Goal: Task Accomplishment & Management: Use online tool/utility

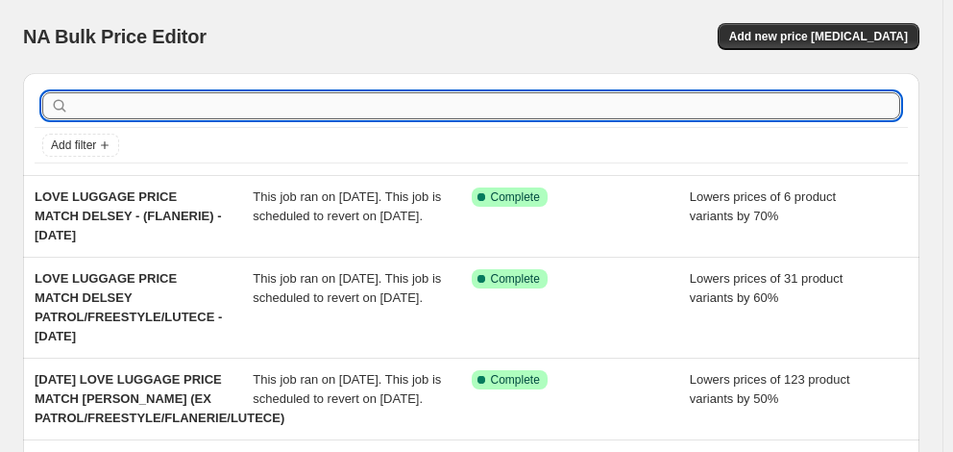
click at [207, 107] on input "text" at bounding box center [486, 105] width 827 height 27
type input "samsonite"
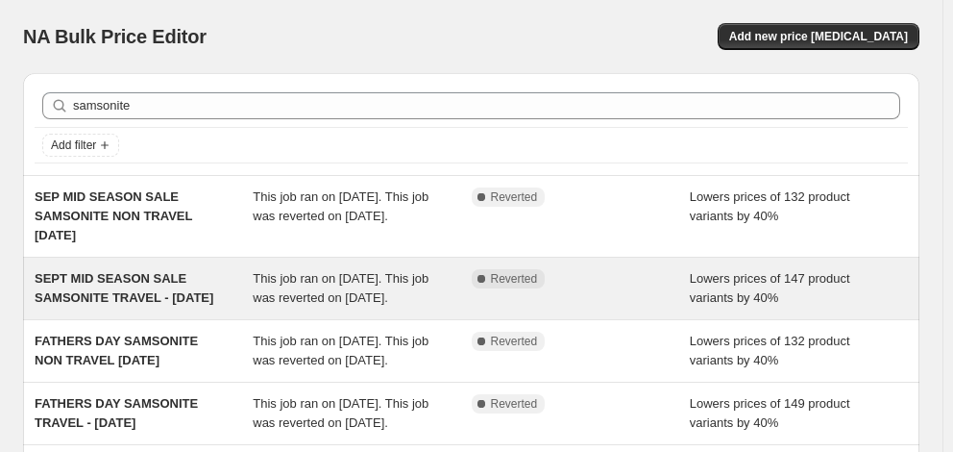
click at [149, 300] on span "SEPT MID SEASON SALE SAMSONITE TRAVEL - [DATE]" at bounding box center [124, 288] width 179 height 34
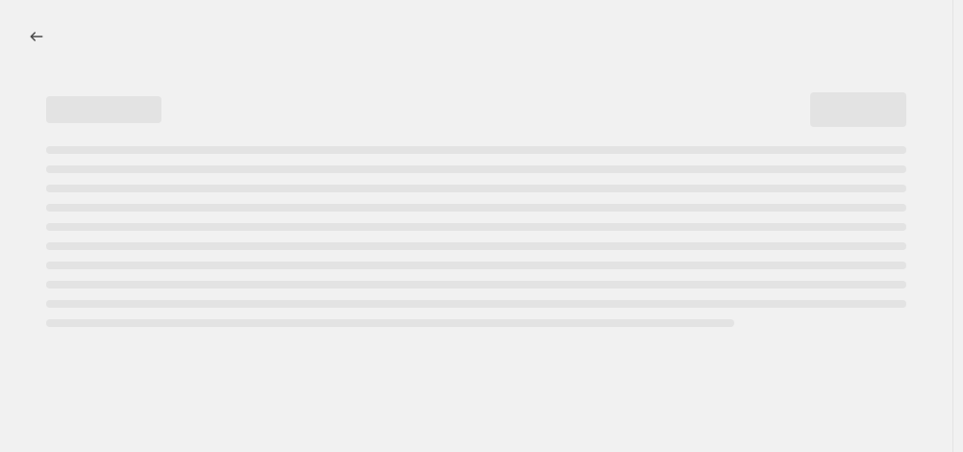
select select "percentage"
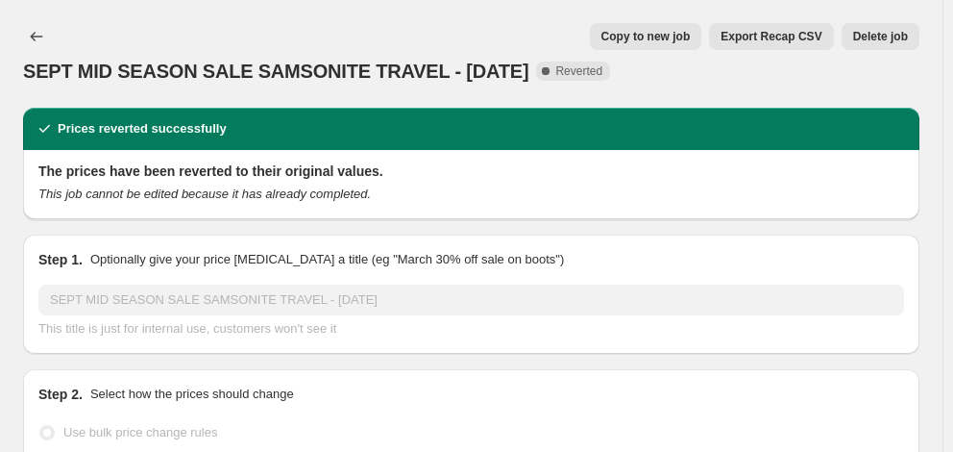
click at [666, 34] on span "Copy to new job" at bounding box center [645, 36] width 89 height 15
select select "percentage"
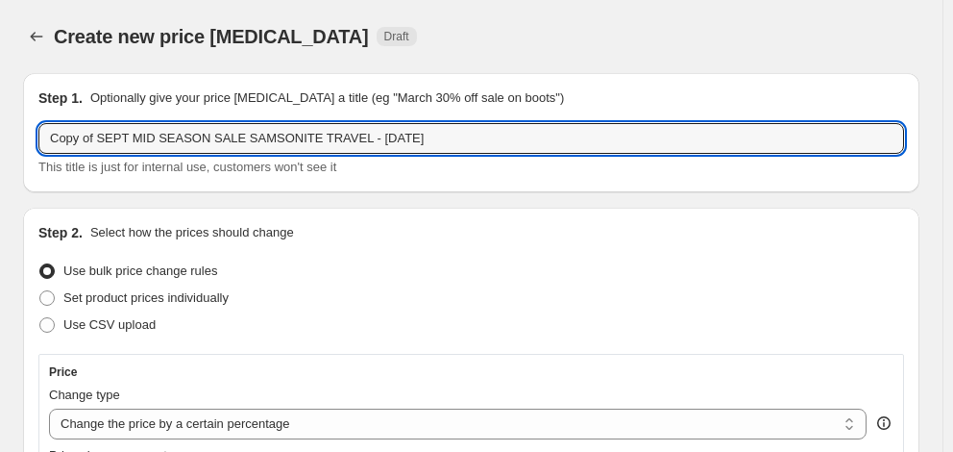
drag, startPoint x: 230, startPoint y: 142, endPoint x: 4, endPoint y: 140, distance: 225.8
click at [308, 136] on input "[PERSON_NAME] PRICE MATCH SAMSONITE TRAVEL - [DATE]" at bounding box center [471, 138] width 866 height 31
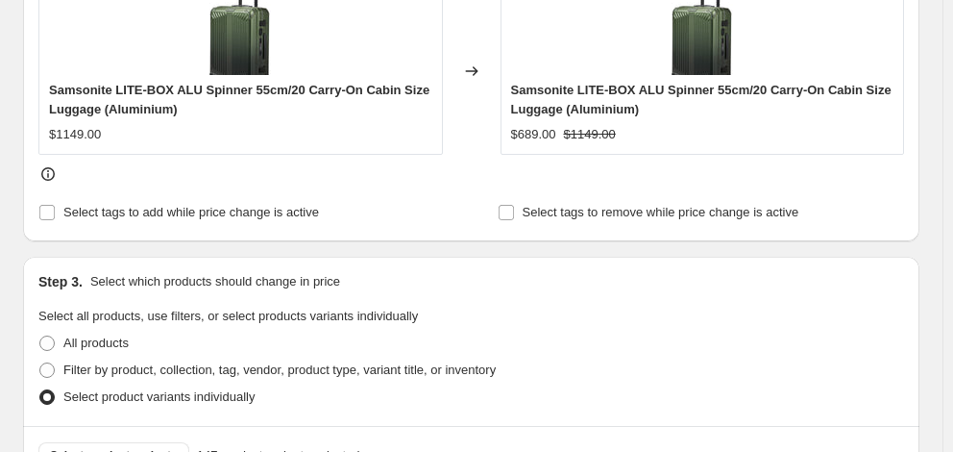
scroll to position [961, 0]
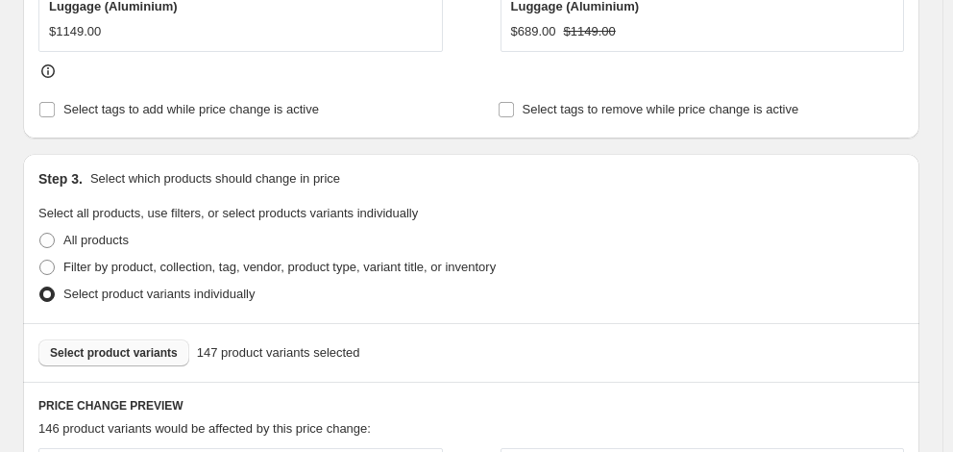
type input "[PERSON_NAME] PRICE MATCH SAMSONITE TRAVEL - [DATE]"
click at [112, 345] on span "Select product variants" at bounding box center [114, 352] width 128 height 15
click at [124, 339] on button "Select product variants" at bounding box center [113, 352] width 151 height 27
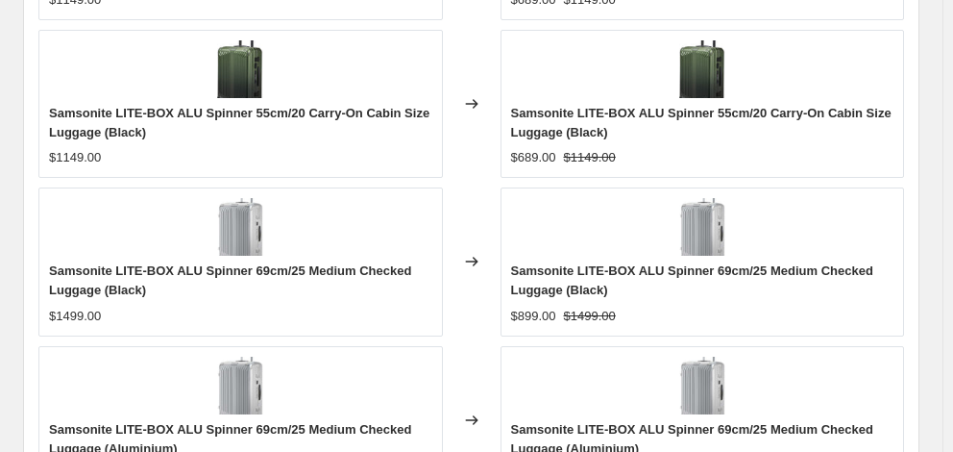
scroll to position [1552, 0]
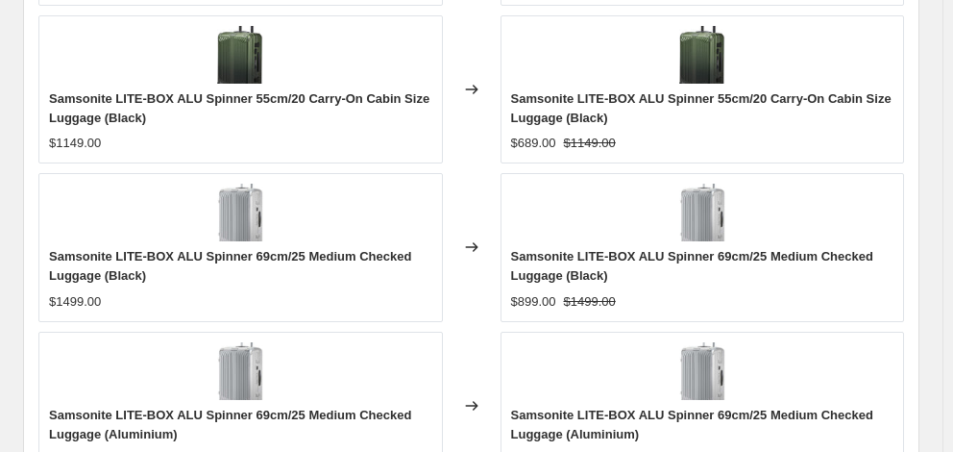
checkbox input "true"
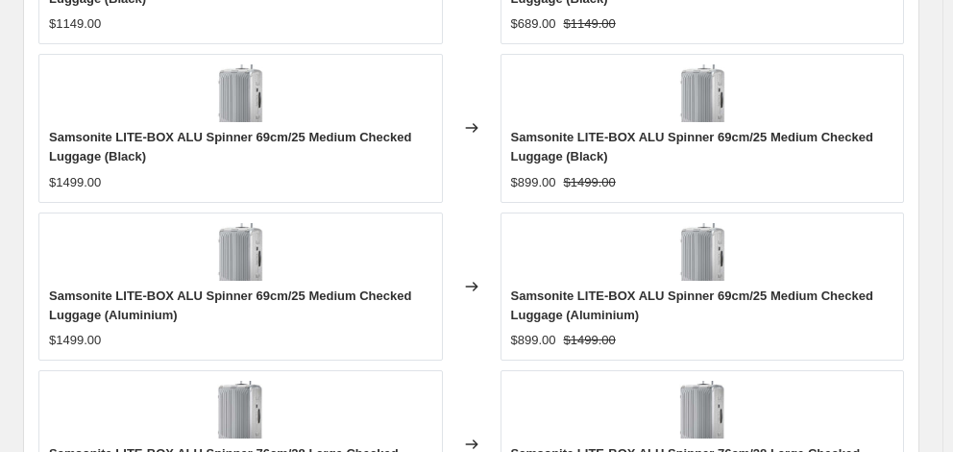
scroll to position [1744, 0]
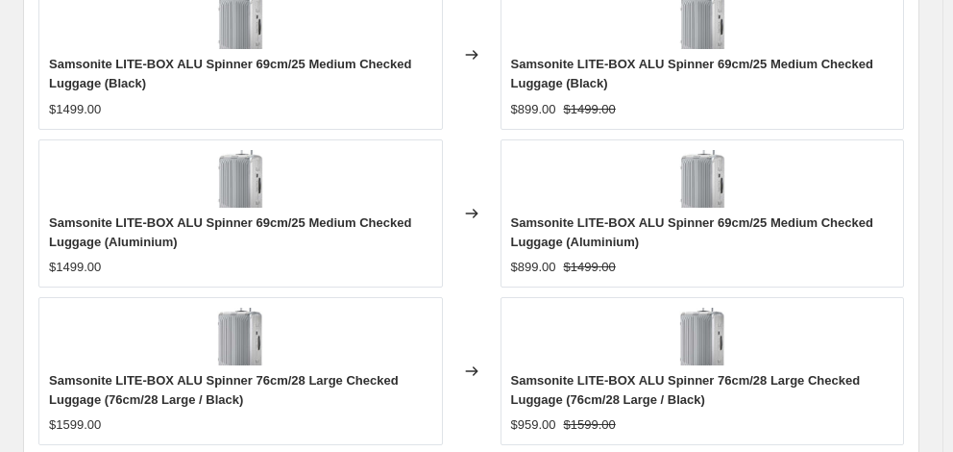
type input "[DATE]"
type input "06:00"
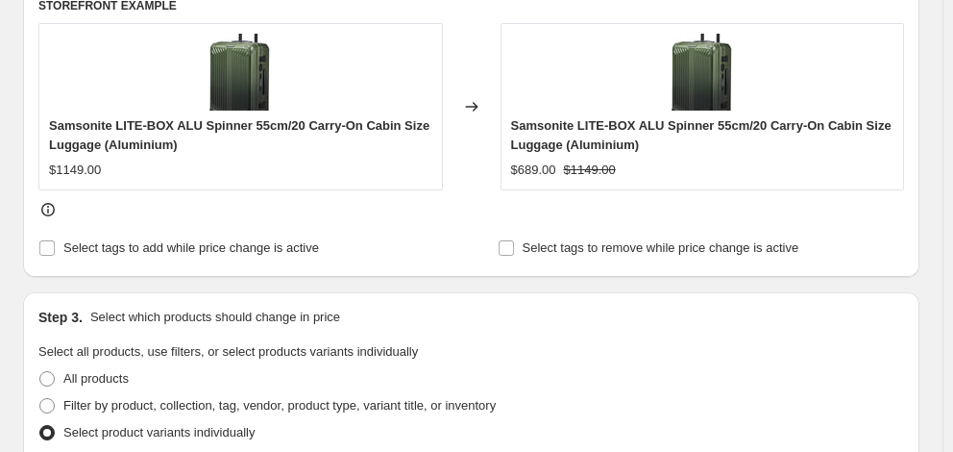
scroll to position [865, 0]
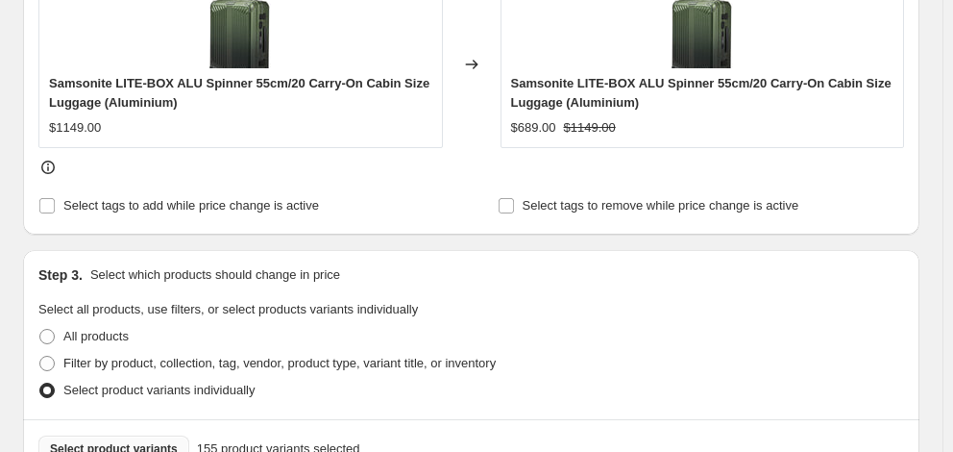
click at [124, 435] on button "Select product variants" at bounding box center [113, 448] width 151 height 27
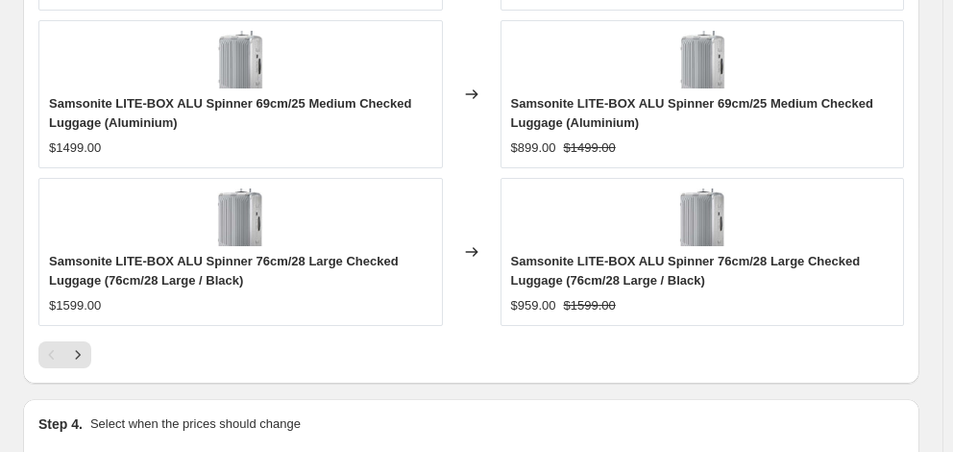
scroll to position [1879, 0]
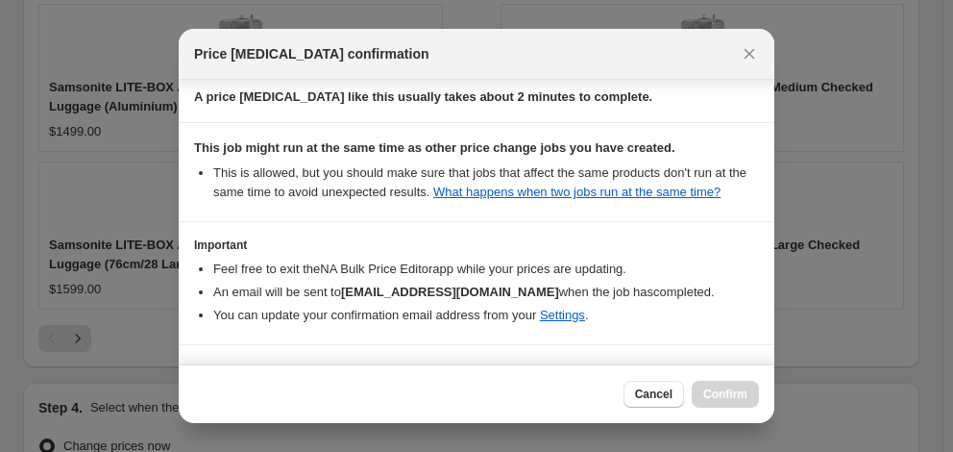
scroll to position [372, 0]
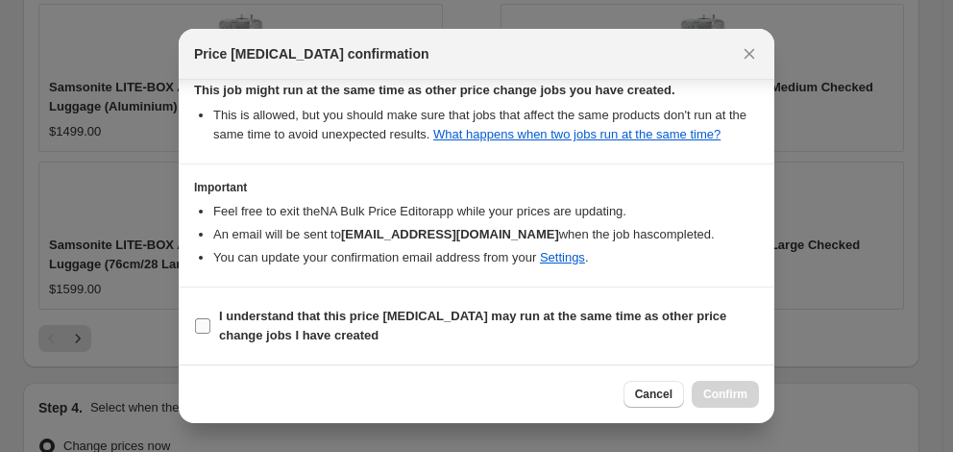
click at [453, 315] on b "I understand that this price [MEDICAL_DATA] may run at the same time as other p…" at bounding box center [472, 325] width 507 height 34
click at [210, 318] on input "I understand that this price [MEDICAL_DATA] may run at the same time as other p…" at bounding box center [202, 325] width 15 height 15
checkbox input "true"
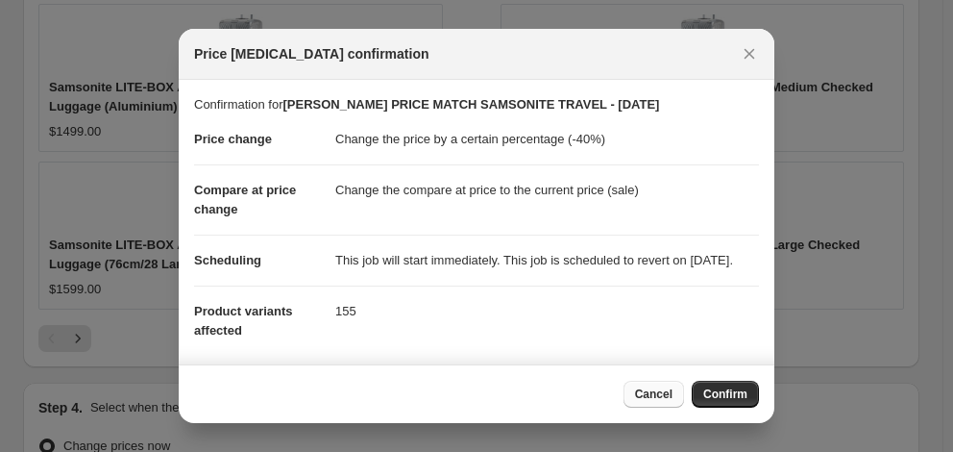
click at [663, 390] on span "Cancel" at bounding box center [653, 393] width 37 height 15
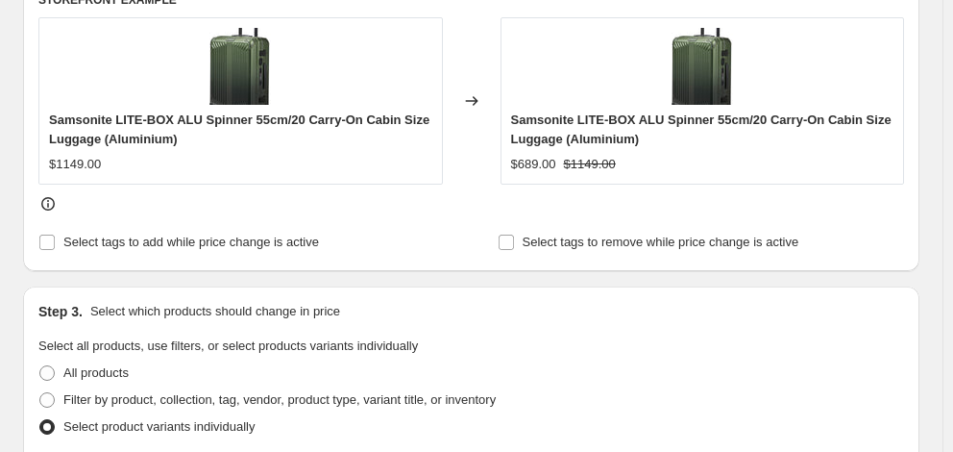
scroll to position [822, 0]
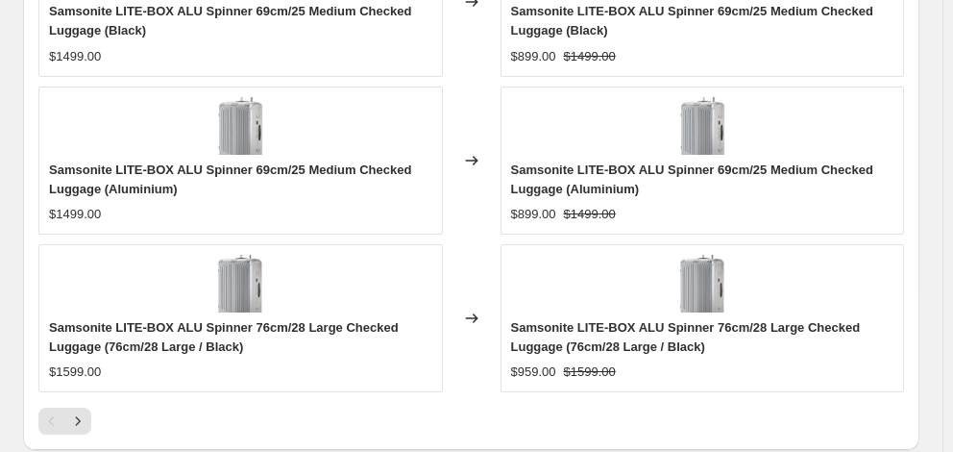
scroll to position [1879, 0]
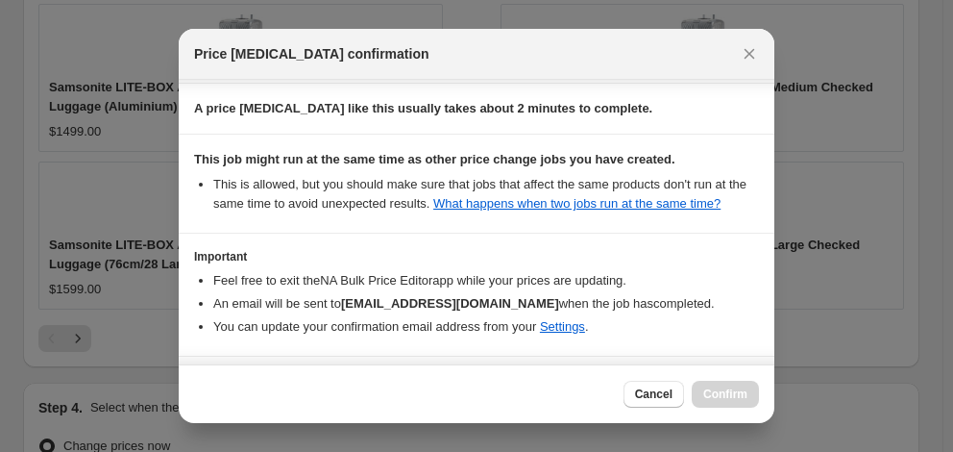
scroll to position [372, 0]
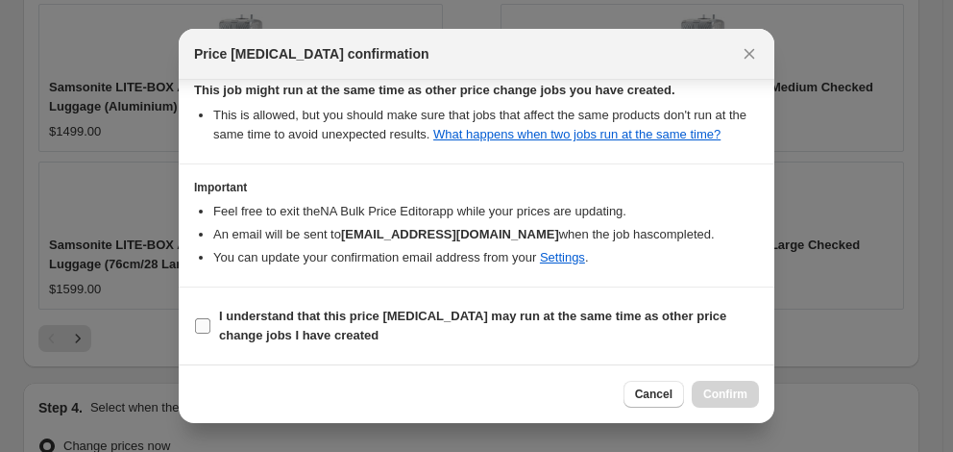
click at [376, 329] on span "I understand that this price [MEDICAL_DATA] may run at the same time as other p…" at bounding box center [489, 325] width 540 height 38
click at [210, 329] on input "I understand that this price [MEDICAL_DATA] may run at the same time as other p…" at bounding box center [202, 325] width 15 height 15
checkbox input "true"
click at [712, 389] on span "Confirm" at bounding box center [725, 393] width 44 height 15
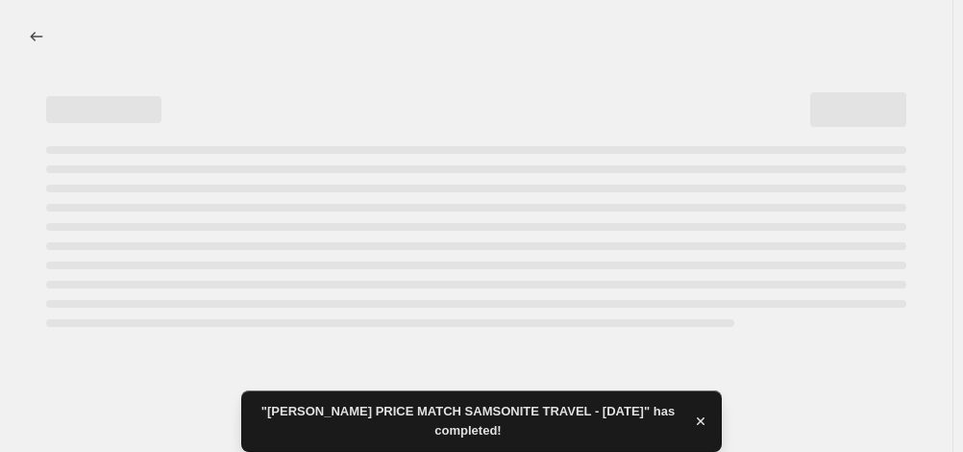
select select "percentage"
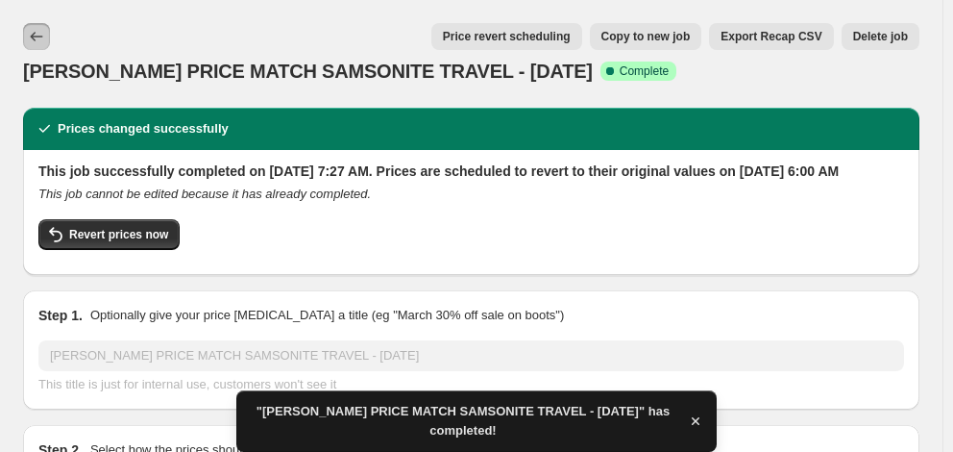
click at [37, 42] on icon "Price change jobs" at bounding box center [36, 36] width 19 height 19
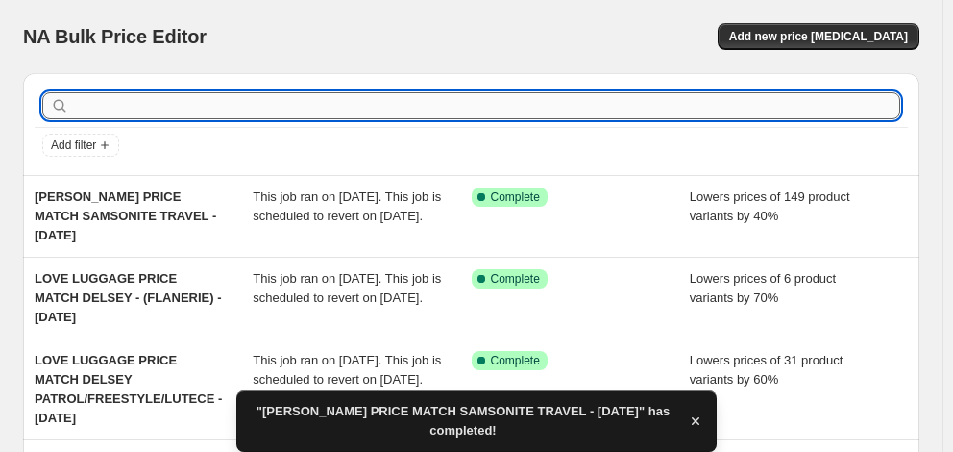
click at [124, 95] on input "text" at bounding box center [486, 105] width 827 height 27
type input "SAMSONITE"
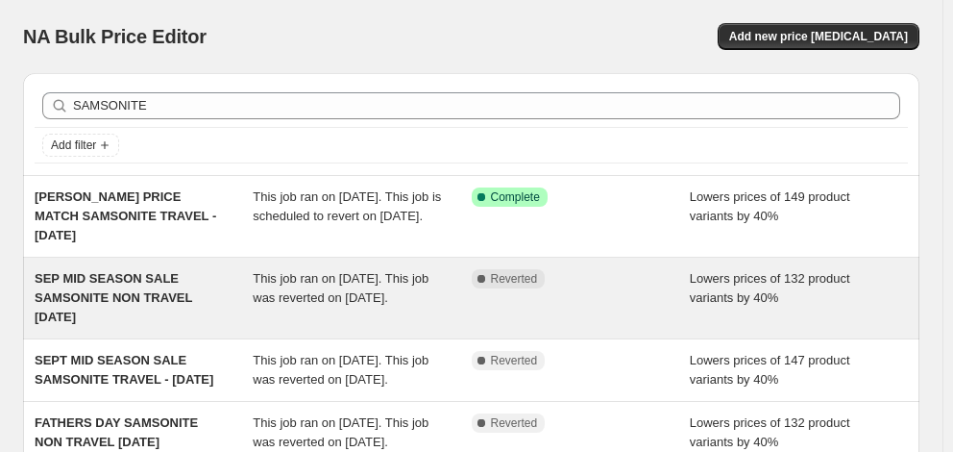
click at [135, 296] on span "SEP MID SEASON SALE SAMSONITE NON TRAVEL [DATE]" at bounding box center [114, 297] width 158 height 53
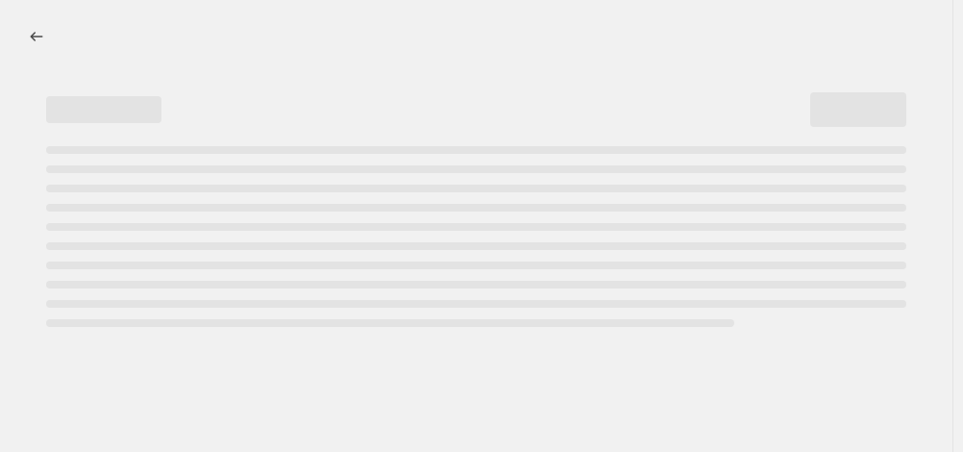
select select "percentage"
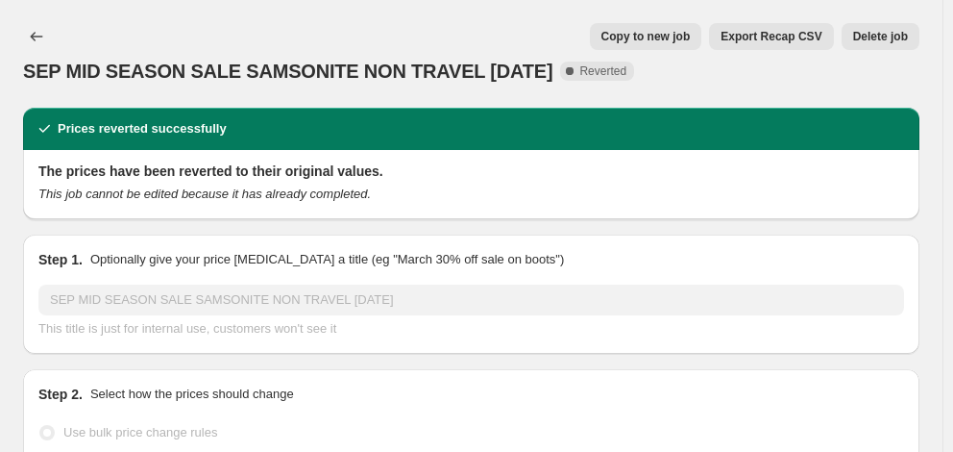
click at [645, 39] on span "Copy to new job" at bounding box center [645, 36] width 89 height 15
select select "percentage"
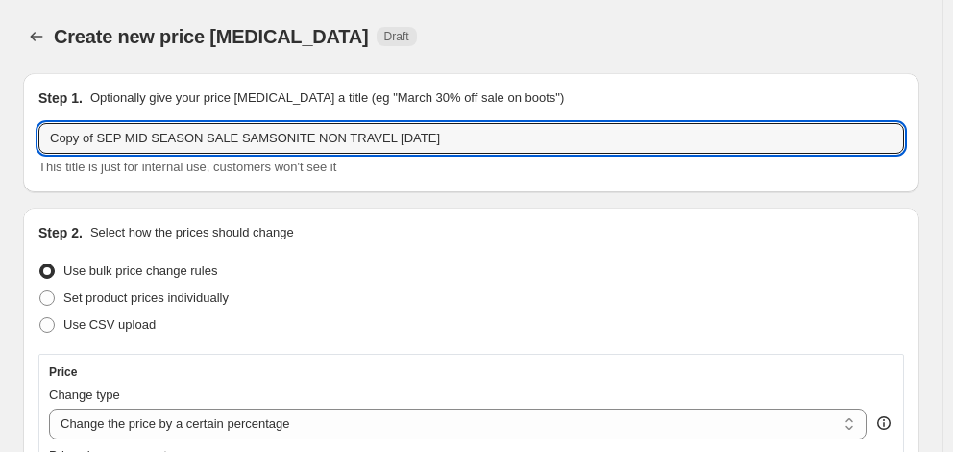
drag, startPoint x: 220, startPoint y: 139, endPoint x: 0, endPoint y: 145, distance: 220.1
click at [330, 140] on input "[PERSON_NAME] PRICE MATCH SAMSONITE NON TRAVEL [DATE]" at bounding box center [471, 138] width 866 height 31
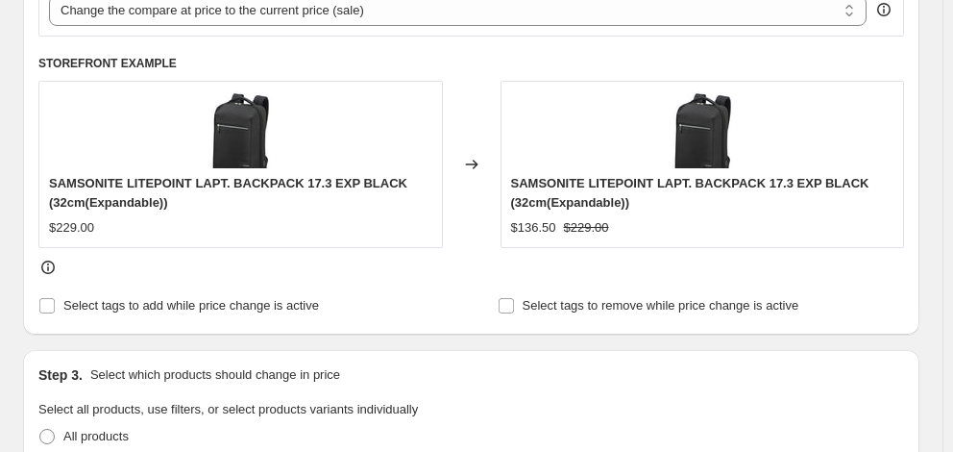
scroll to position [961, 0]
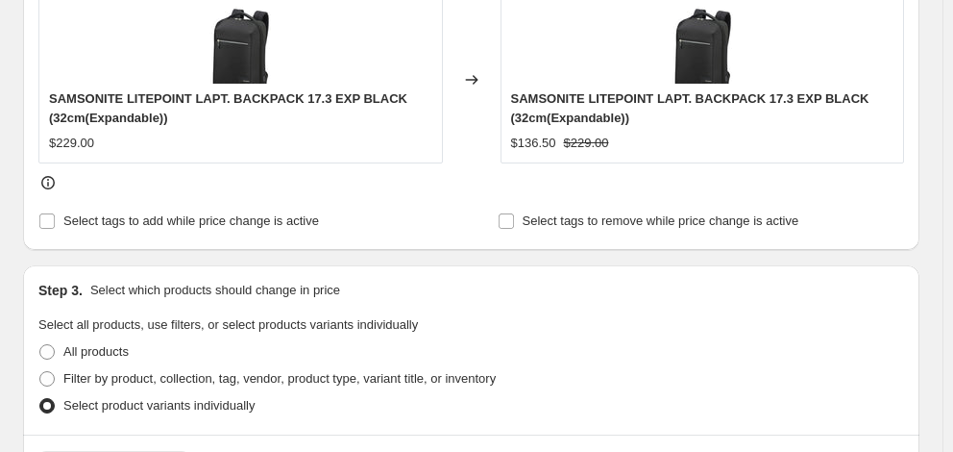
type input "[PERSON_NAME] PRICE MATCH SAMSONITE NON TRAVEL [DATE]"
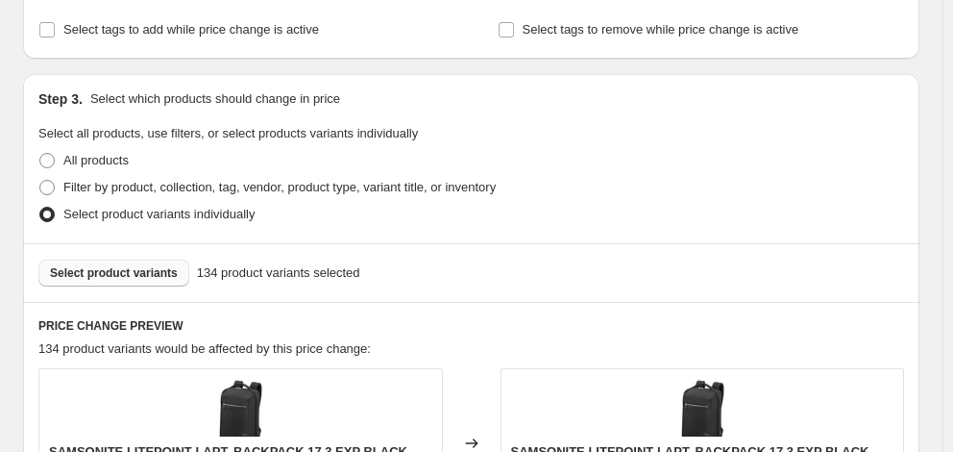
scroll to position [1153, 0]
click at [141, 264] on span "Select product variants" at bounding box center [114, 271] width 128 height 15
click at [116, 264] on span "Select product variants" at bounding box center [114, 271] width 128 height 15
click at [135, 264] on span "Select product variants" at bounding box center [114, 271] width 128 height 15
click at [150, 264] on span "Select product variants" at bounding box center [114, 271] width 128 height 15
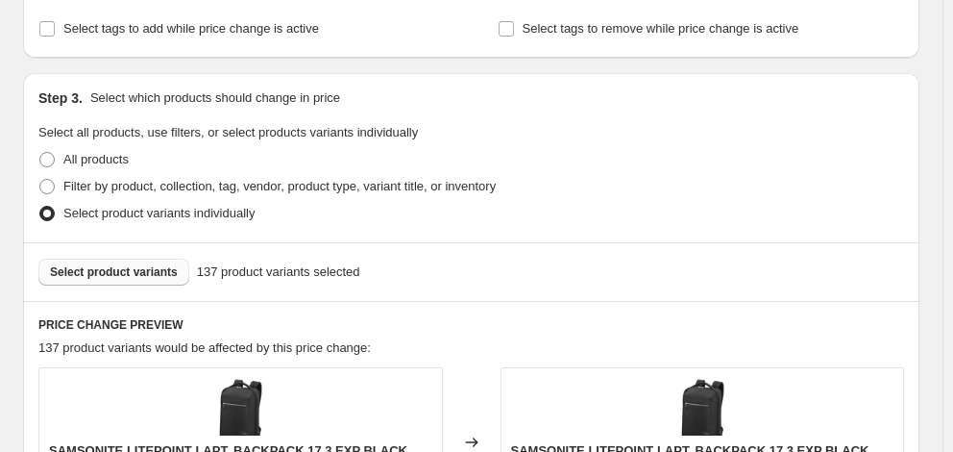
click at [128, 258] on button "Select product variants" at bounding box center [113, 271] width 151 height 27
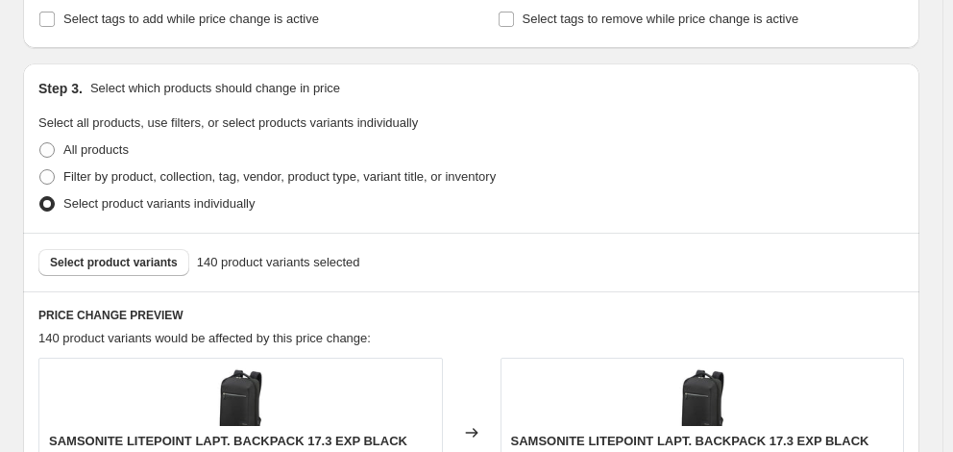
scroll to position [1650, 0]
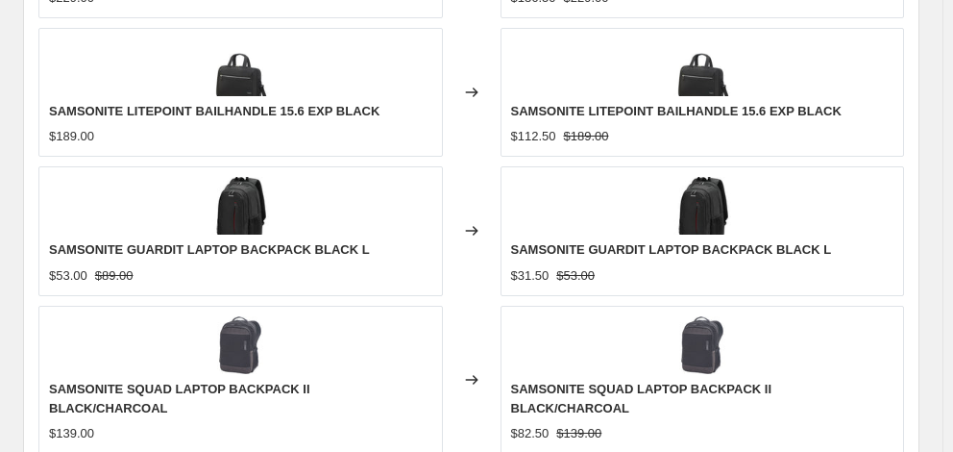
checkbox input "true"
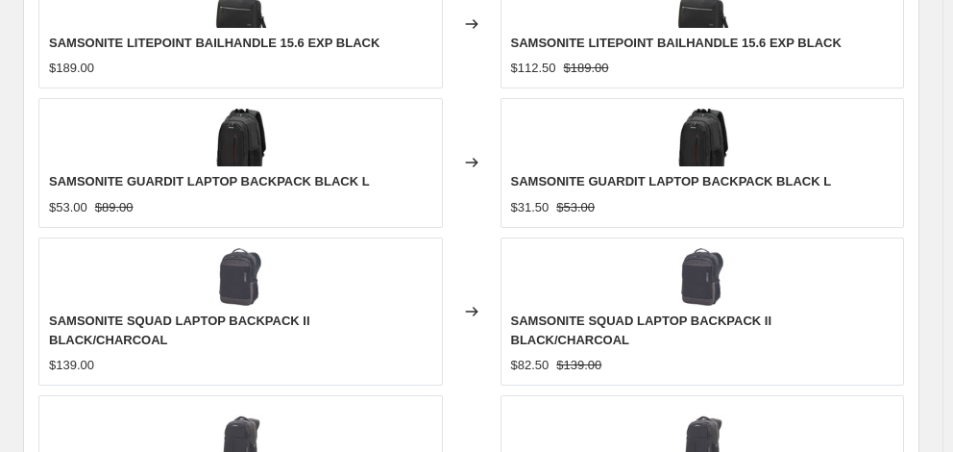
scroll to position [1747, 0]
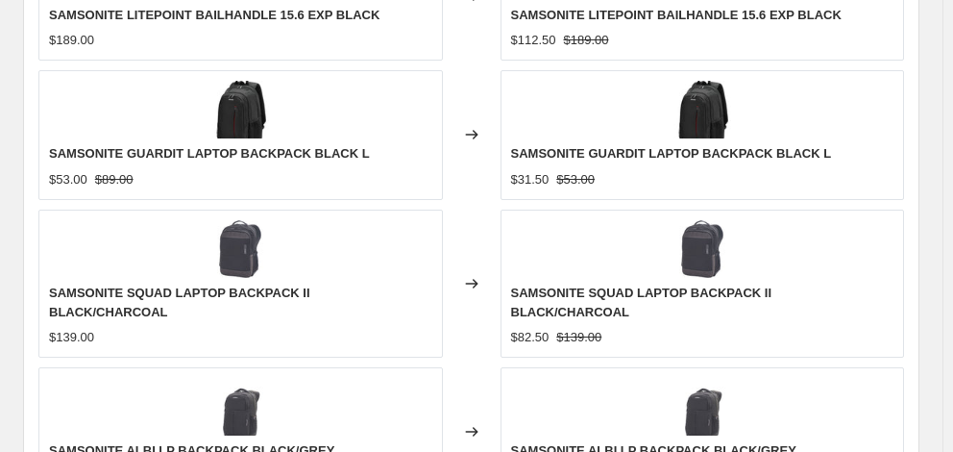
type input "[DATE]"
type input "06:00"
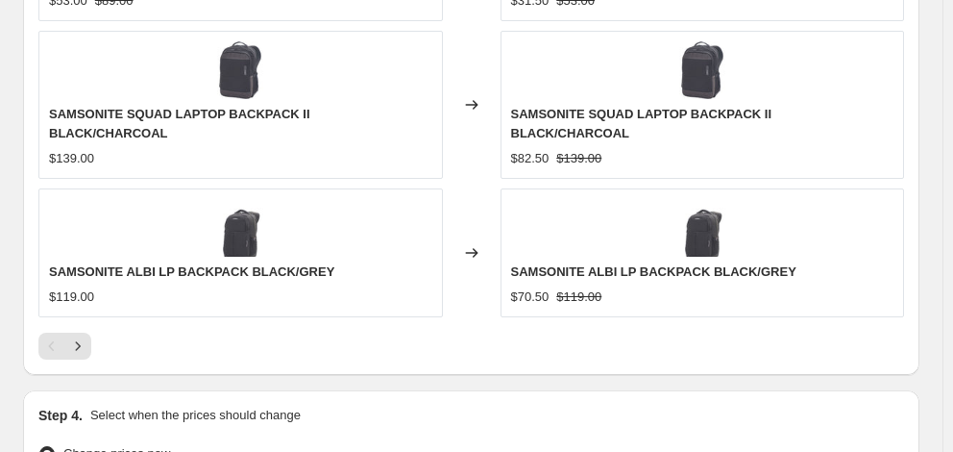
scroll to position [1939, 0]
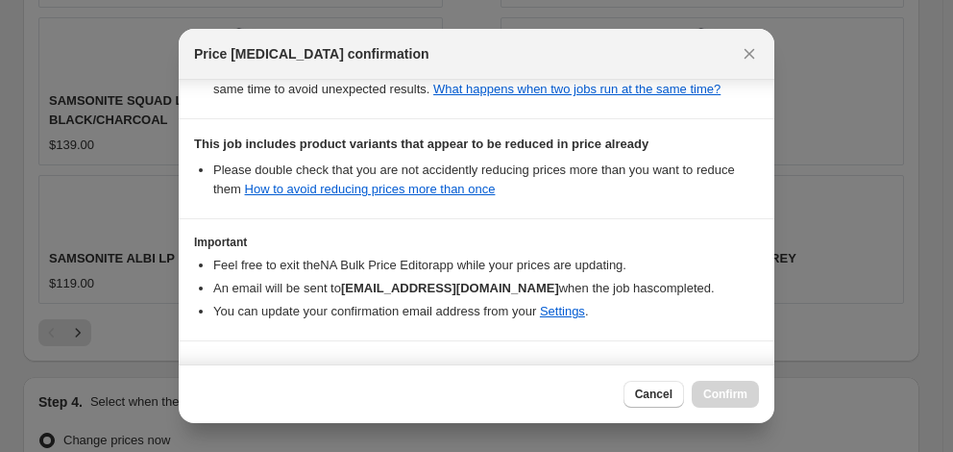
scroll to position [490, 0]
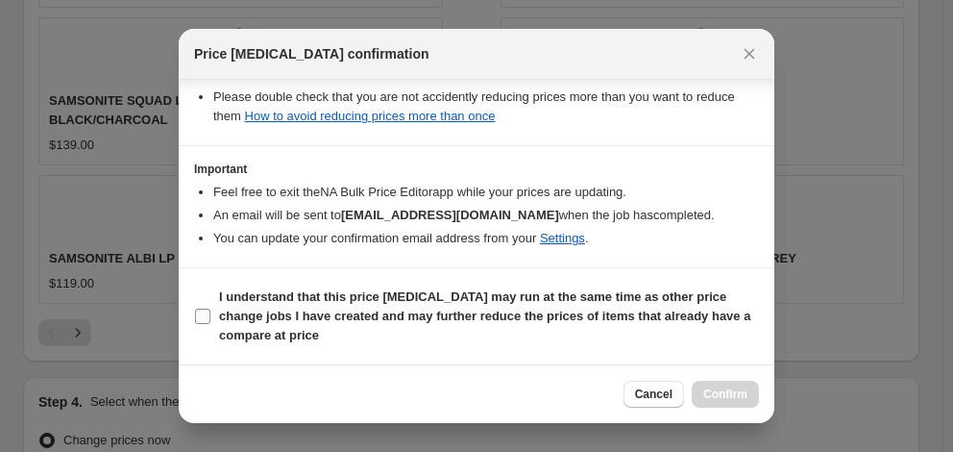
click at [470, 308] on b "I understand that this price [MEDICAL_DATA] may run at the same time as other p…" at bounding box center [484, 315] width 531 height 53
click at [210, 308] on input "I understand that this price [MEDICAL_DATA] may run at the same time as other p…" at bounding box center [202, 315] width 15 height 15
checkbox input "true"
click at [733, 395] on span "Confirm" at bounding box center [725, 393] width 44 height 15
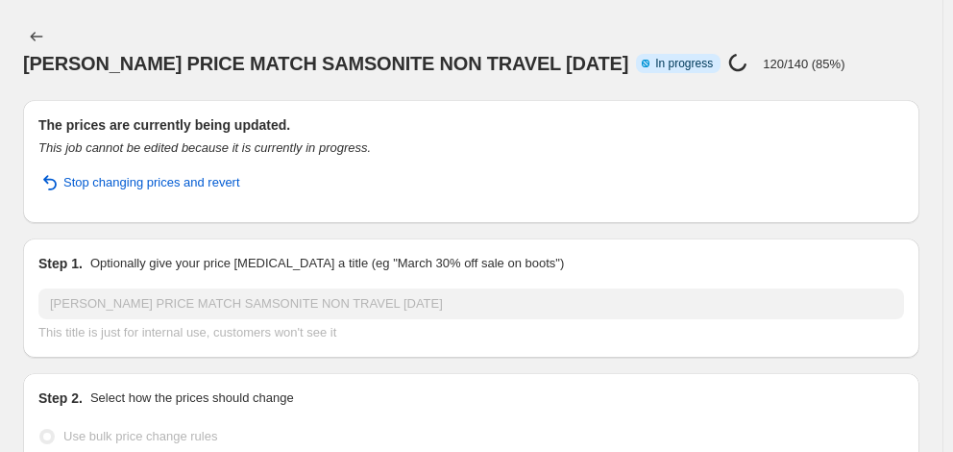
select select "percentage"
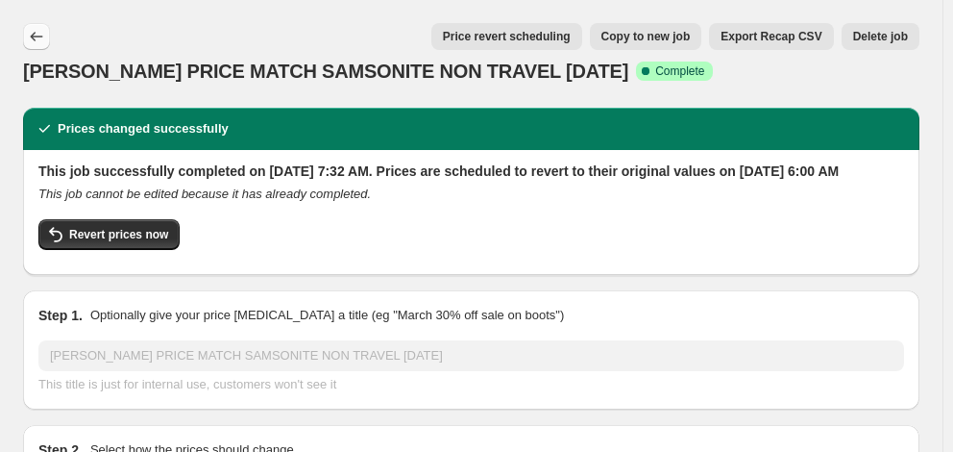
click at [39, 30] on icon "Price change jobs" at bounding box center [36, 36] width 19 height 19
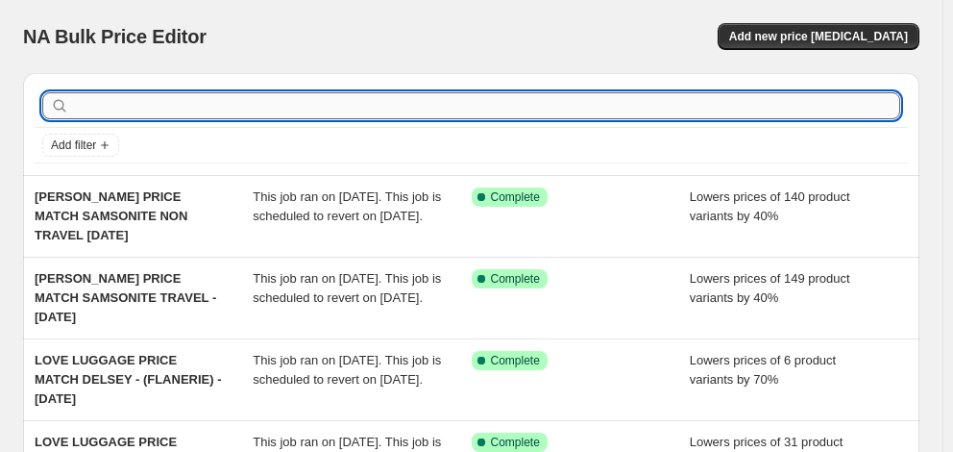
click at [84, 109] on input "text" at bounding box center [486, 105] width 827 height 27
type input "[DEMOGRAPHIC_DATA] TOURISTER"
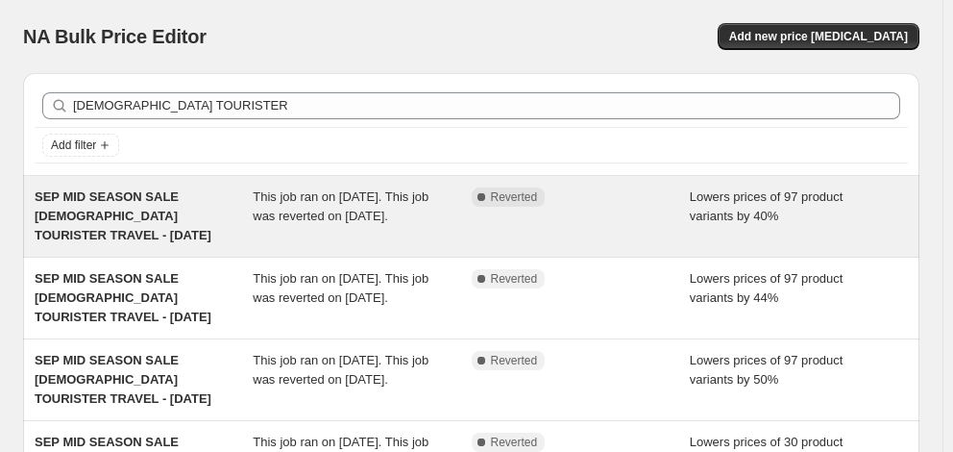
click at [140, 222] on span "SEP MID SEASON SALE [DEMOGRAPHIC_DATA] TOURISTER TRAVEL - [DATE]" at bounding box center [123, 215] width 177 height 53
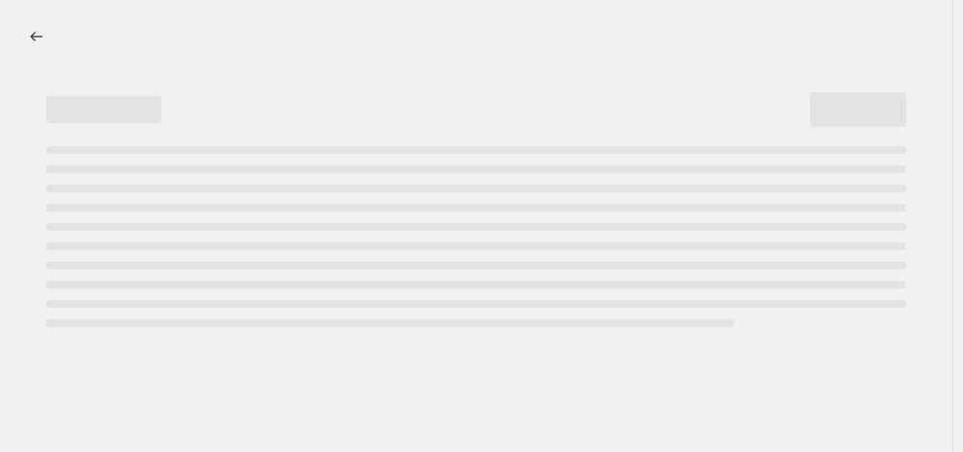
select select "percentage"
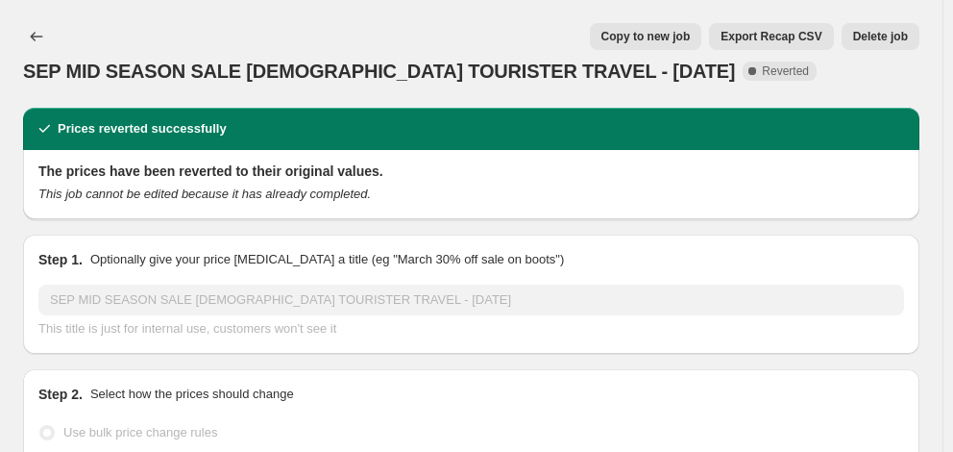
click at [628, 45] on button "Copy to new job" at bounding box center [646, 36] width 112 height 27
select select "percentage"
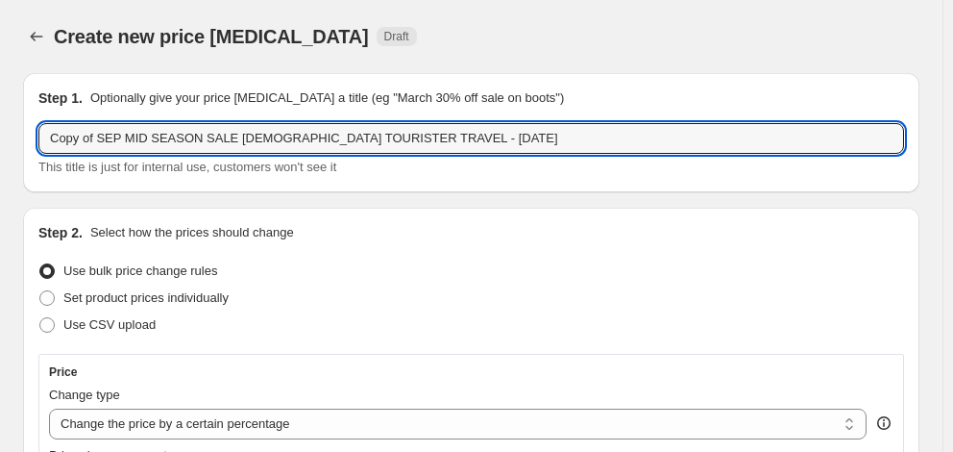
drag, startPoint x: 223, startPoint y: 141, endPoint x: -14, endPoint y: 145, distance: 237.3
click at [0, 145] on html "Home Settings Plans Skip to content Create new price [MEDICAL_DATA]. This page …" at bounding box center [476, 226] width 953 height 452
click at [373, 143] on input "[PERSON_NAME] PRICE MATCH [DEMOGRAPHIC_DATA] TOURISTER TRAVEL - [DATE]" at bounding box center [471, 138] width 866 height 31
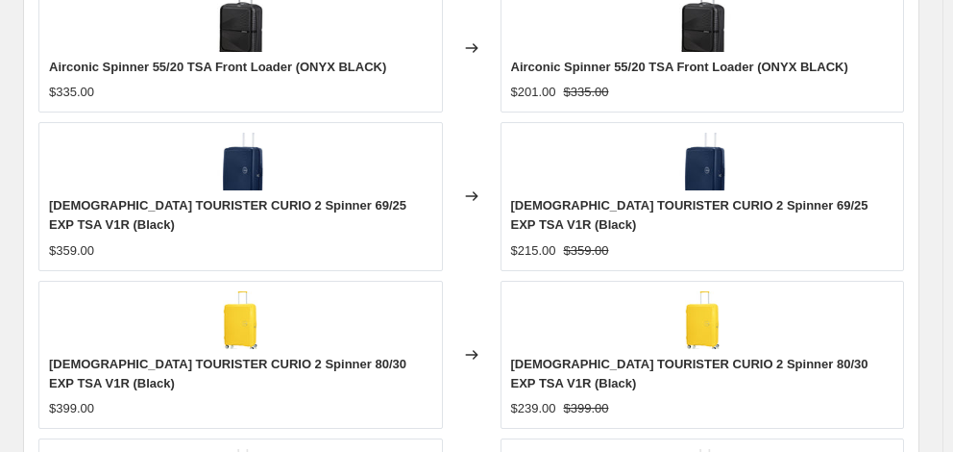
scroll to position [1546, 0]
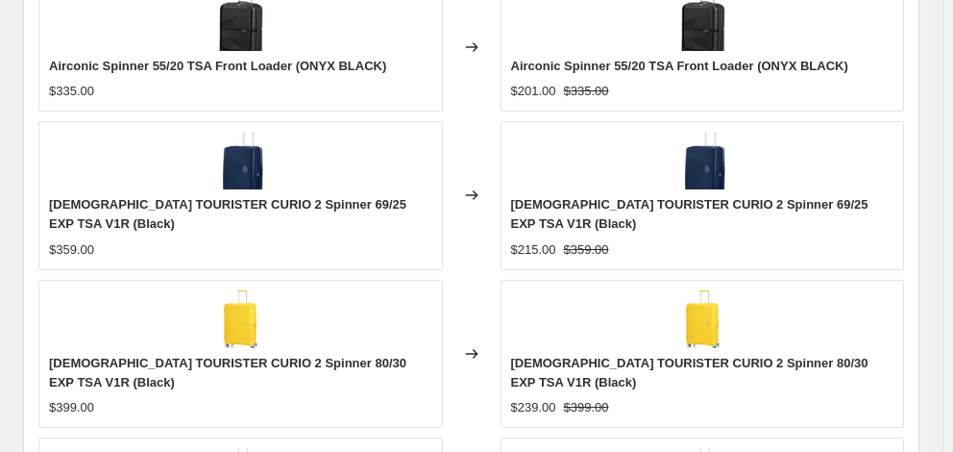
type input "[PERSON_NAME] PRICE MATCH [DEMOGRAPHIC_DATA] TOURISTER TRAVEL - [DATE]"
checkbox input "true"
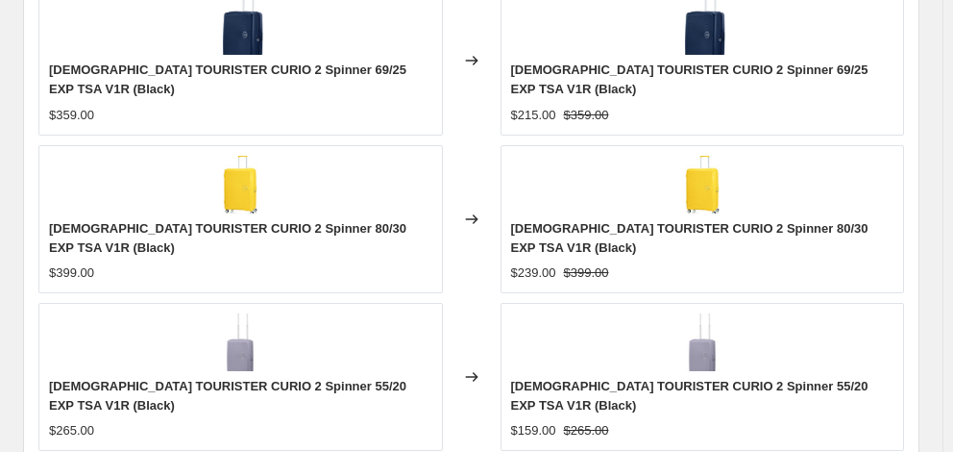
scroll to position [1738, 0]
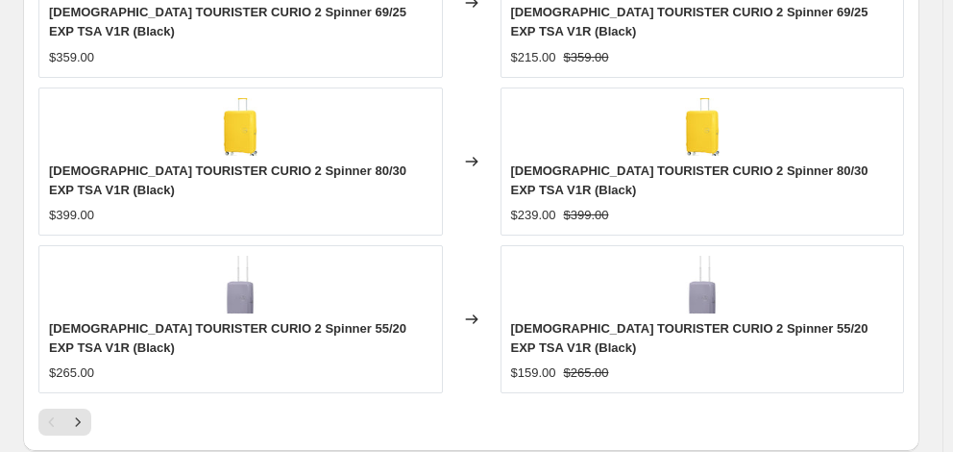
type input "[DATE]"
type input "06:00"
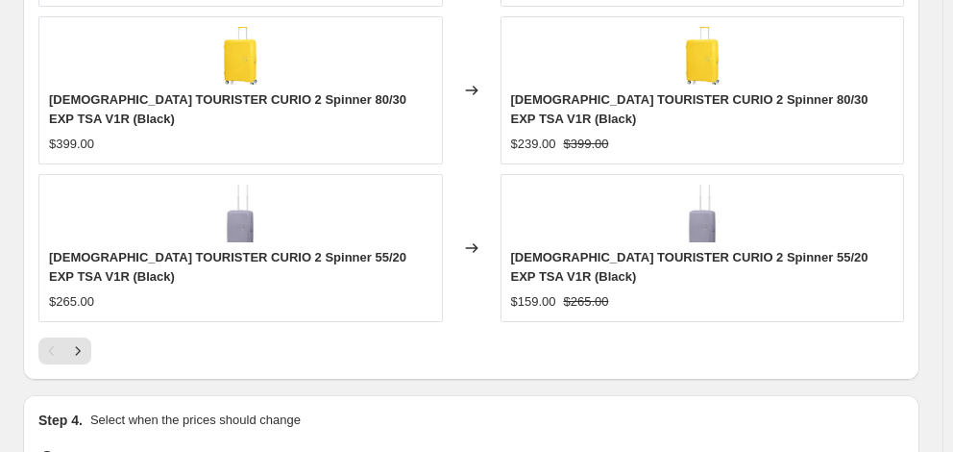
scroll to position [1873, 0]
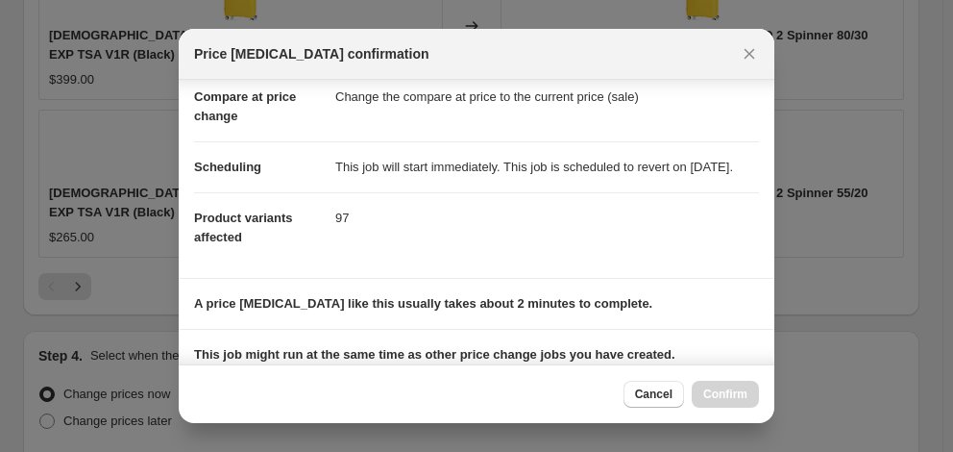
scroll to position [372, 0]
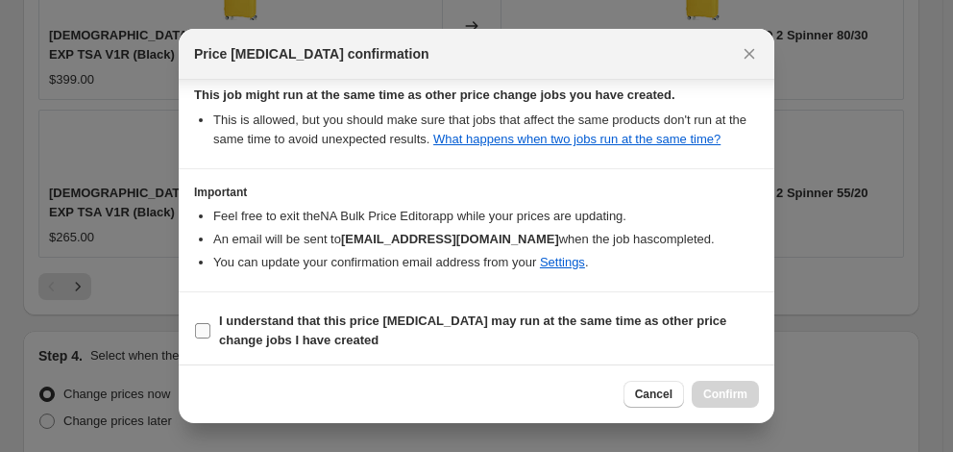
click at [491, 315] on b "I understand that this price [MEDICAL_DATA] may run at the same time as other p…" at bounding box center [472, 330] width 507 height 34
click at [210, 323] on input "I understand that this price [MEDICAL_DATA] may run at the same time as other p…" at bounding box center [202, 330] width 15 height 15
checkbox input "true"
click at [715, 389] on span "Confirm" at bounding box center [725, 393] width 44 height 15
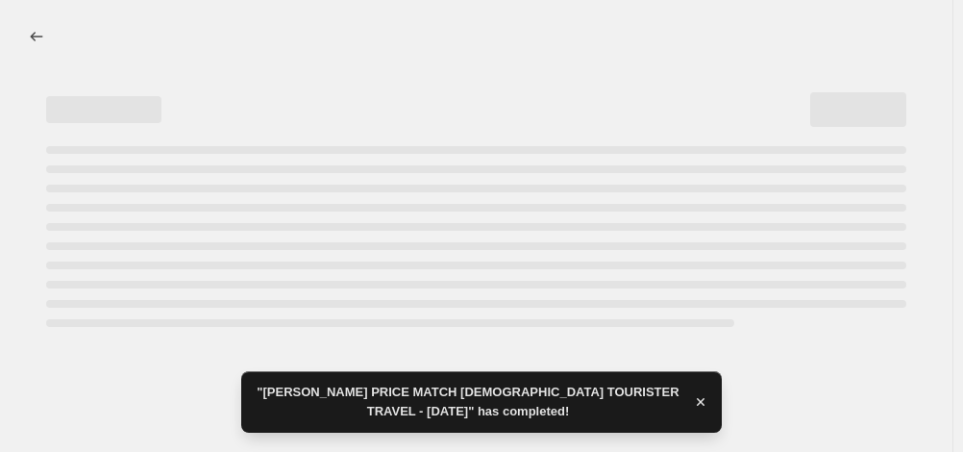
select select "percentage"
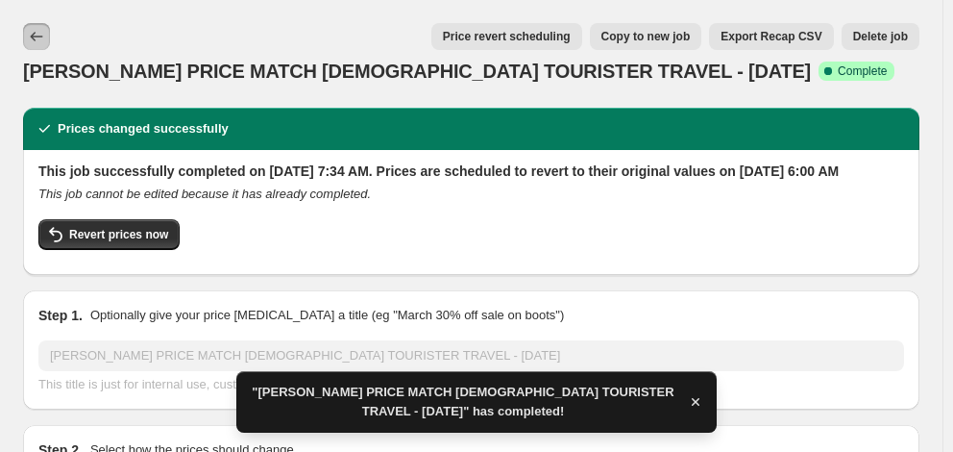
click at [31, 41] on icon "Price change jobs" at bounding box center [36, 36] width 19 height 19
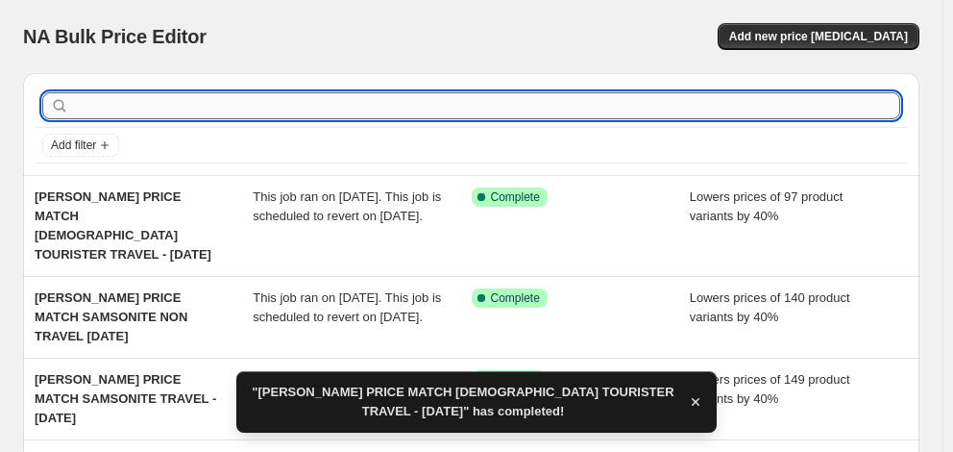
click at [213, 106] on input "text" at bounding box center [486, 105] width 827 height 27
type input "[DEMOGRAPHIC_DATA] TOURISTER"
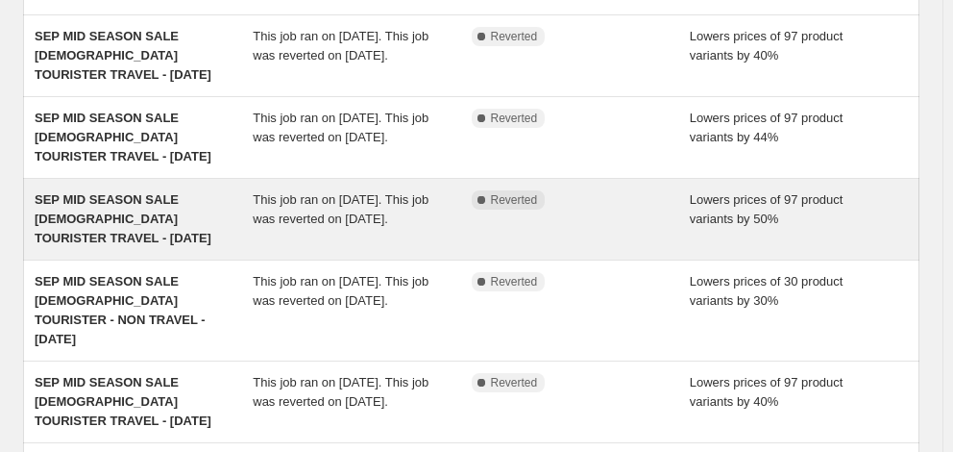
scroll to position [288, 0]
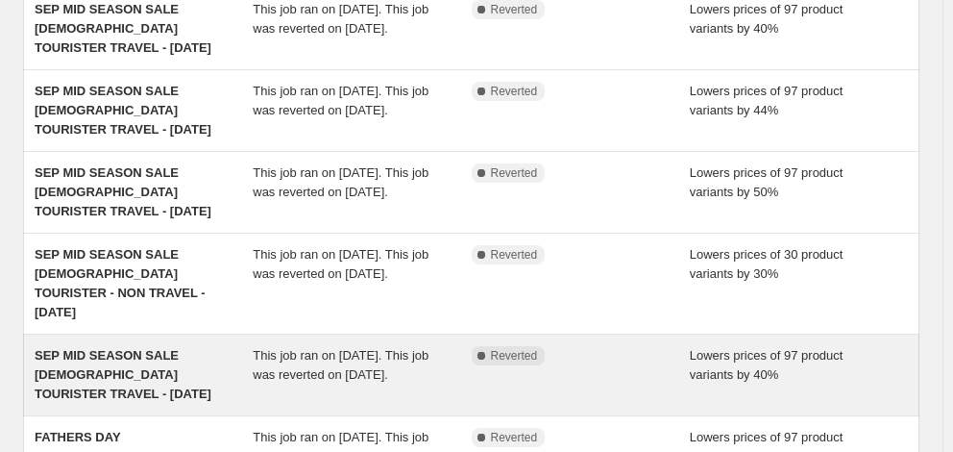
click at [129, 348] on span "SEP MID SEASON SALE [DEMOGRAPHIC_DATA] TOURISTER TRAVEL - [DATE]" at bounding box center [123, 374] width 177 height 53
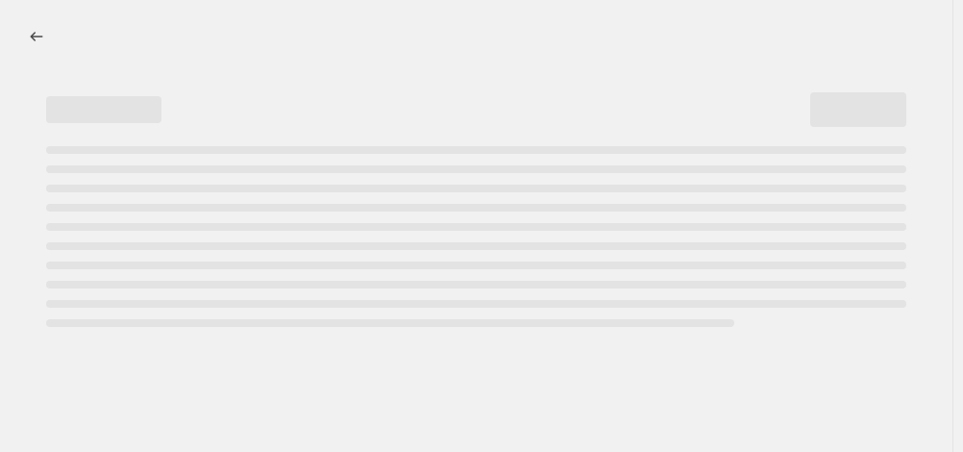
select select "percentage"
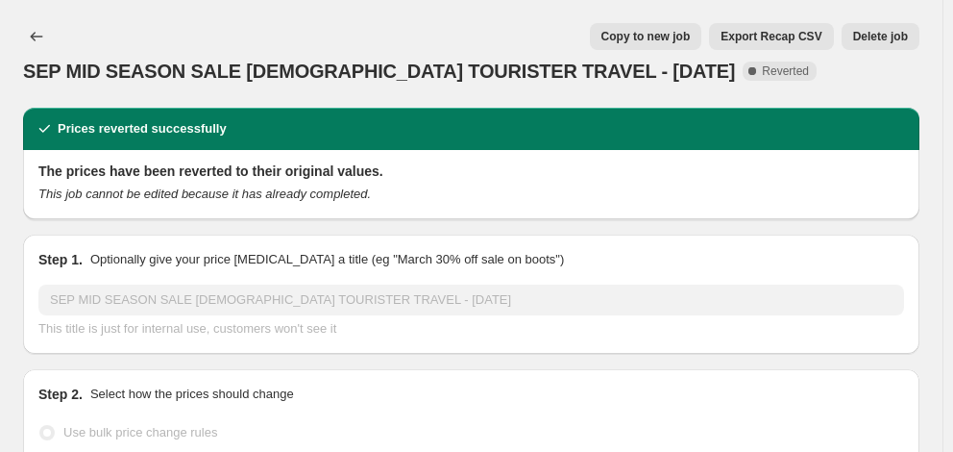
click at [679, 40] on span "Copy to new job" at bounding box center [645, 36] width 89 height 15
select select "percentage"
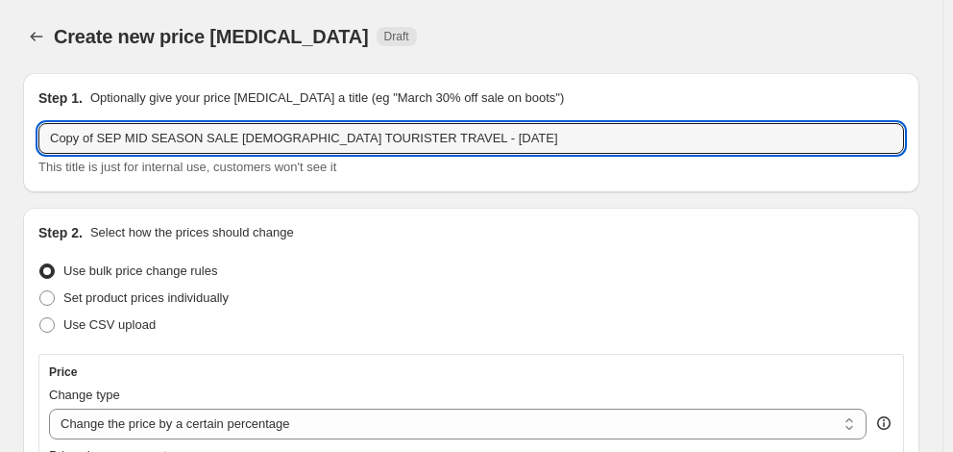
drag, startPoint x: 226, startPoint y: 140, endPoint x: 19, endPoint y: 141, distance: 206.6
click at [23, 140] on div "Step 1. Optionally give your price [MEDICAL_DATA] a title (eg "March 30% off sa…" at bounding box center [471, 132] width 896 height 119
click at [367, 141] on input "[PERSON_NAME] PRICE MATCH [DEMOGRAPHIC_DATA] TOURISTER TRAVEL - [DATE]" at bounding box center [471, 138] width 866 height 31
type input "[PERSON_NAME] PRICE MATCH [DEMOGRAPHIC_DATA] TOURISTER TRAVEL - [DATE]"
click at [35, 35] on icon "Price change jobs" at bounding box center [36, 36] width 19 height 19
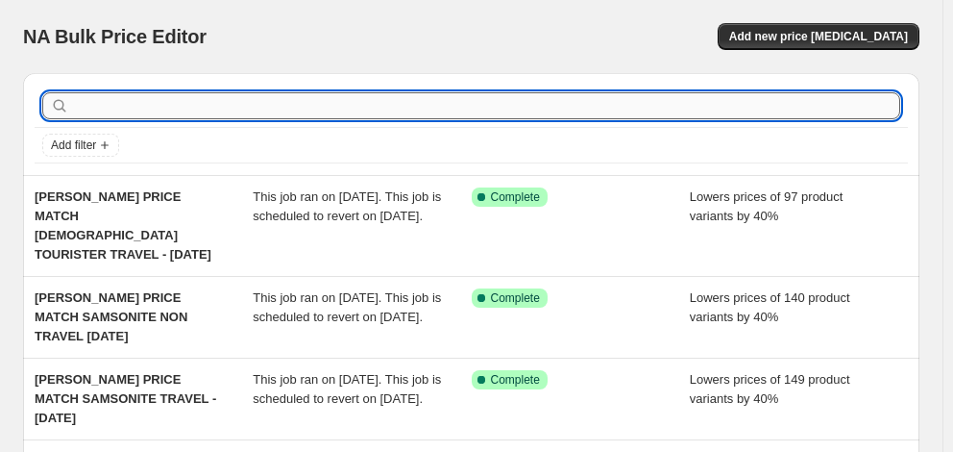
click at [150, 100] on input "text" at bounding box center [486, 105] width 827 height 27
type input "[DEMOGRAPHIC_DATA] TOURISTER"
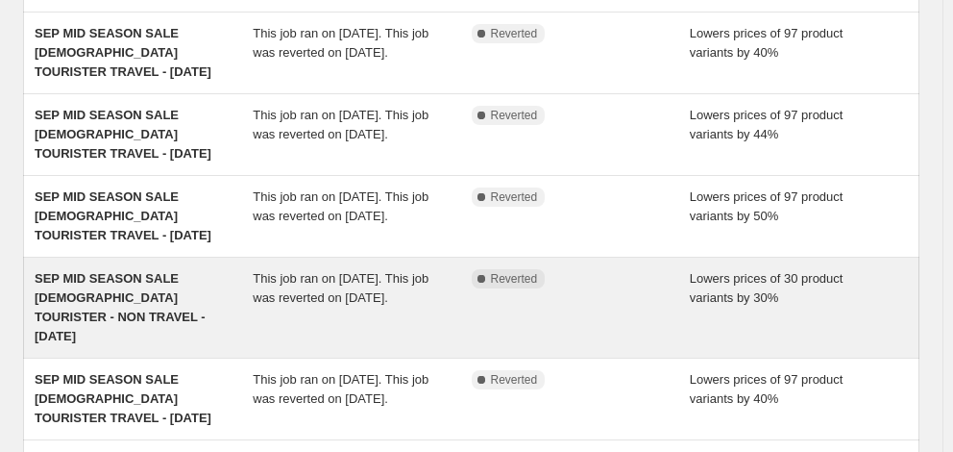
scroll to position [288, 0]
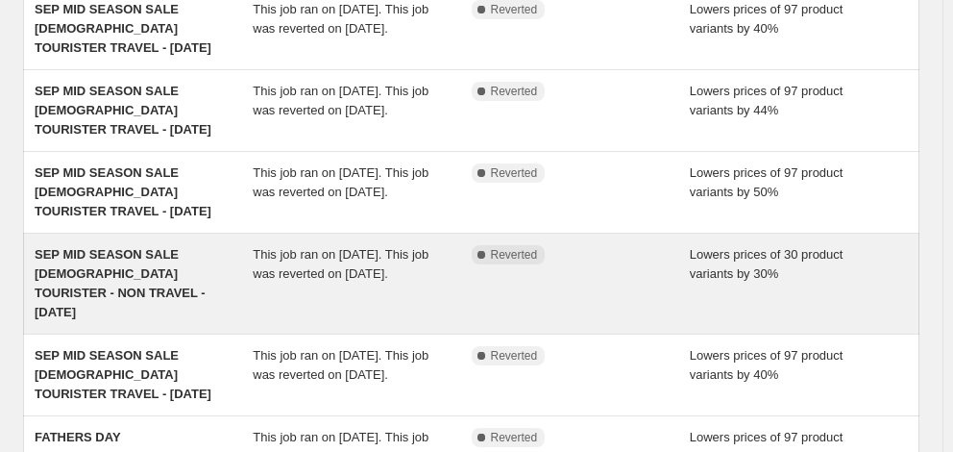
click at [137, 245] on div "SEP MID SEASON SALE [DEMOGRAPHIC_DATA] TOURISTER - NON TRAVEL - [DATE]" at bounding box center [144, 283] width 218 height 77
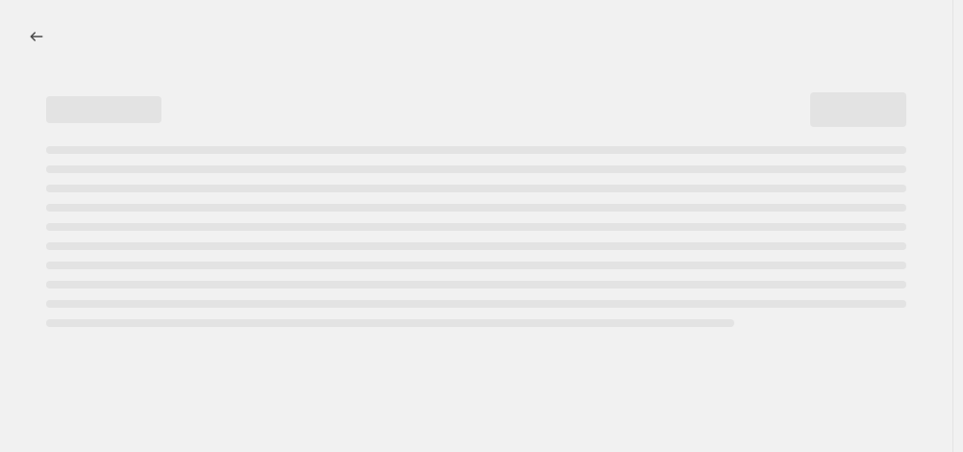
select select "percentage"
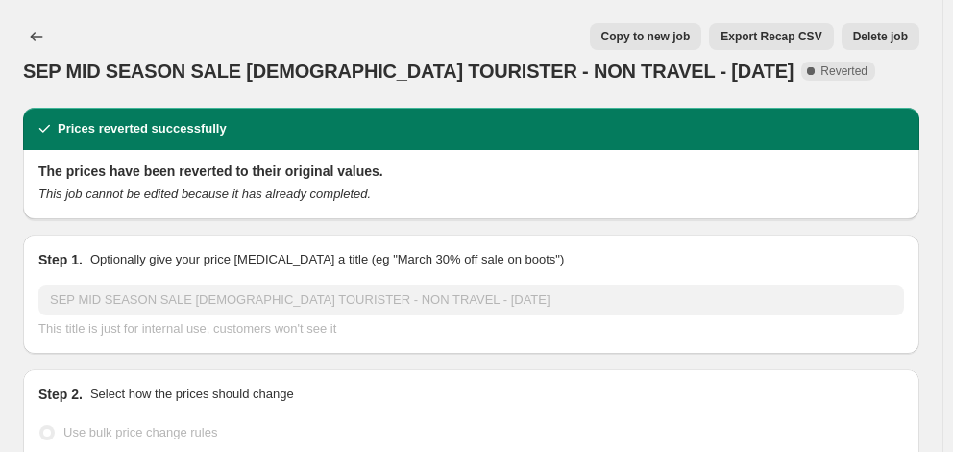
click at [672, 37] on span "Copy to new job" at bounding box center [645, 36] width 89 height 15
select select "percentage"
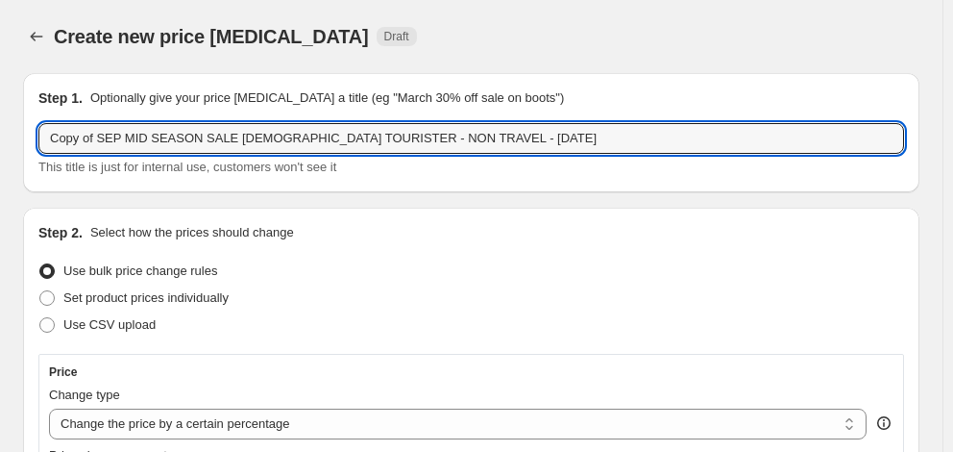
drag, startPoint x: 225, startPoint y: 138, endPoint x: 10, endPoint y: 135, distance: 215.2
click at [24, 135] on div "Step 1. Optionally give your price [MEDICAL_DATA] a title (eg "March 30% off sa…" at bounding box center [471, 132] width 896 height 119
click at [360, 138] on input "[PERSON_NAME] PRICE [DEMOGRAPHIC_DATA] TOURISTER - NON TRAVEL - [DATE]" at bounding box center [471, 138] width 866 height 31
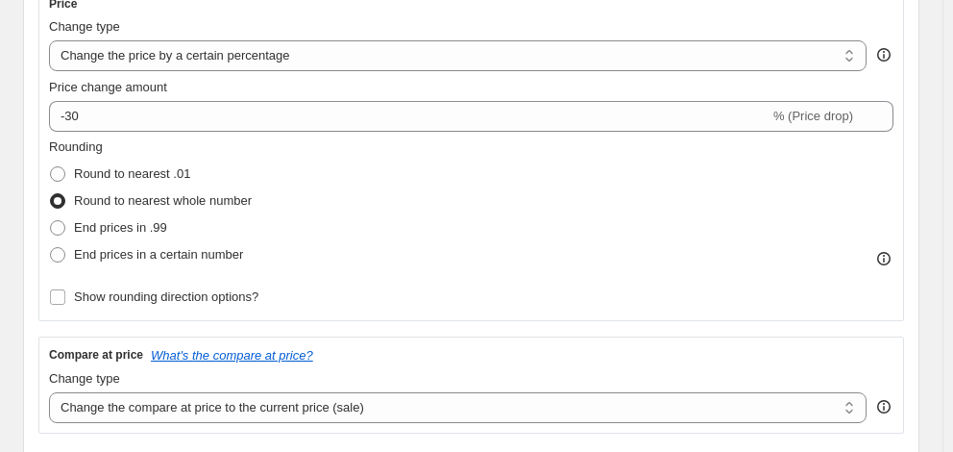
scroll to position [384, 0]
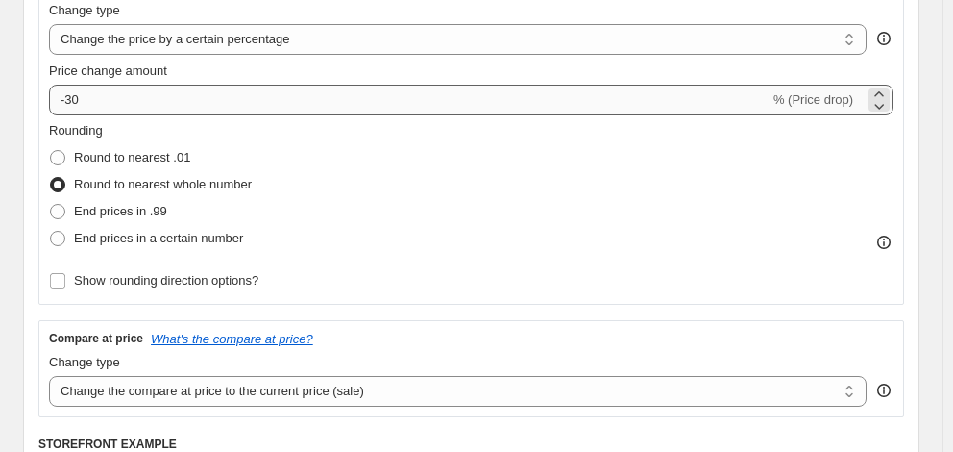
type input "[PERSON_NAME] PRICE [DEMOGRAPHIC_DATA] TOURISTER - NON TRAVEL - [DATE]"
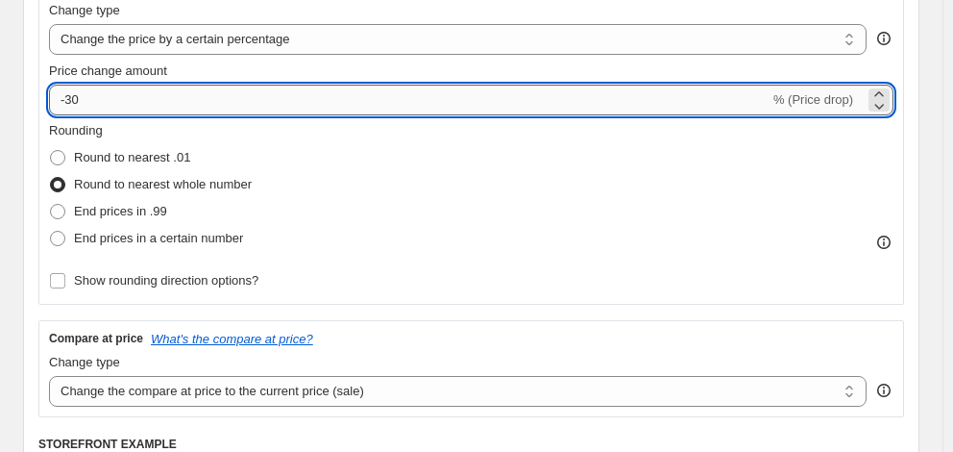
click at [158, 100] on input "-30" at bounding box center [409, 100] width 721 height 31
type input "-3"
type input "-40"
click at [229, 284] on span "Show rounding direction options?" at bounding box center [166, 280] width 184 height 14
click at [65, 284] on input "Show rounding direction options?" at bounding box center [57, 280] width 15 height 15
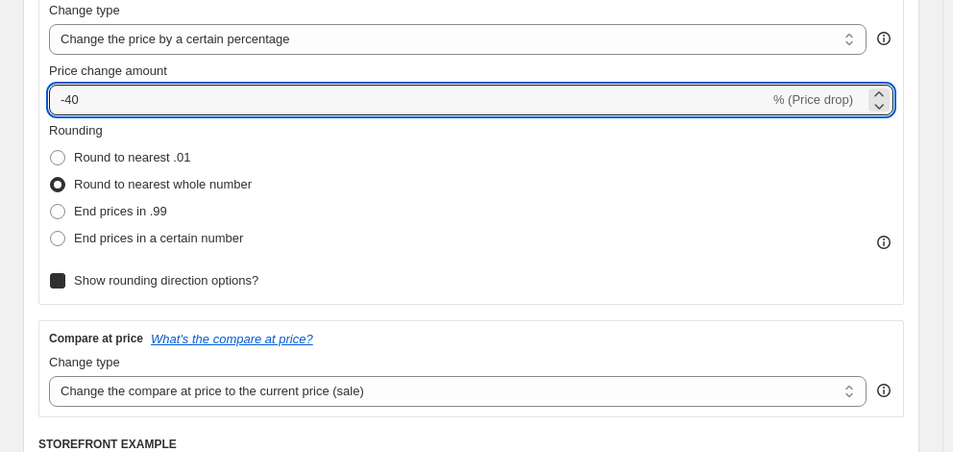
checkbox input "true"
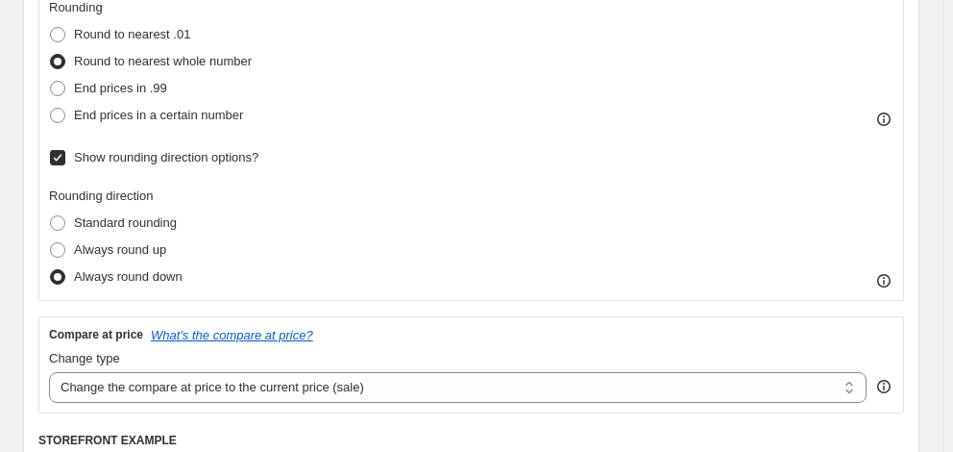
scroll to position [480, 0]
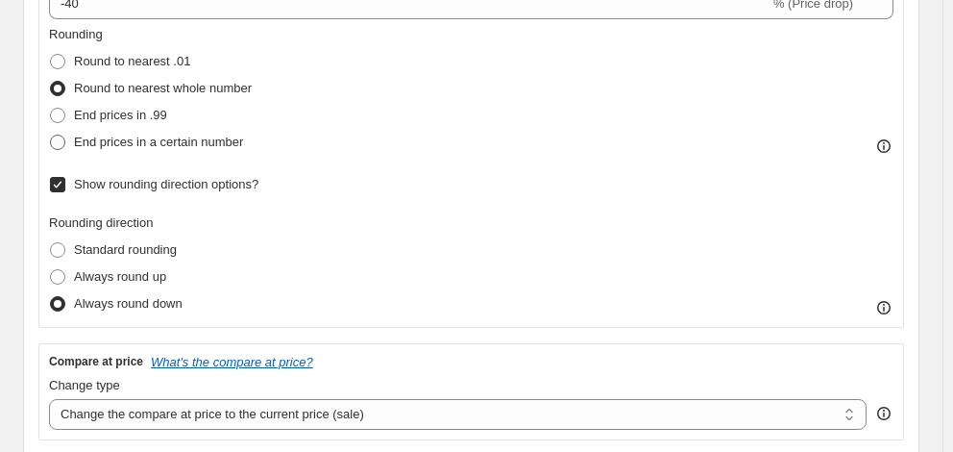
click at [193, 149] on span "End prices in a certain number" at bounding box center [158, 141] width 169 height 14
click at [51, 135] on input "End prices in a certain number" at bounding box center [50, 134] width 1 height 1
radio input "true"
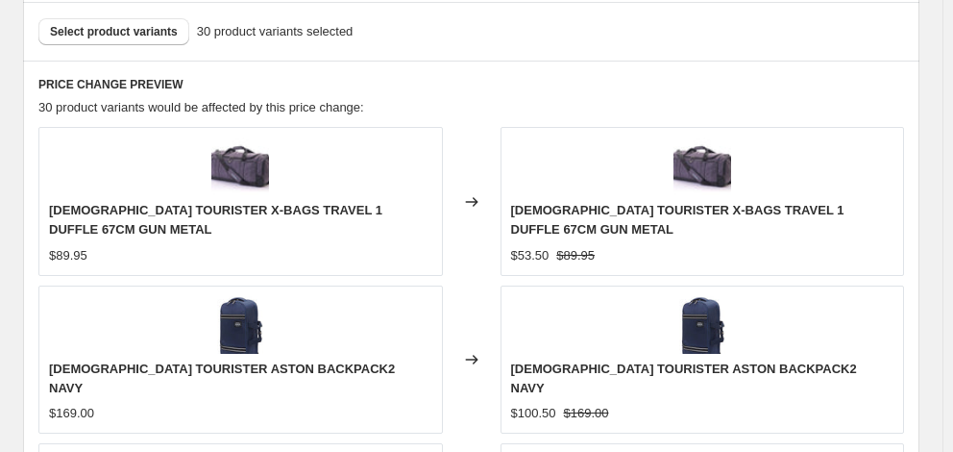
scroll to position [1729, 0]
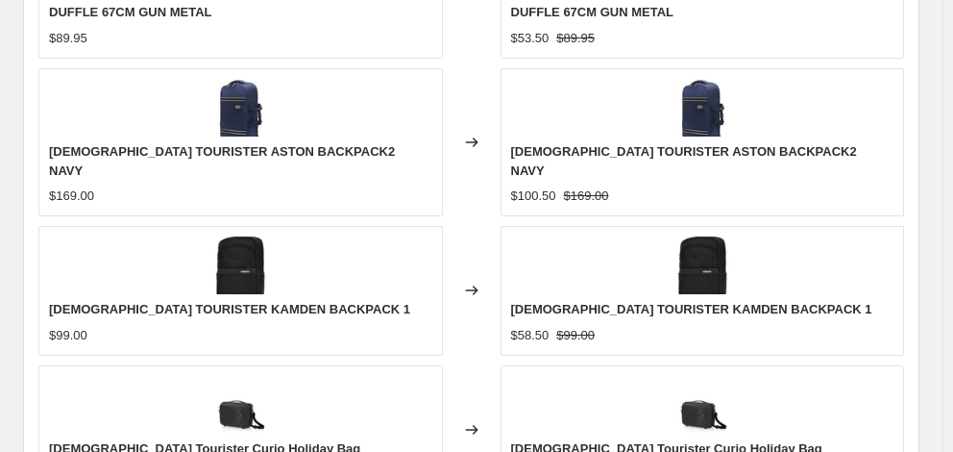
checkbox input "true"
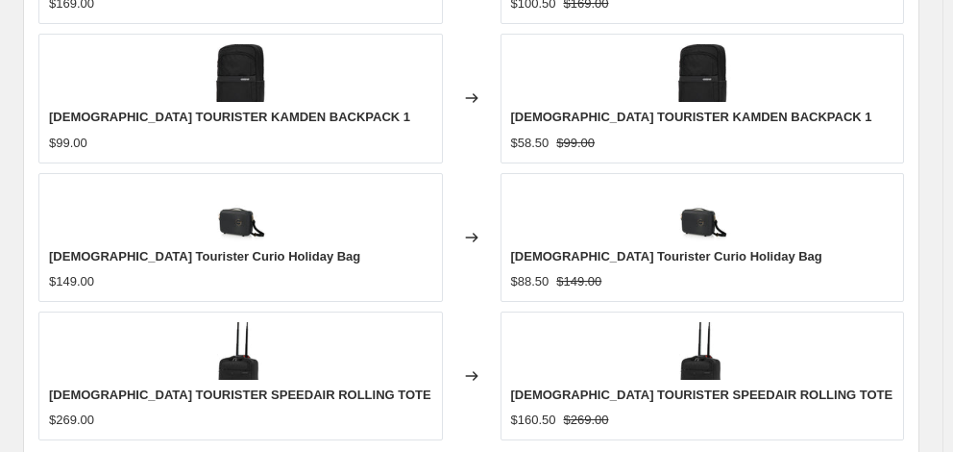
type input "[DATE]"
type input "06:00"
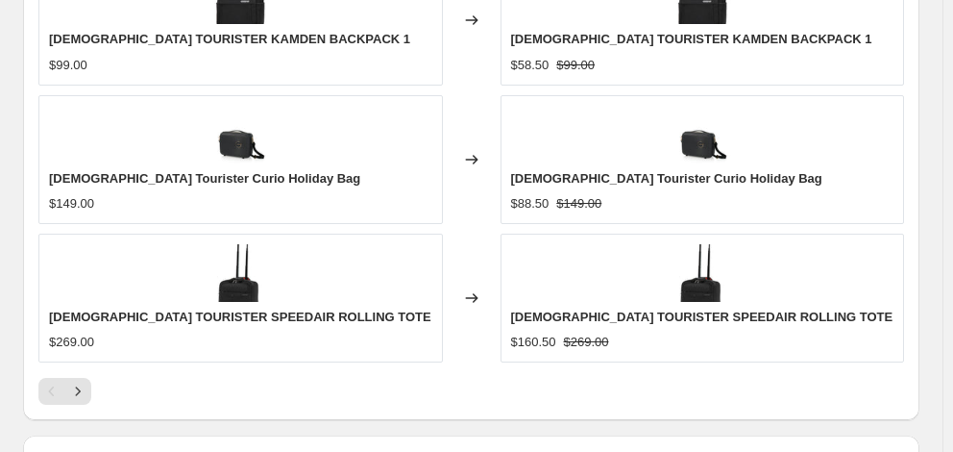
scroll to position [2086, 0]
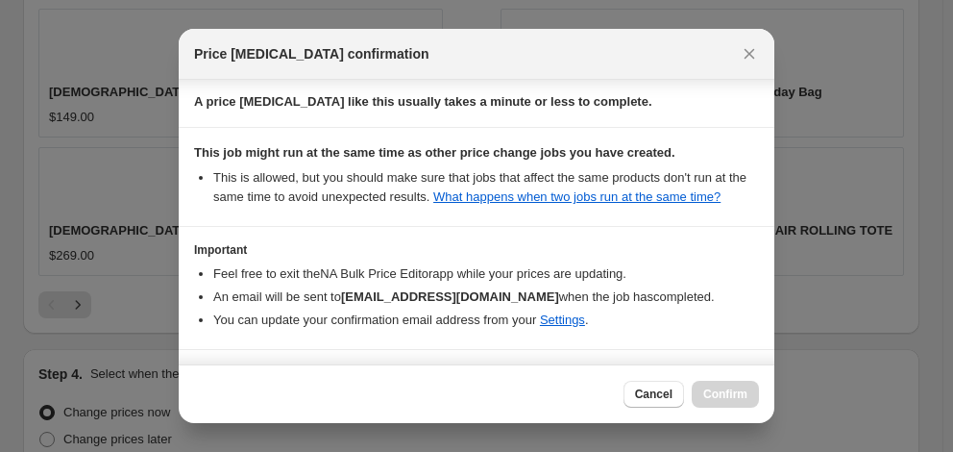
scroll to position [372, 0]
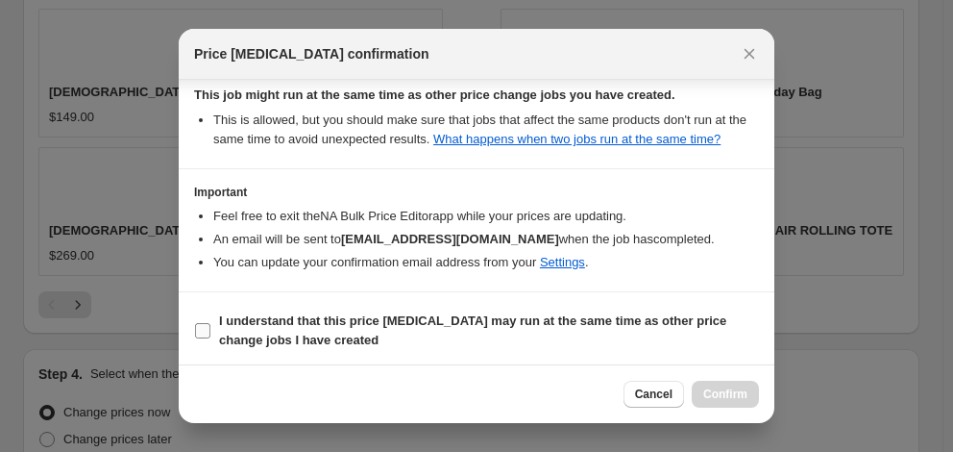
click at [433, 318] on b "I understand that this price [MEDICAL_DATA] may run at the same time as other p…" at bounding box center [472, 330] width 507 height 34
click at [210, 323] on input "I understand that this price [MEDICAL_DATA] may run at the same time as other p…" at bounding box center [202, 330] width 15 height 15
checkbox input "true"
click at [718, 386] on button "Confirm" at bounding box center [725, 393] width 67 height 27
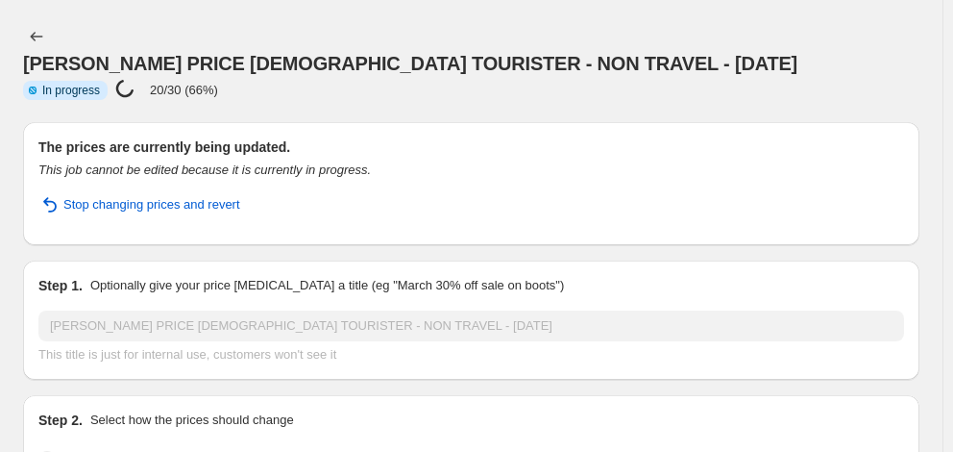
select select "percentage"
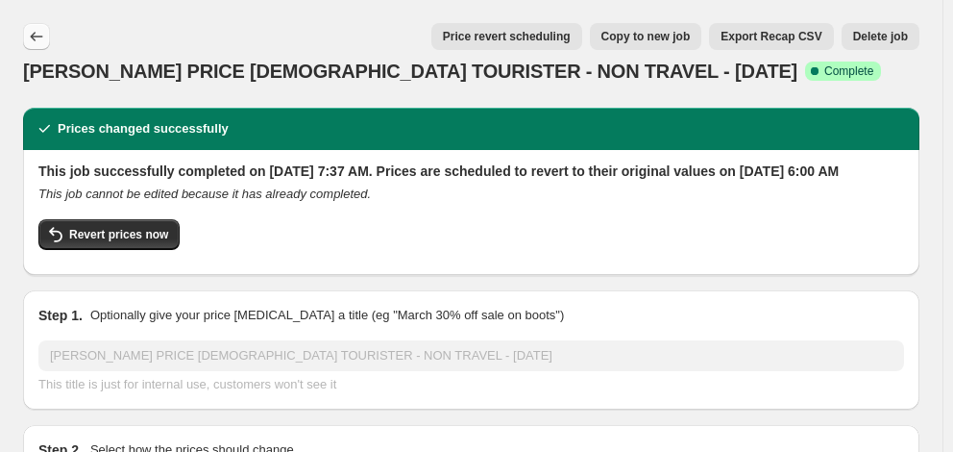
click at [38, 37] on icon "Price change jobs" at bounding box center [36, 36] width 19 height 19
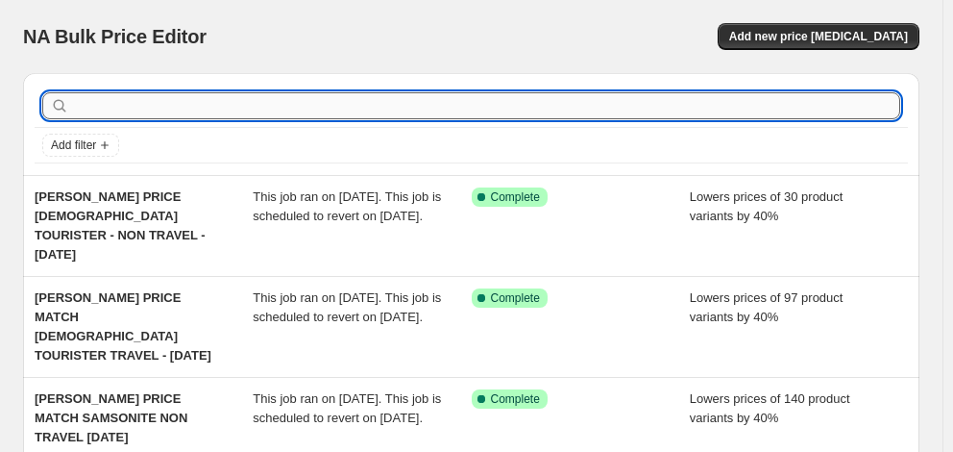
click at [225, 103] on input "text" at bounding box center [486, 105] width 827 height 27
type input "high sierra"
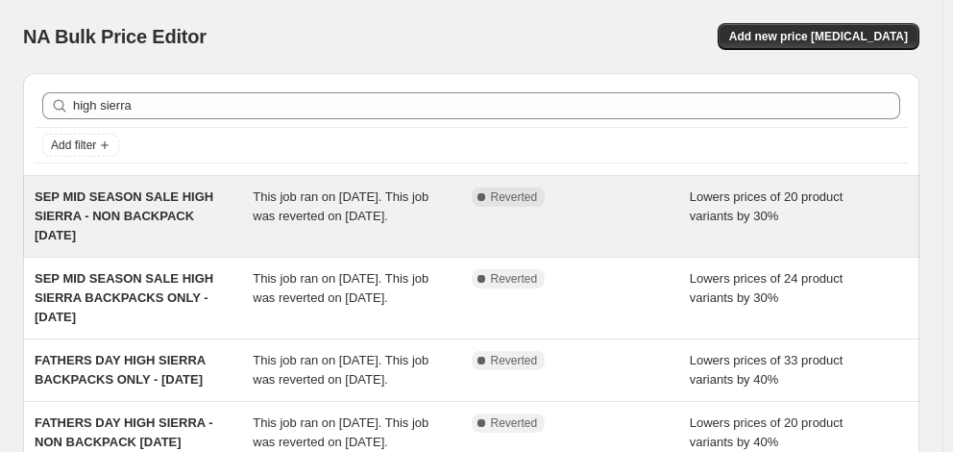
click at [178, 219] on span "SEP MID SEASON SALE HIGH SIERRA - NON BACKPACK [DATE]" at bounding box center [124, 215] width 179 height 53
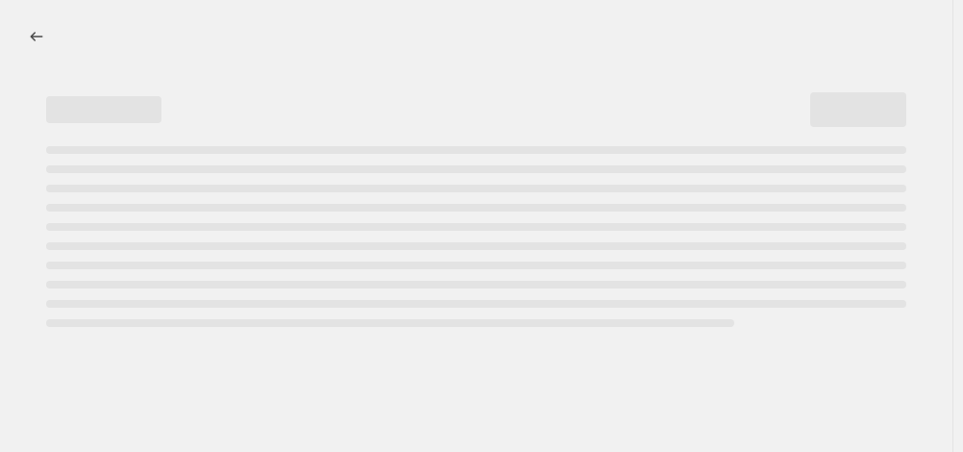
select select "percentage"
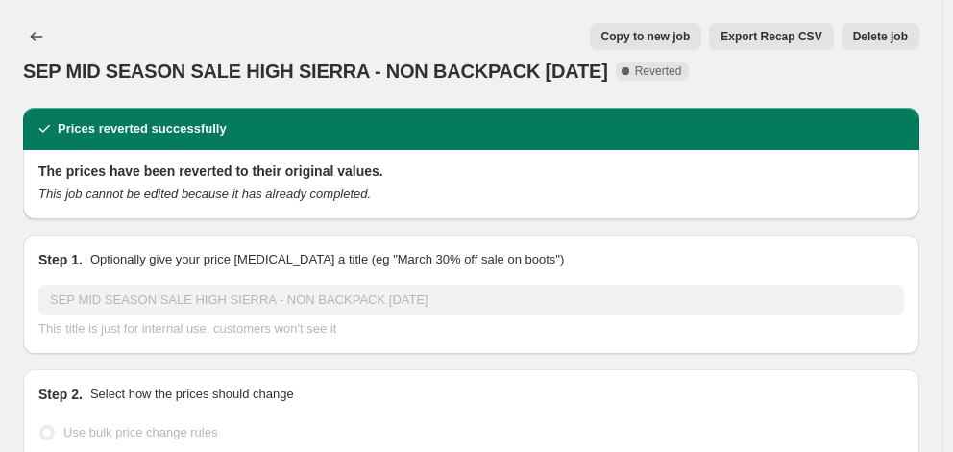
click at [679, 37] on span "Copy to new job" at bounding box center [645, 36] width 89 height 15
select select "percentage"
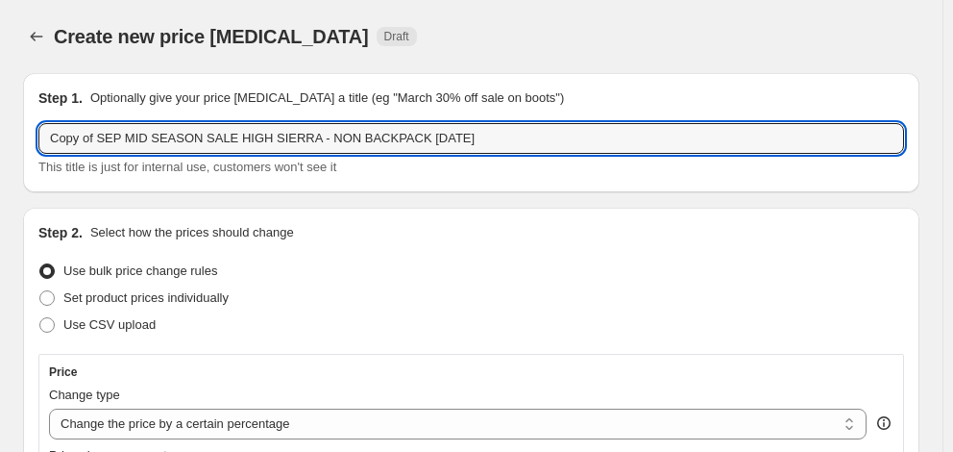
drag, startPoint x: 221, startPoint y: 140, endPoint x: 1, endPoint y: 136, distance: 220.0
click at [361, 135] on input "[PERSON_NAME] PRICE MATCH HIGH SIERRA - NON BACKPACK [DATE]" at bounding box center [471, 138] width 866 height 31
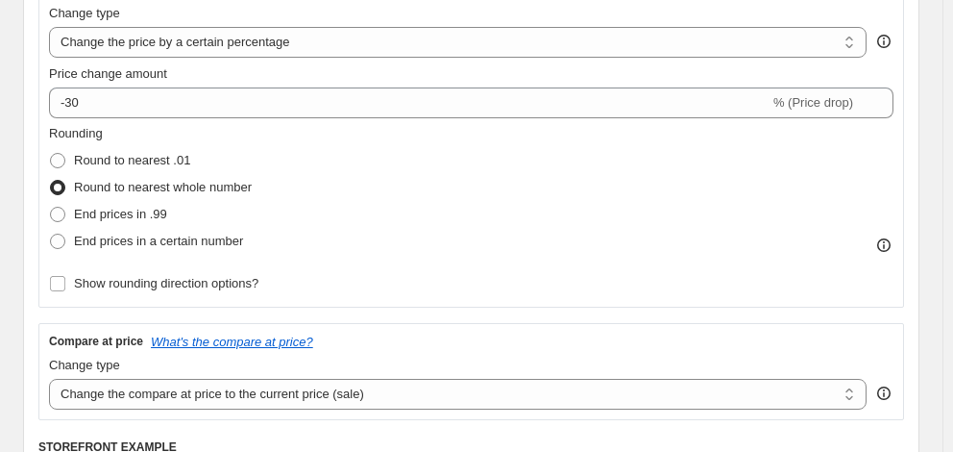
scroll to position [384, 0]
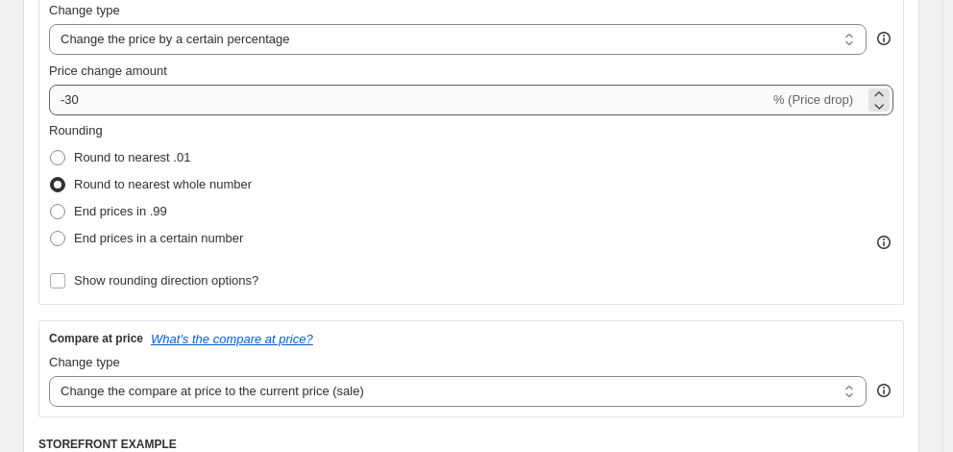
type input "[PERSON_NAME] PRICE MATCH HIGH SIERRA - NON BACKPACK [DATE]"
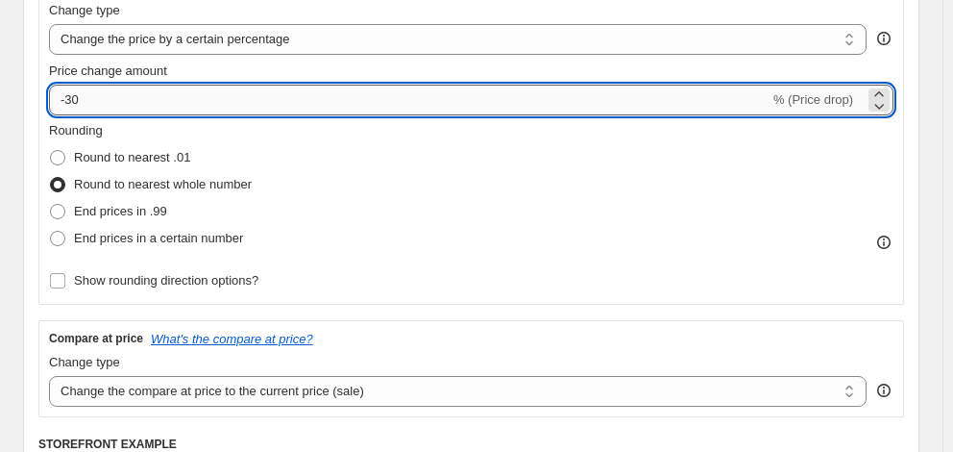
click at [144, 115] on input "-30" at bounding box center [409, 100] width 721 height 31
type input "-3"
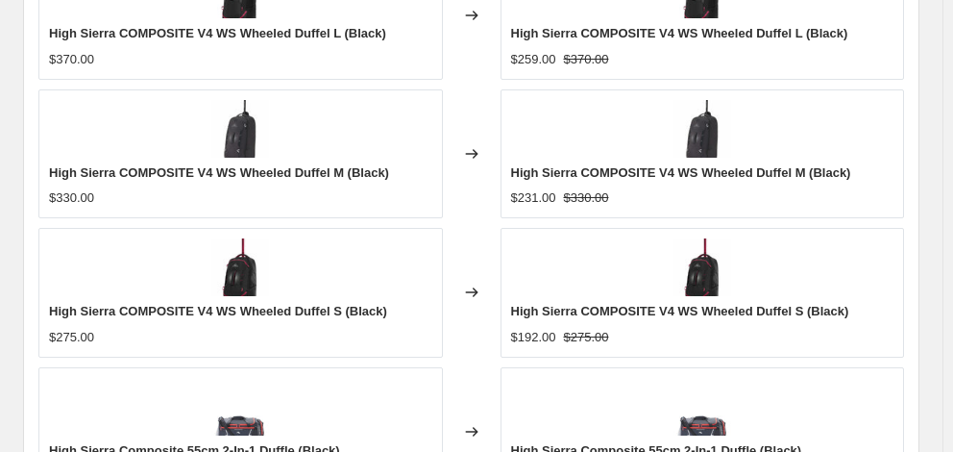
scroll to position [1546, 0]
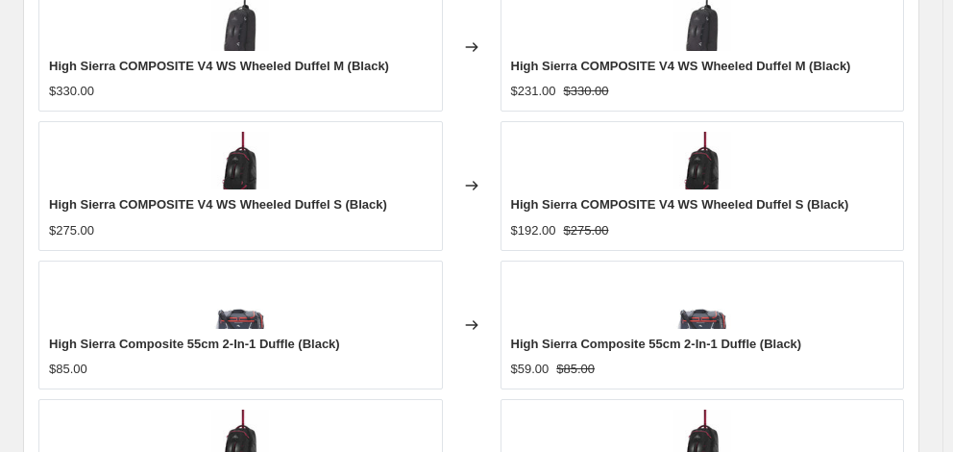
type input "-40"
checkbox input "true"
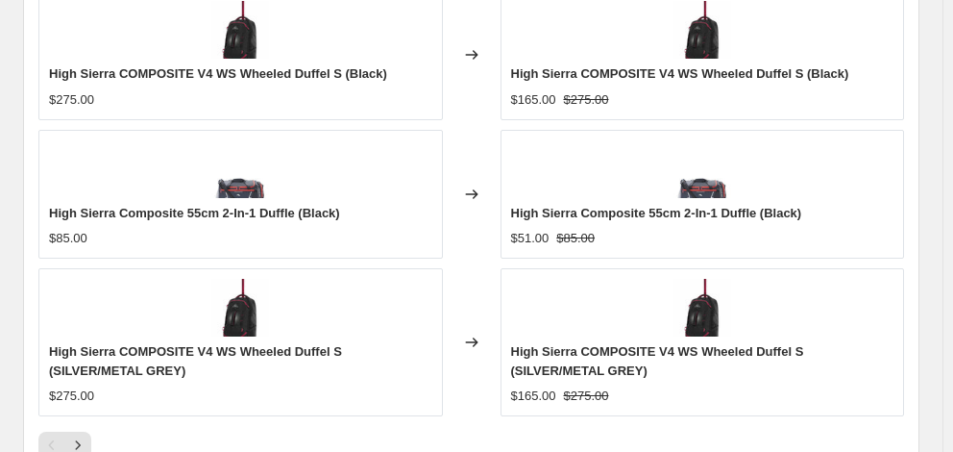
scroll to position [1738, 0]
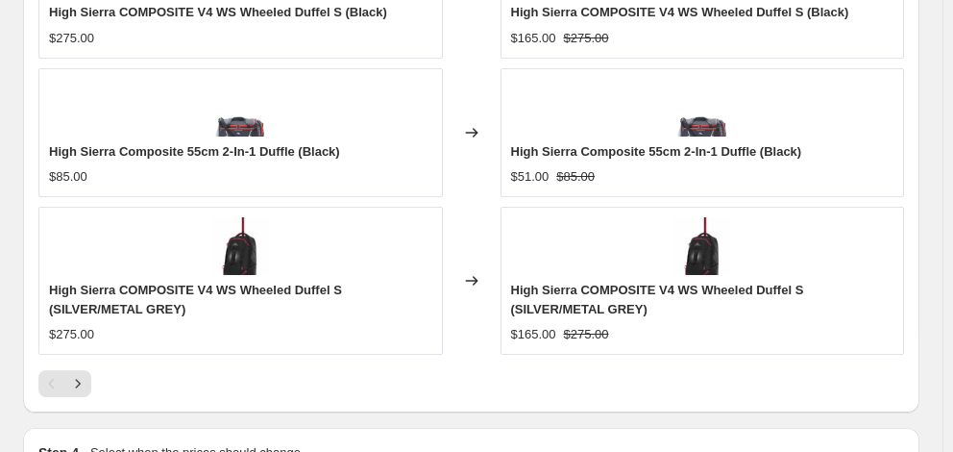
type input "[DATE]"
type input "06:00"
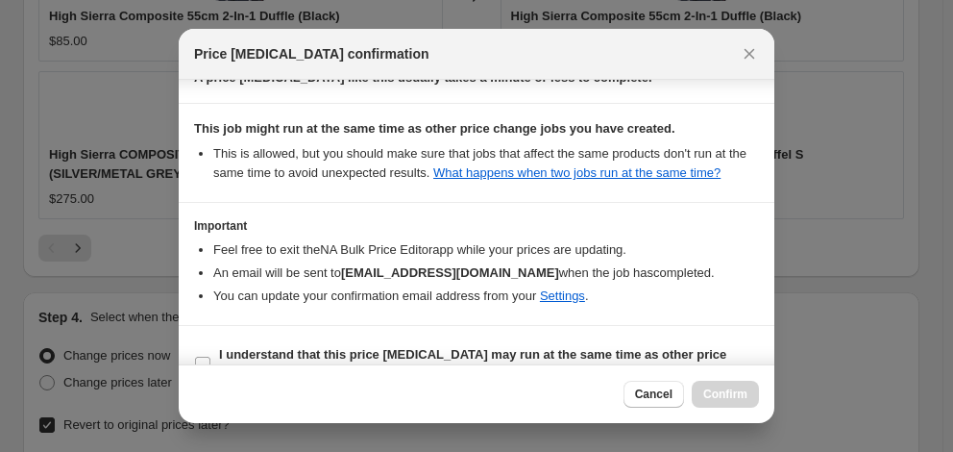
scroll to position [372, 0]
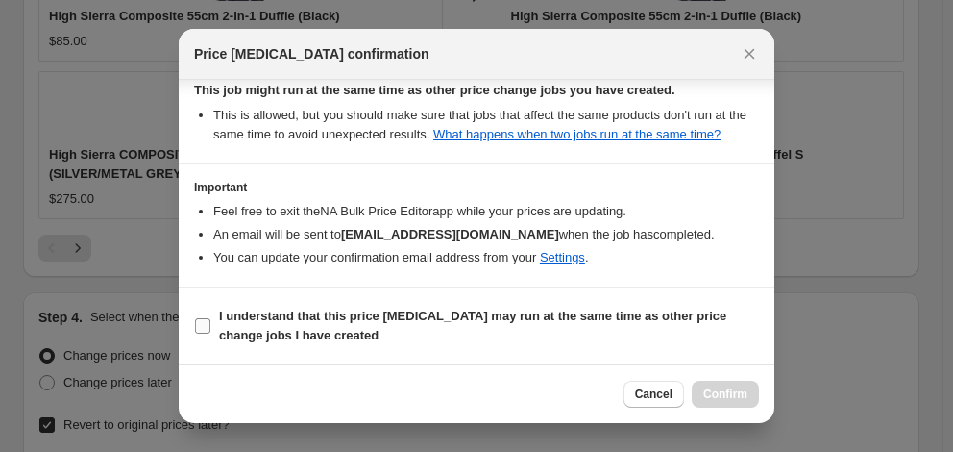
drag, startPoint x: 324, startPoint y: 324, endPoint x: 350, endPoint y: 329, distance: 26.4
click at [325, 324] on b "I understand that this price [MEDICAL_DATA] may run at the same time as other p…" at bounding box center [472, 325] width 507 height 34
click at [210, 324] on input "I understand that this price [MEDICAL_DATA] may run at the same time as other p…" at bounding box center [202, 325] width 15 height 15
checkbox input "true"
click at [744, 389] on span "Confirm" at bounding box center [725, 393] width 44 height 15
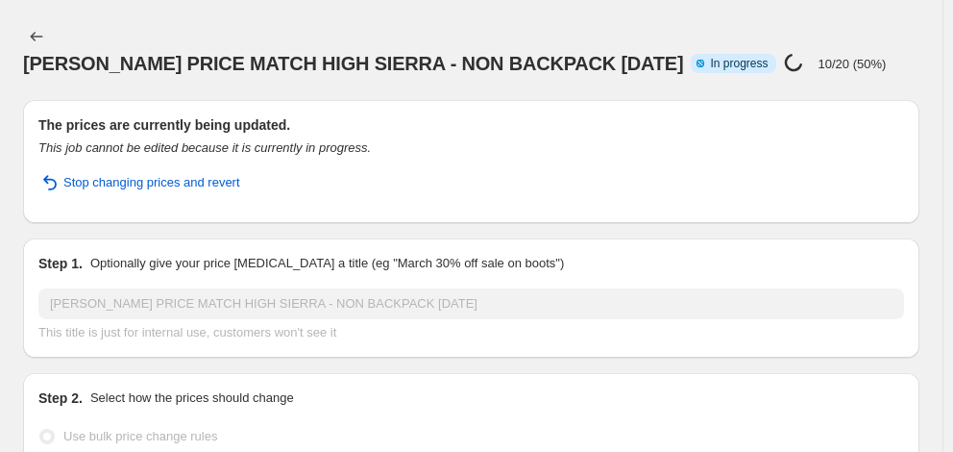
select select "percentage"
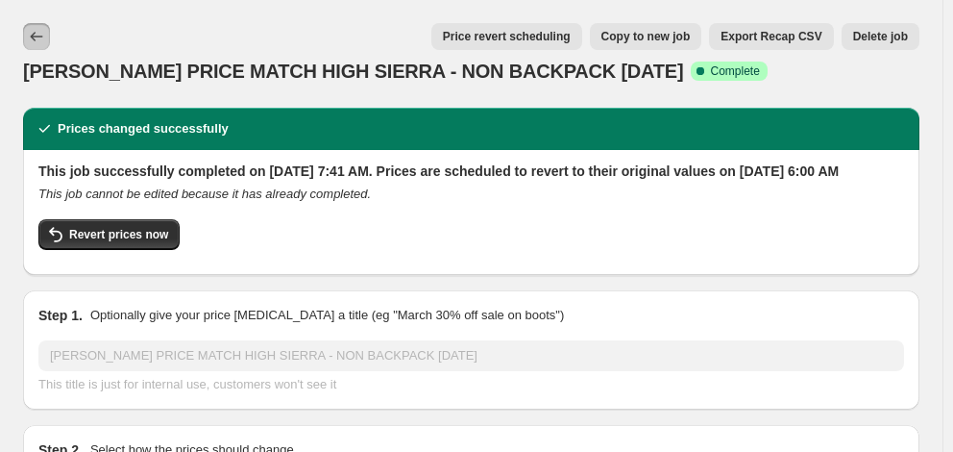
click at [45, 30] on icon "Price change jobs" at bounding box center [36, 36] width 19 height 19
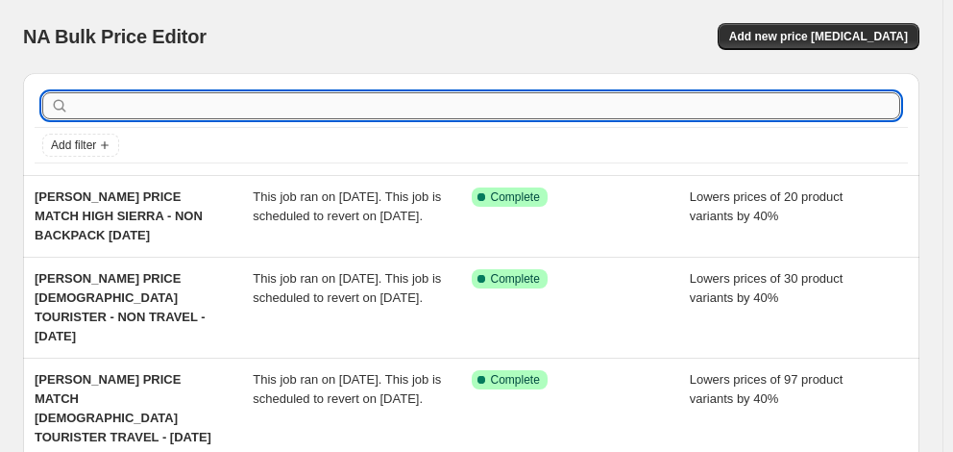
click at [159, 111] on input "text" at bounding box center [486, 105] width 827 height 27
type input "HIGH SIERRA"
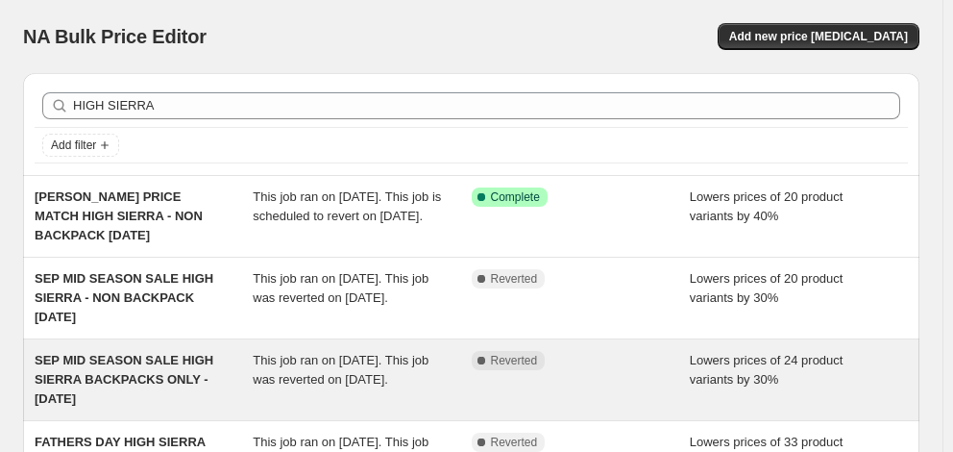
scroll to position [96, 0]
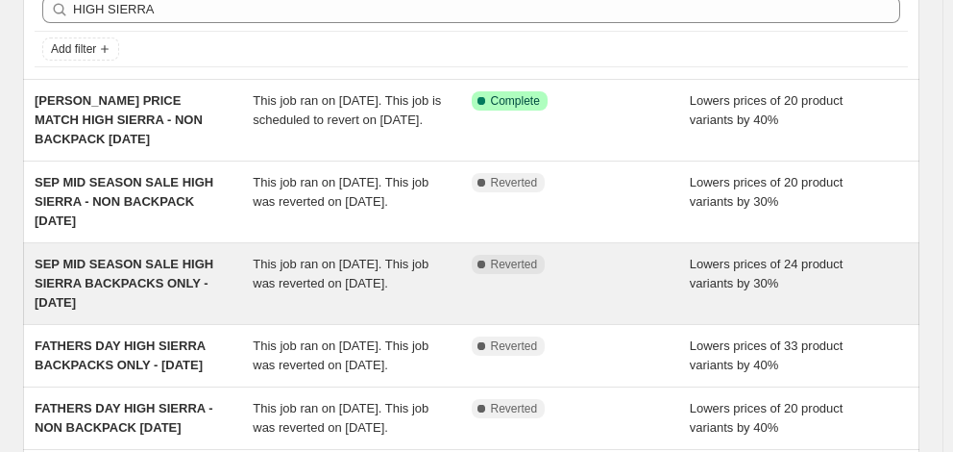
click at [174, 285] on span "SEP MID SEASON SALE HIGH SIERRA BACKPACKS ONLY - [DATE]" at bounding box center [124, 283] width 179 height 53
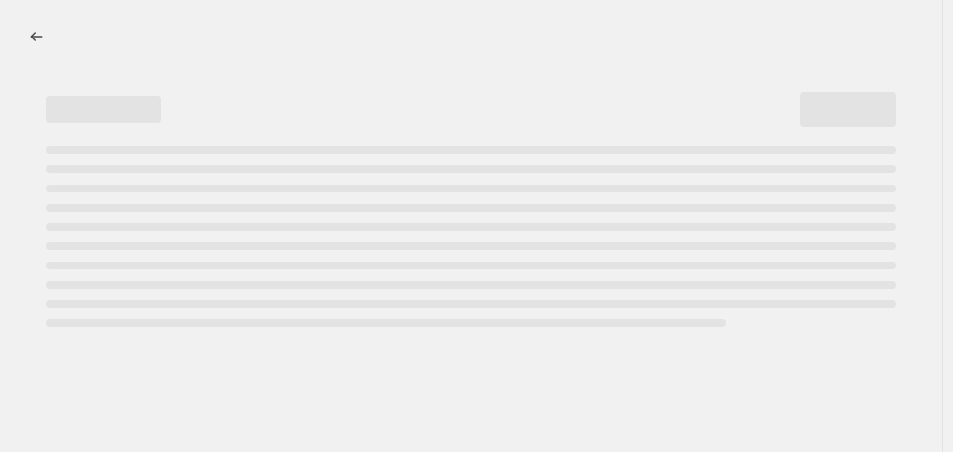
select select "percentage"
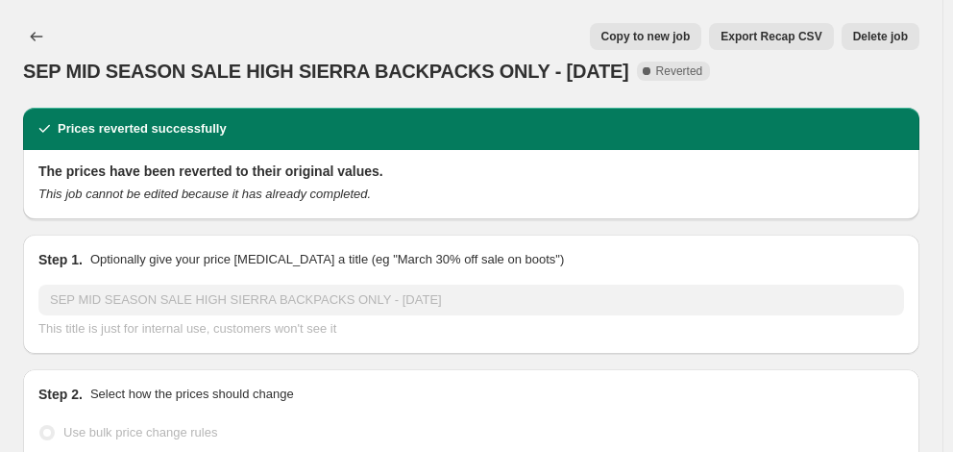
click at [633, 40] on span "Copy to new job" at bounding box center [645, 36] width 89 height 15
select select "percentage"
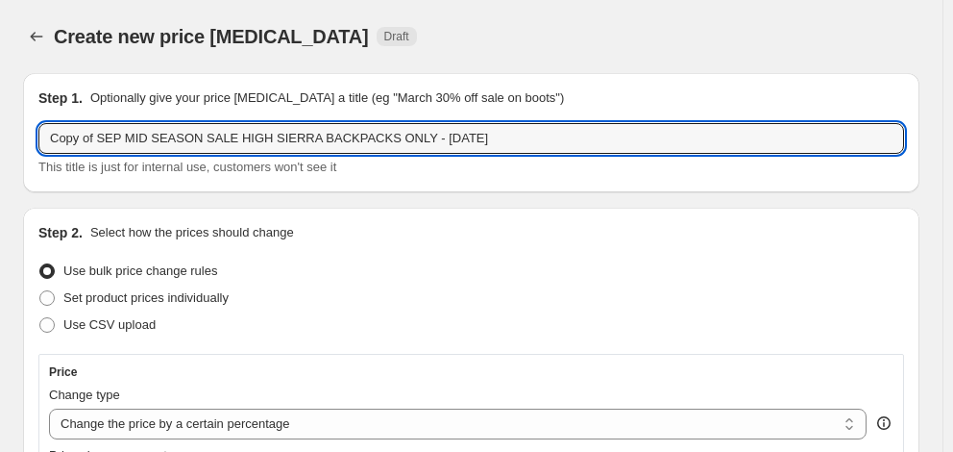
drag, startPoint x: 224, startPoint y: 140, endPoint x: -4, endPoint y: 146, distance: 227.8
click at [0, 146] on html "Home Settings Plans Skip to content Create new price [MEDICAL_DATA]. This page …" at bounding box center [476, 226] width 953 height 452
click at [369, 138] on input "[PERSON_NAME] PRICE MATCH HIGH SIERRA BACKPACKS ONLY - [DATE]" at bounding box center [471, 138] width 866 height 31
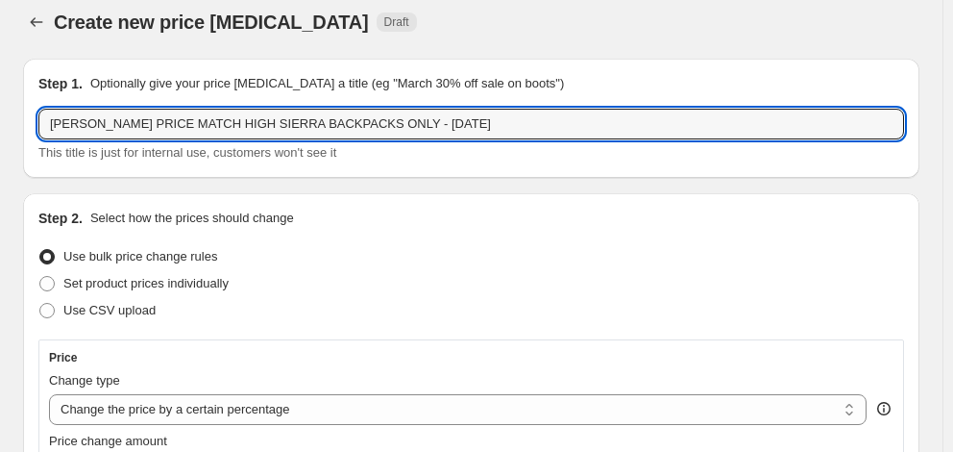
scroll to position [192, 0]
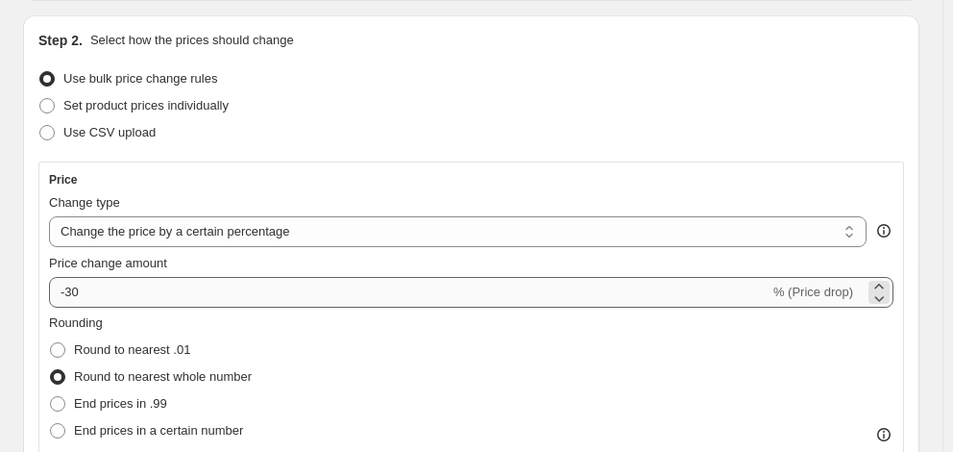
type input "[PERSON_NAME] PRICE MATCH HIGH SIERRA BACKPACKS ONLY - [DATE]"
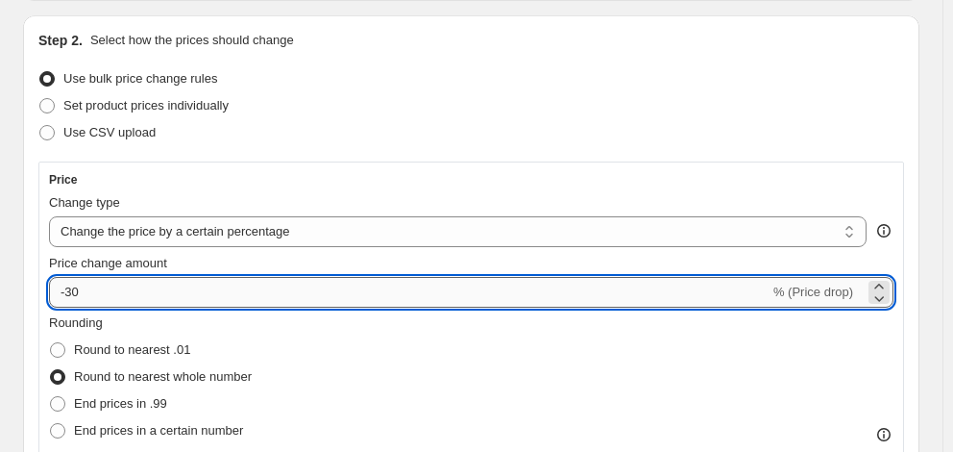
click at [253, 290] on input "-30" at bounding box center [409, 292] width 721 height 31
type input "-3"
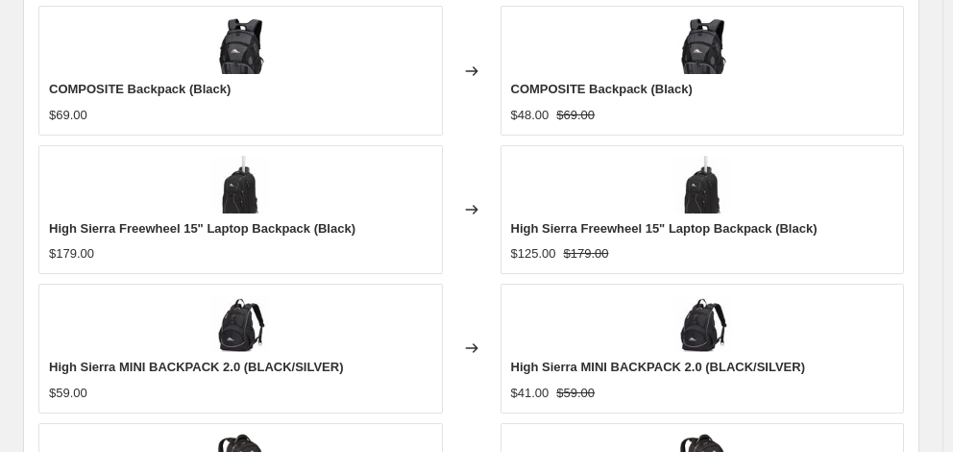
scroll to position [1521, 0]
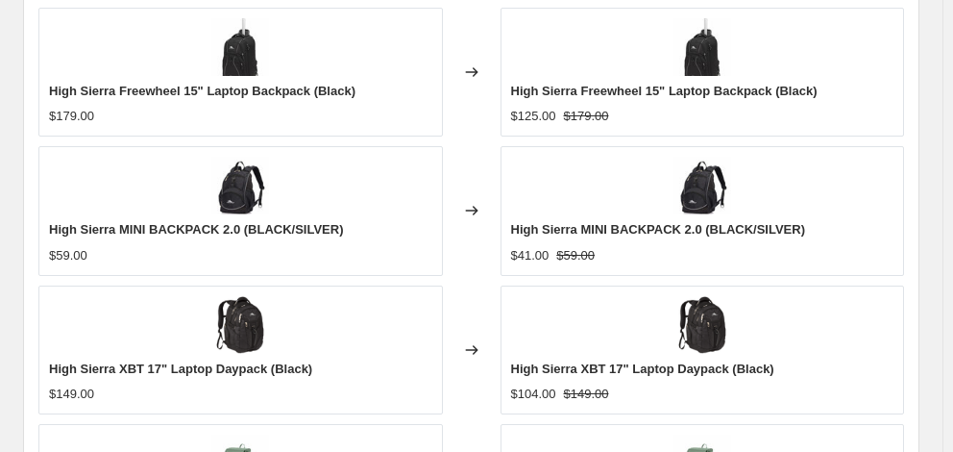
type input "-41"
checkbox input "true"
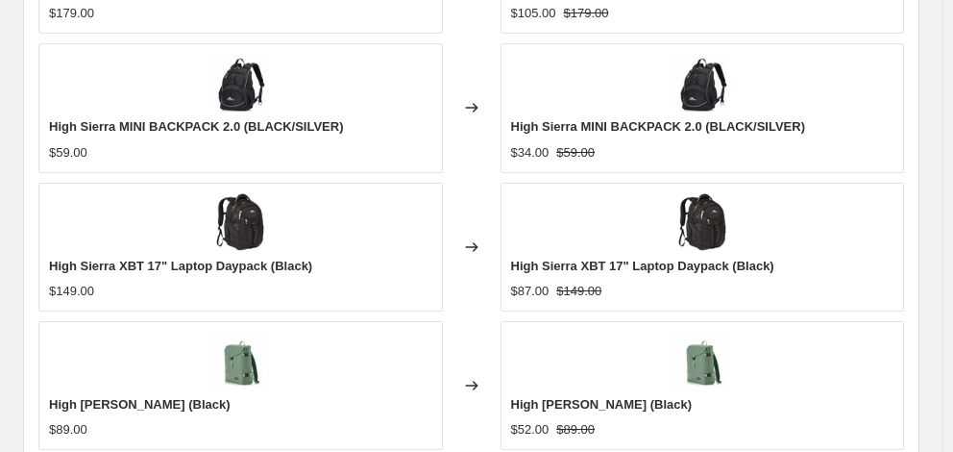
scroll to position [1848, 0]
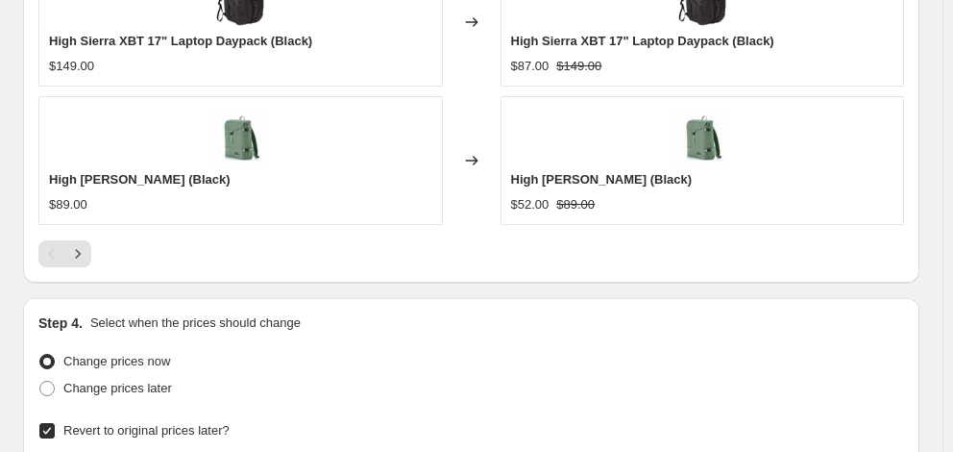
type input "[DATE]"
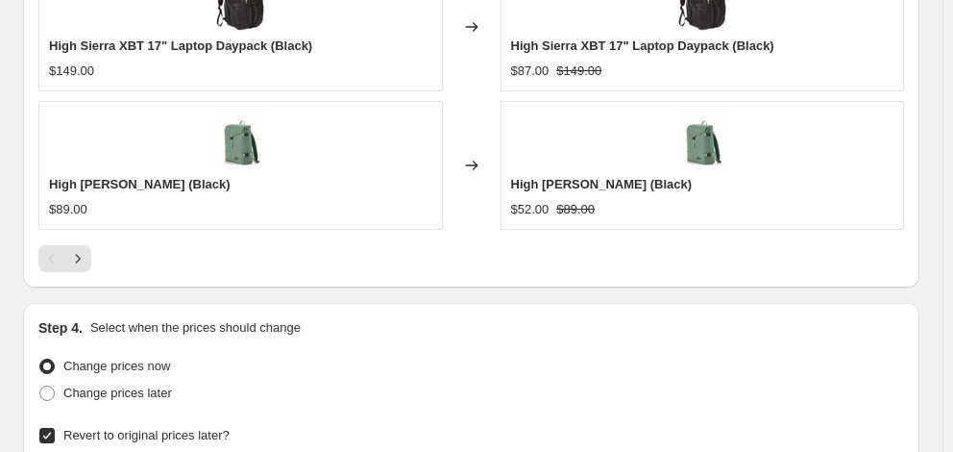
type input "06:00"
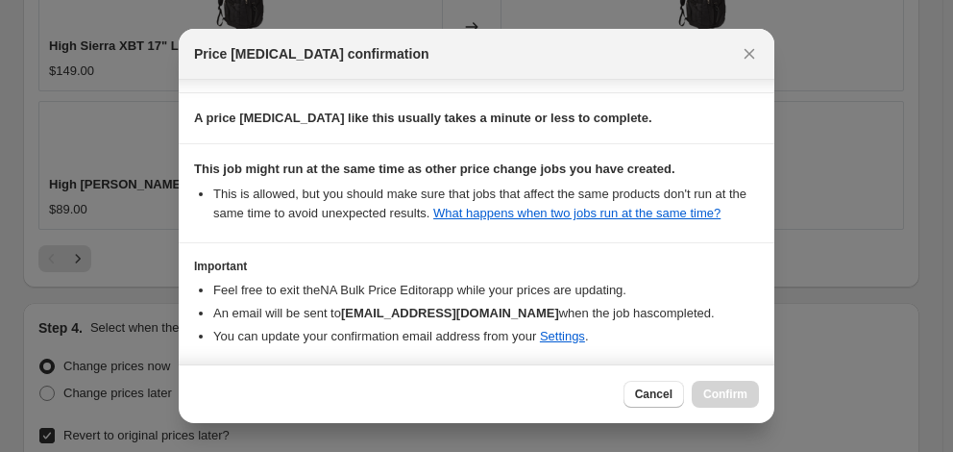
scroll to position [372, 0]
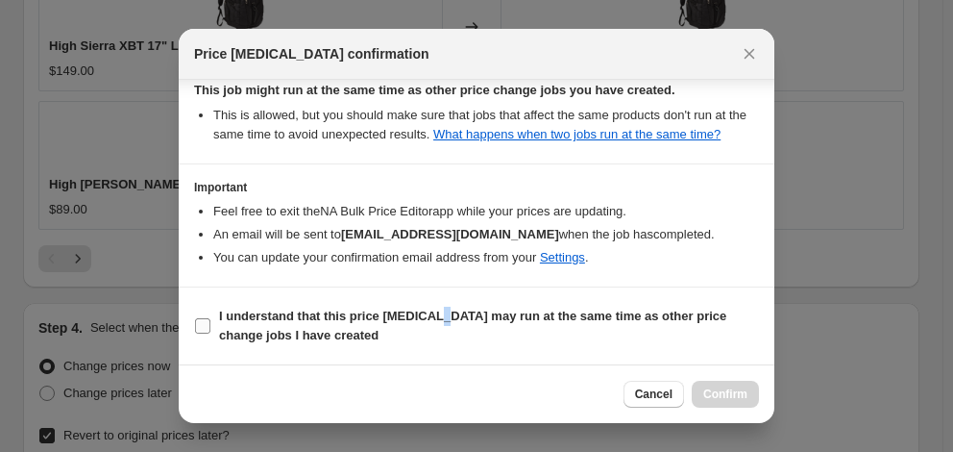
click at [434, 321] on b "I understand that this price [MEDICAL_DATA] may run at the same time as other p…" at bounding box center [472, 325] width 507 height 34
click at [281, 322] on b "I understand that this price [MEDICAL_DATA] may run at the same time as other p…" at bounding box center [472, 325] width 507 height 34
click at [210, 322] on input "I understand that this price [MEDICAL_DATA] may run at the same time as other p…" at bounding box center [202, 325] width 15 height 15
checkbox input "true"
click at [718, 393] on span "Confirm" at bounding box center [725, 393] width 44 height 15
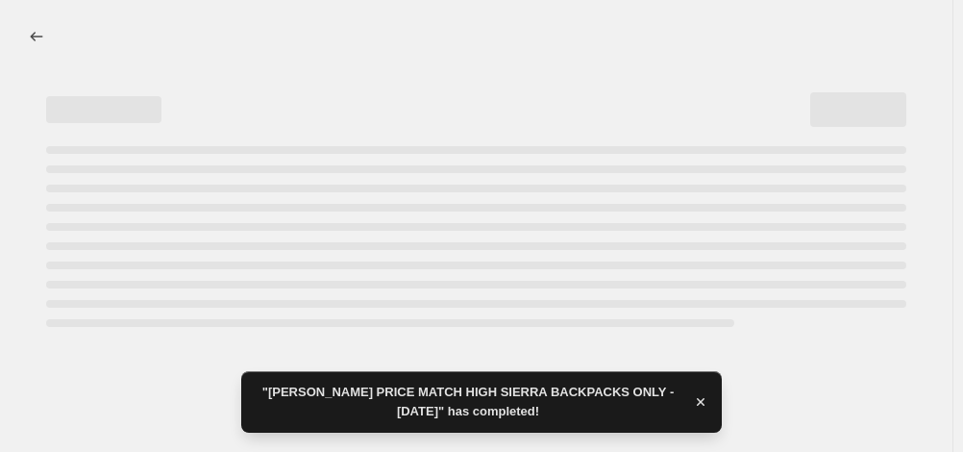
select select "percentage"
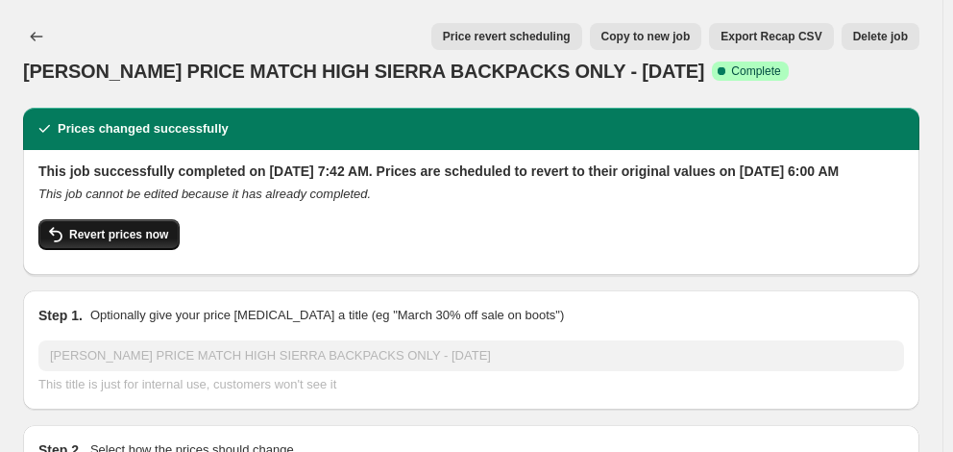
click at [123, 242] on span "Revert prices now" at bounding box center [118, 234] width 99 height 15
checkbox input "false"
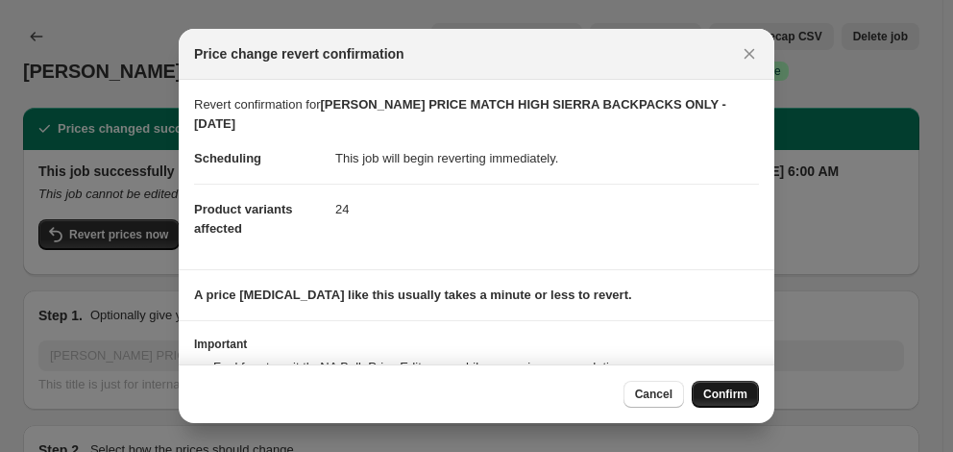
click at [717, 392] on span "Confirm" at bounding box center [725, 393] width 44 height 15
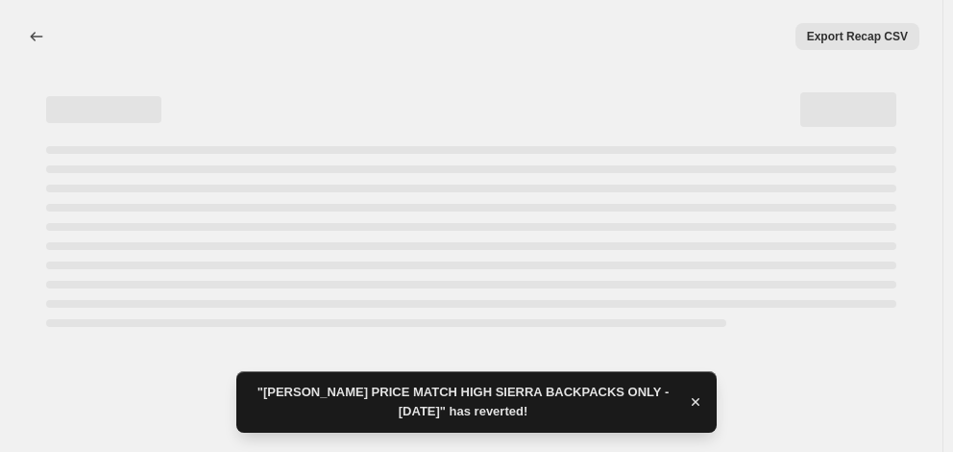
select select "percentage"
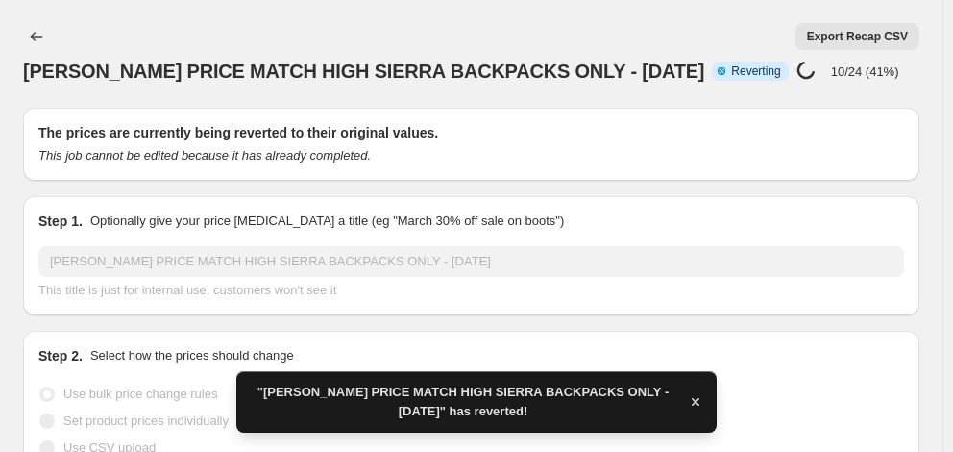
checkbox input "true"
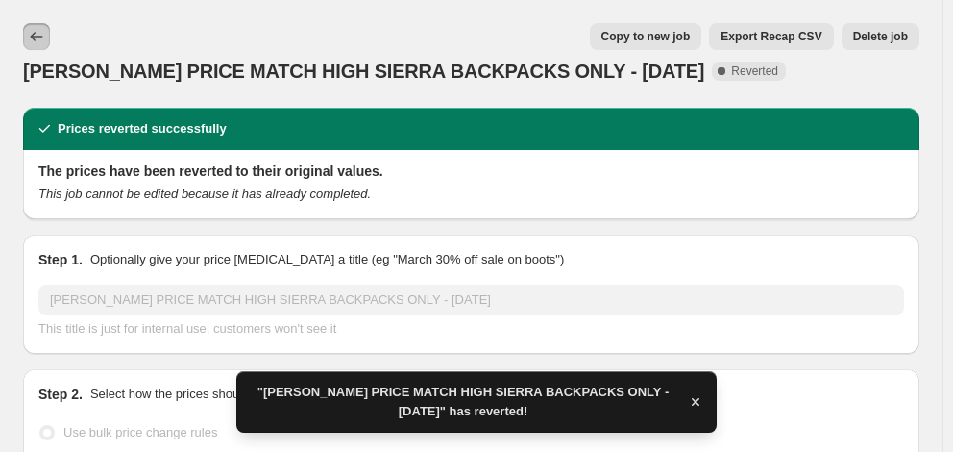
click at [47, 38] on button "Price change jobs" at bounding box center [36, 36] width 27 height 27
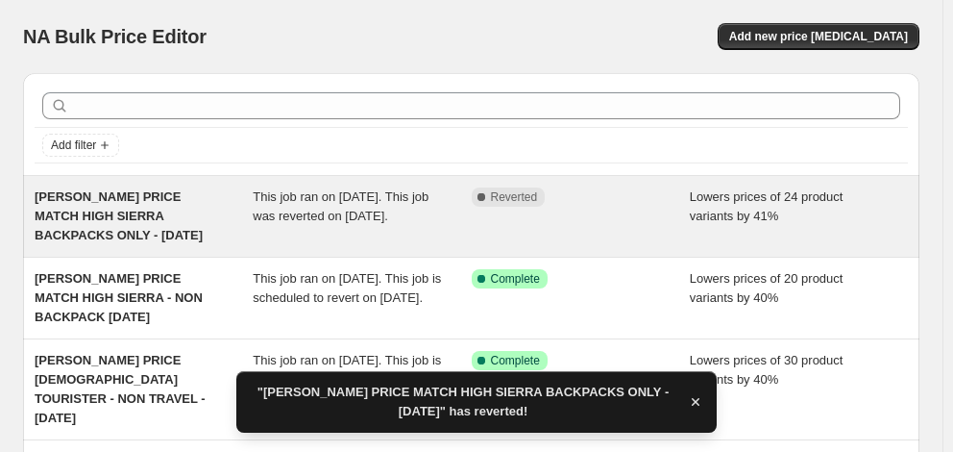
click at [161, 224] on div "[PERSON_NAME] PRICE MATCH HIGH SIERRA BACKPACKS ONLY - [DATE]" at bounding box center [144, 216] width 218 height 58
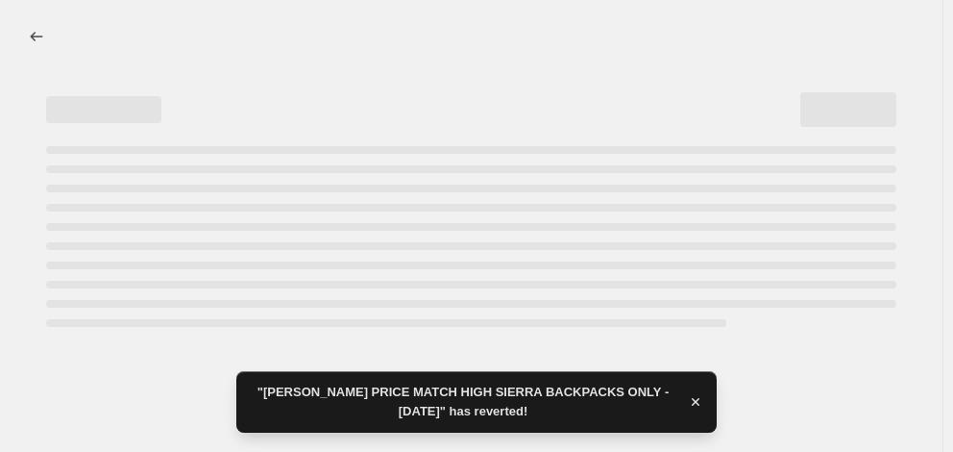
select select "percentage"
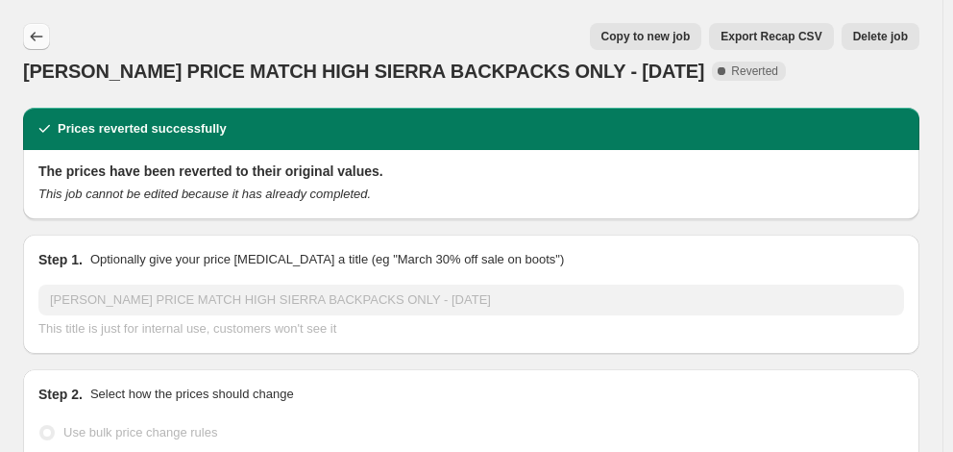
click at [45, 30] on icon "Price change jobs" at bounding box center [36, 36] width 19 height 19
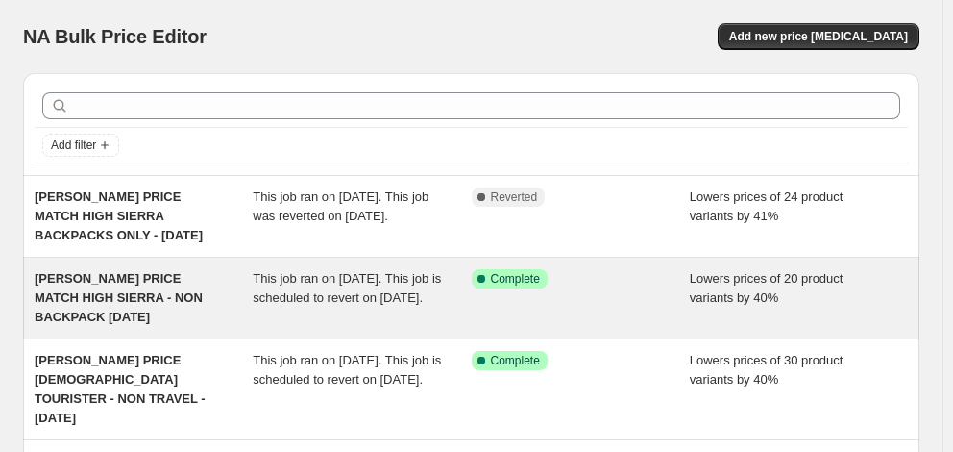
click at [190, 302] on div "[PERSON_NAME] PRICE MATCH HIGH SIERRA - NON BACKPACK [DATE]" at bounding box center [144, 298] width 218 height 58
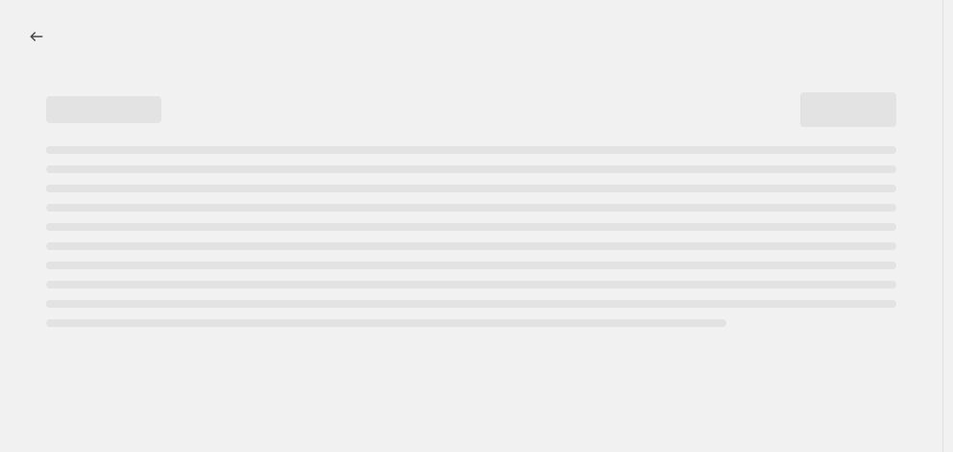
select select "percentage"
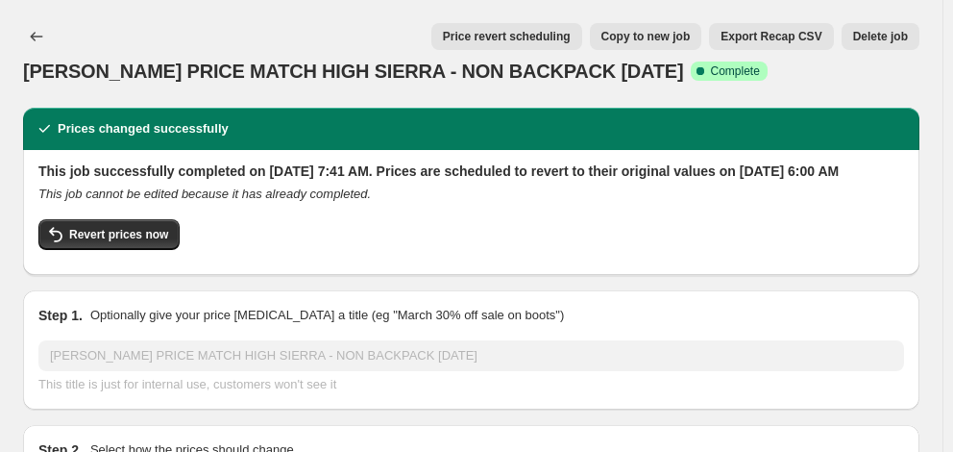
click at [663, 34] on span "Copy to new job" at bounding box center [645, 36] width 89 height 15
select select "percentage"
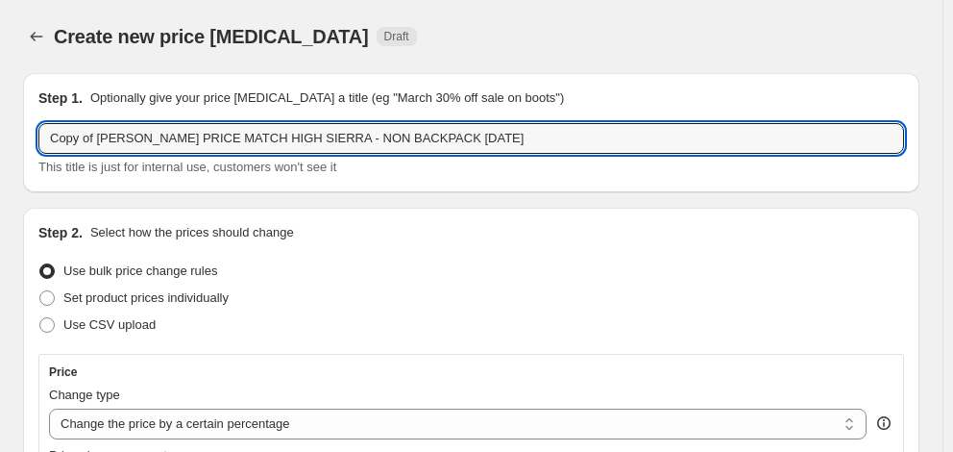
drag, startPoint x: 96, startPoint y: 139, endPoint x: -33, endPoint y: 145, distance: 128.9
click at [0, 145] on html "Home Settings Plans Skip to content Create new price [MEDICAL_DATA]. This page …" at bounding box center [476, 226] width 953 height 452
type input "[PERSON_NAME] PRICE MATCH HIGH SIERRA - NON BACKPACK [DATE]"
click at [25, 36] on button "Price change jobs" at bounding box center [36, 36] width 27 height 27
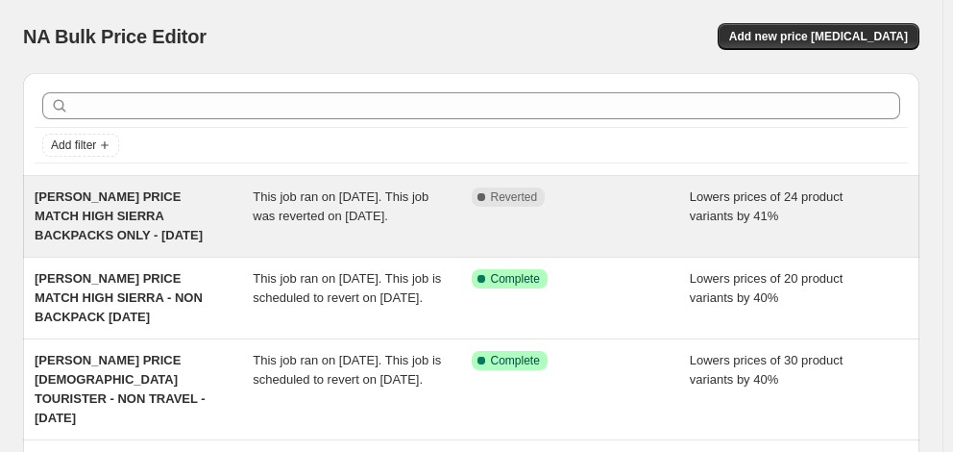
click at [148, 196] on span "[PERSON_NAME] PRICE MATCH HIGH SIERRA BACKPACKS ONLY - [DATE]" at bounding box center [119, 215] width 168 height 53
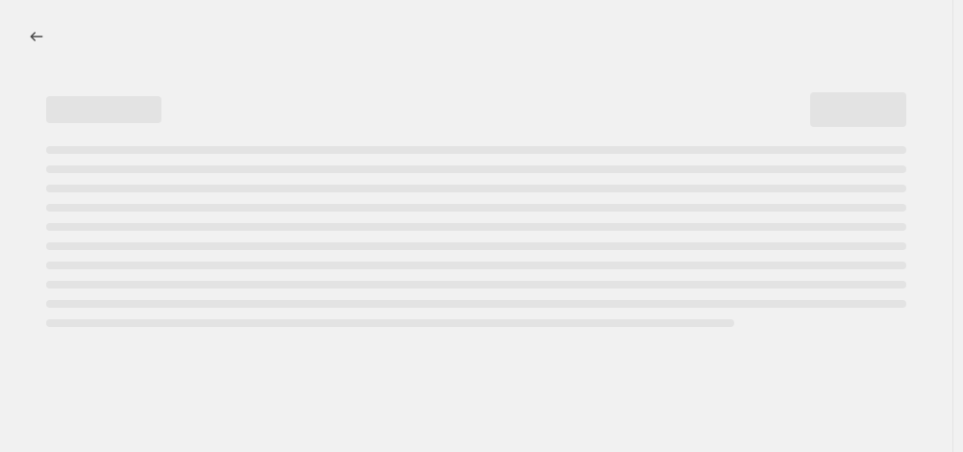
select select "percentage"
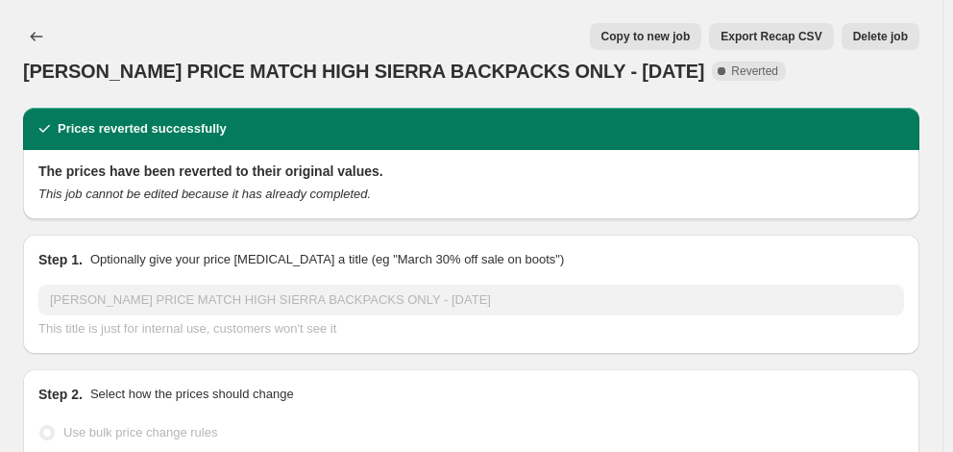
click at [644, 39] on span "Copy to new job" at bounding box center [645, 36] width 89 height 15
select select "percentage"
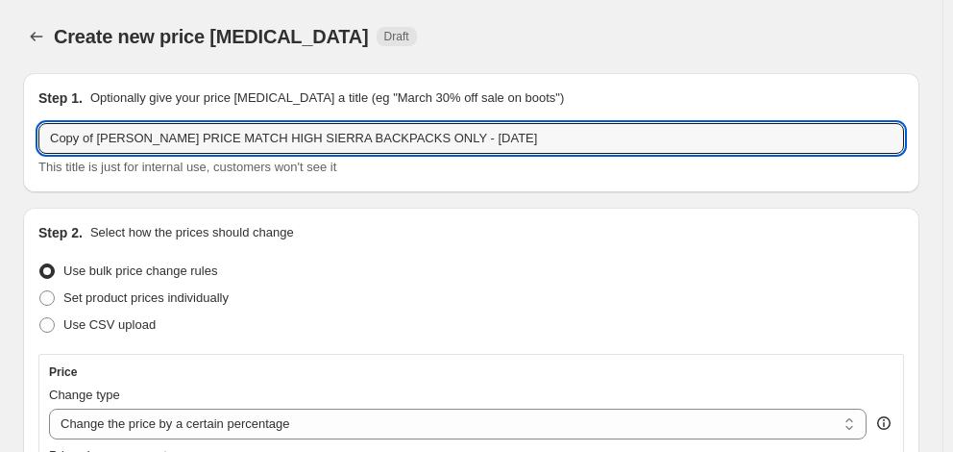
drag, startPoint x: 97, startPoint y: 138, endPoint x: -55, endPoint y: 144, distance: 151.9
click at [0, 144] on html "Home Settings Plans Skip to content Create new price [MEDICAL_DATA]. This page …" at bounding box center [476, 226] width 953 height 452
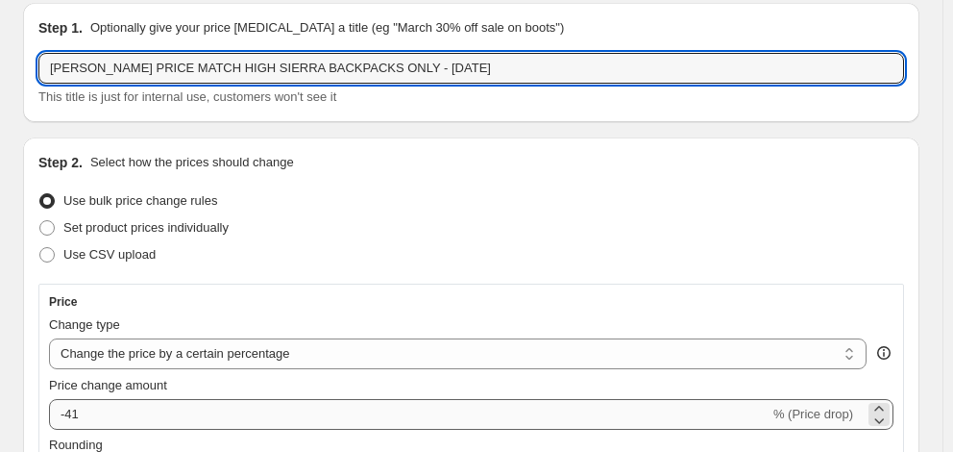
scroll to position [192, 0]
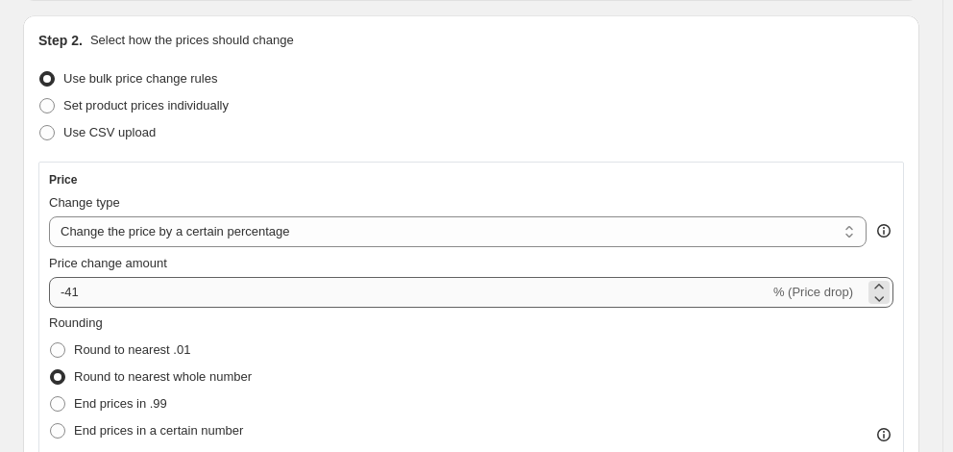
type input "[PERSON_NAME] PRICE MATCH HIGH SIERRA BACKPACKS ONLY - [DATE]"
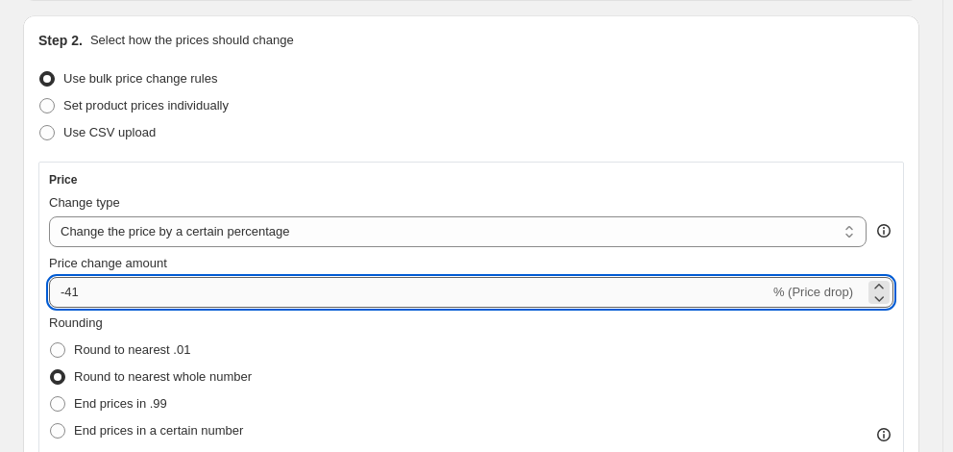
click at [199, 302] on input "-41" at bounding box center [409, 292] width 721 height 31
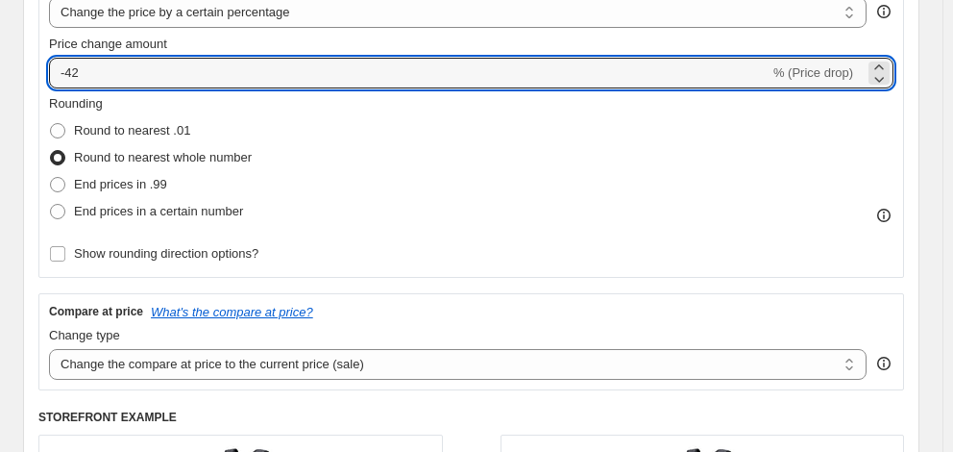
scroll to position [384, 0]
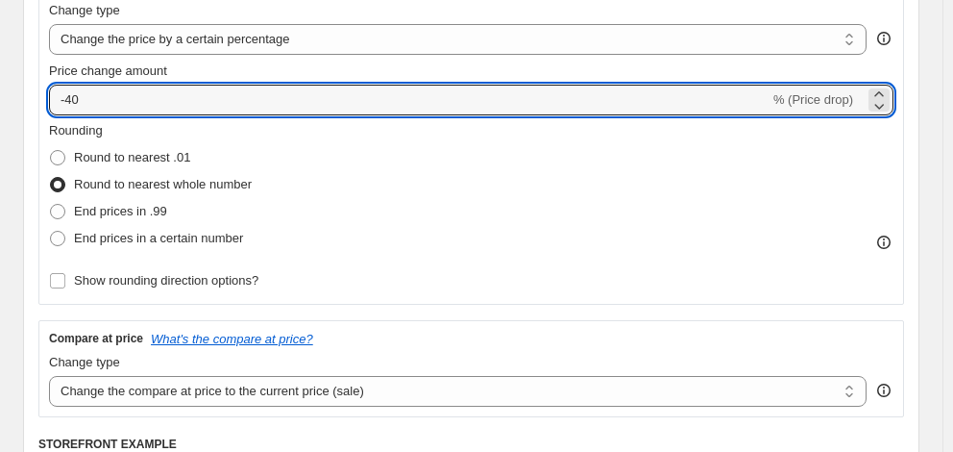
type input "-40"
click at [347, 159] on div "Rounding Round to nearest .01 Round to nearest whole number End prices in .99 E…" at bounding box center [471, 186] width 844 height 131
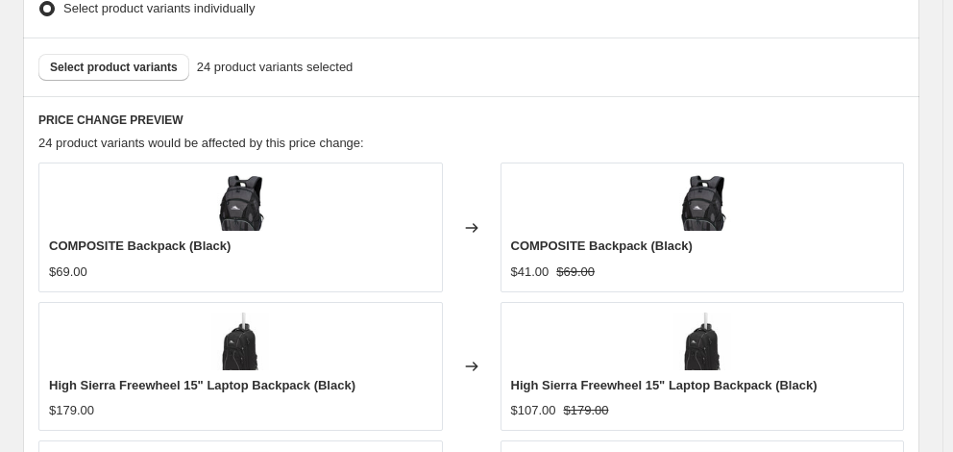
scroll to position [1521, 0]
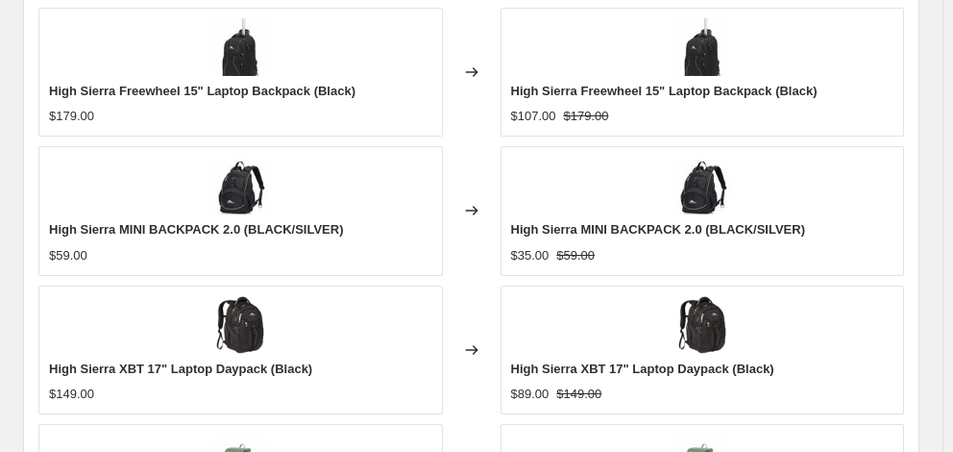
checkbox input "true"
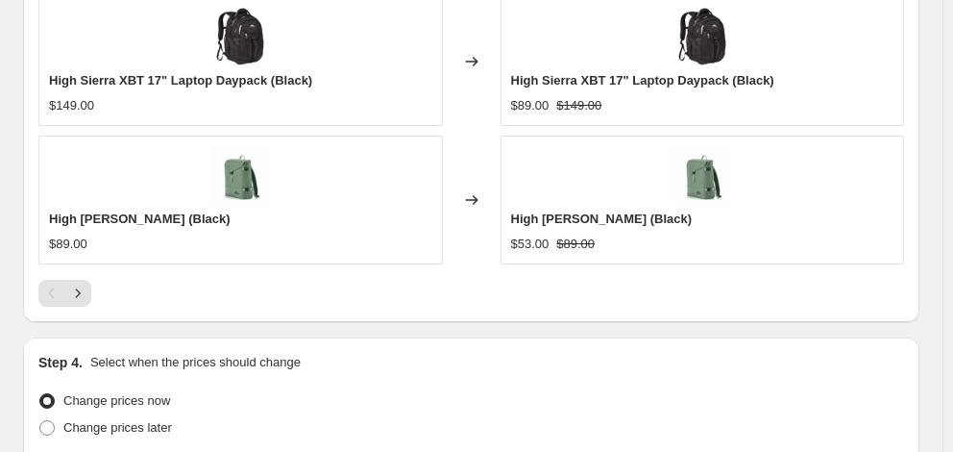
type input "[DATE]"
type input "06:00"
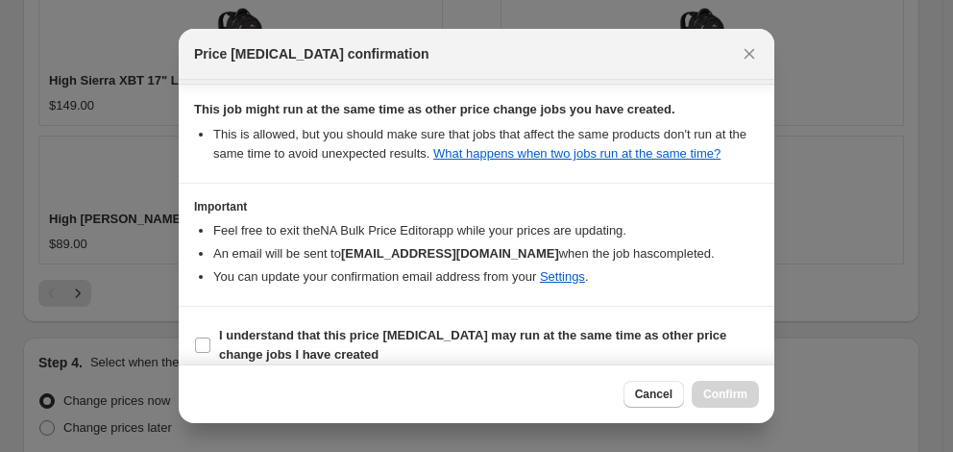
scroll to position [372, 0]
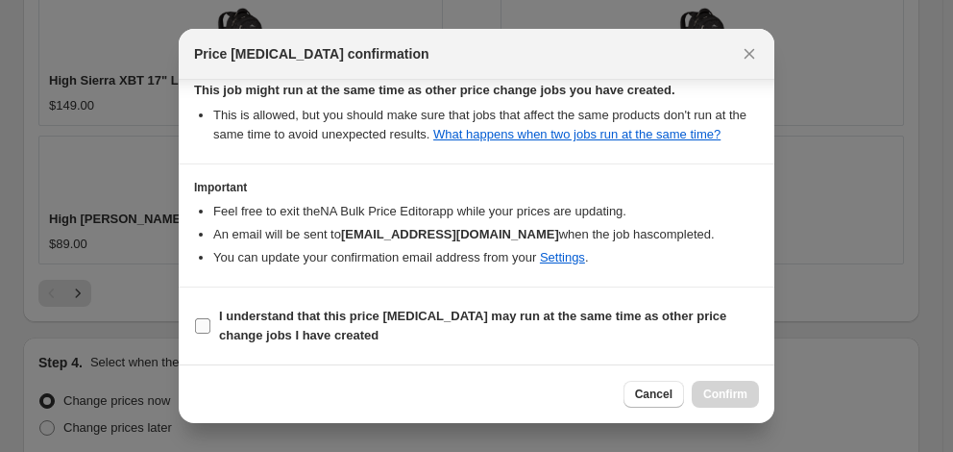
click at [473, 320] on b "I understand that this price [MEDICAL_DATA] may run at the same time as other p…" at bounding box center [472, 325] width 507 height 34
click at [210, 320] on input "I understand that this price [MEDICAL_DATA] may run at the same time as other p…" at bounding box center [202, 325] width 15 height 15
checkbox input "true"
click at [737, 393] on span "Confirm" at bounding box center [725, 393] width 44 height 15
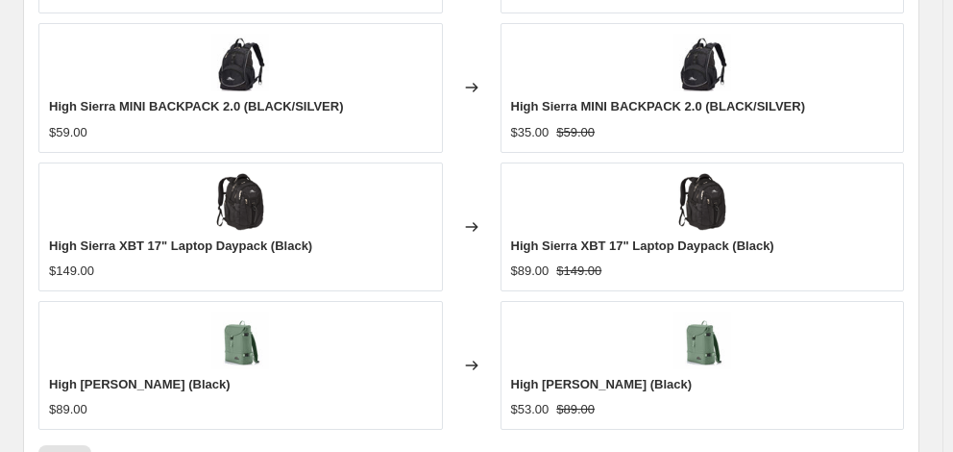
scroll to position [1858, 0]
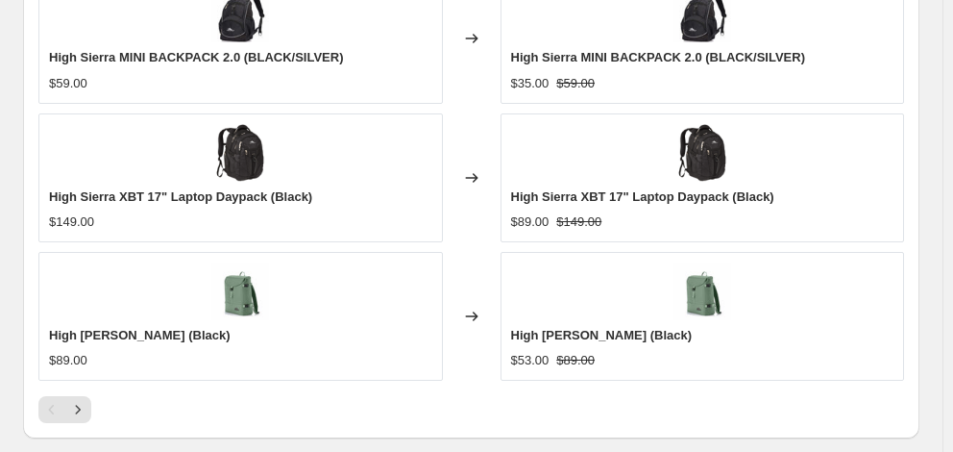
select select "percentage"
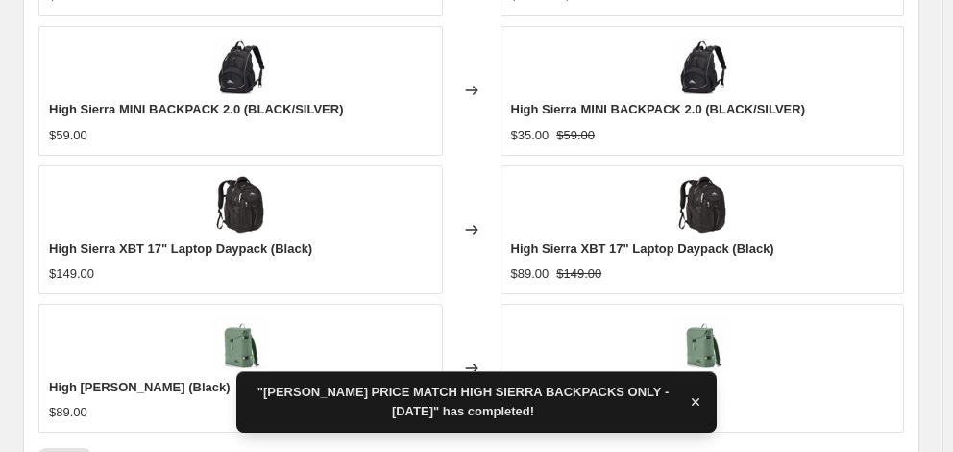
scroll to position [0, 0]
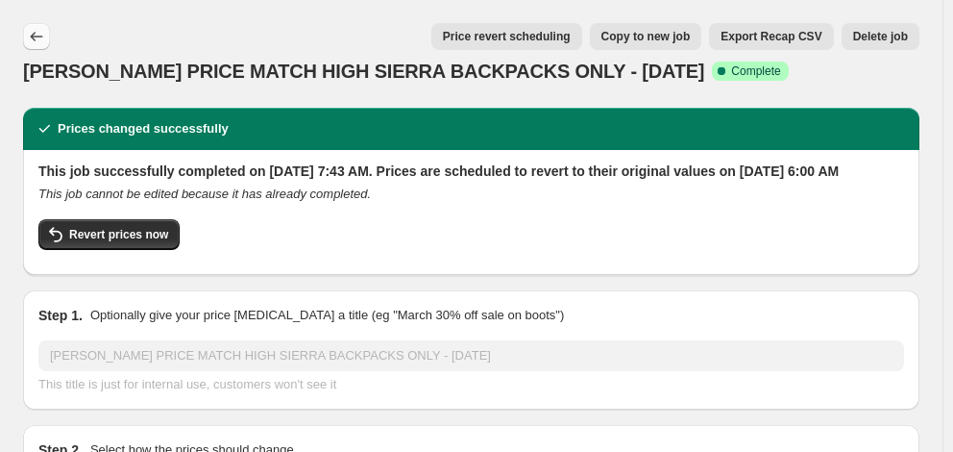
click at [47, 37] on button "Price change jobs" at bounding box center [36, 36] width 27 height 27
